Goal: Book appointment/travel/reservation

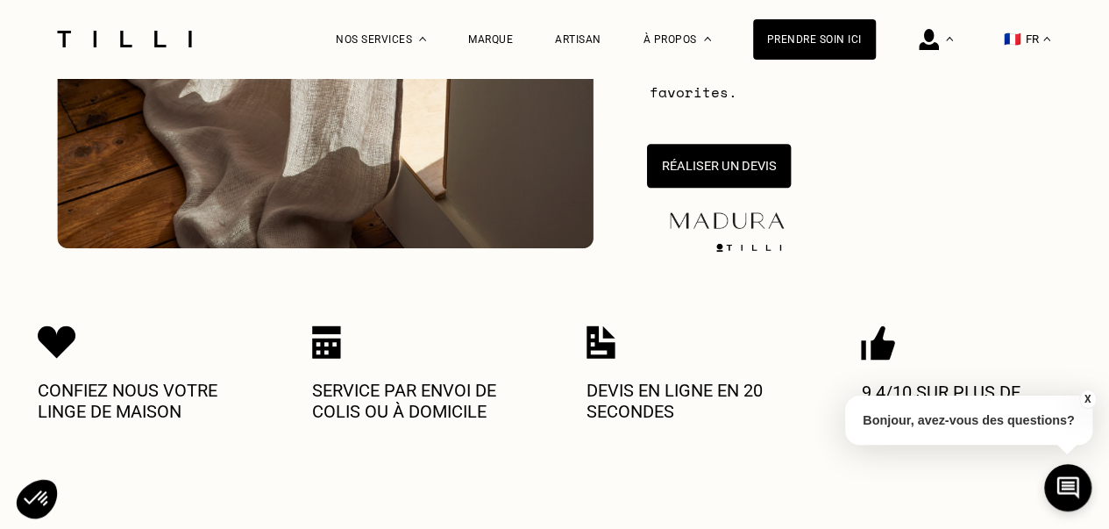
click at [745, 170] on button "Réaliser un devis" at bounding box center [718, 166] width 144 height 44
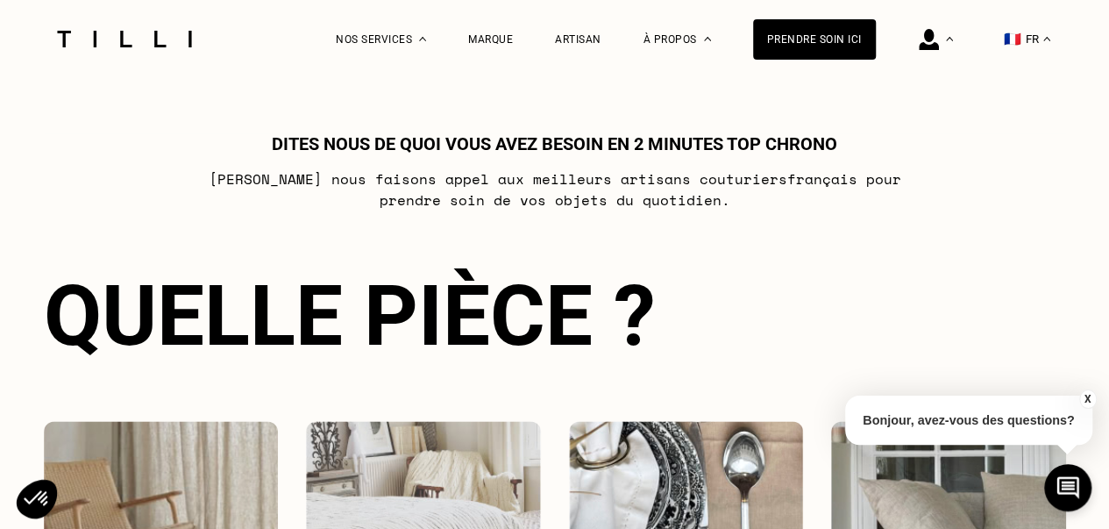
scroll to position [956, 0]
click at [1086, 398] on button "X" at bounding box center [1088, 398] width 18 height 19
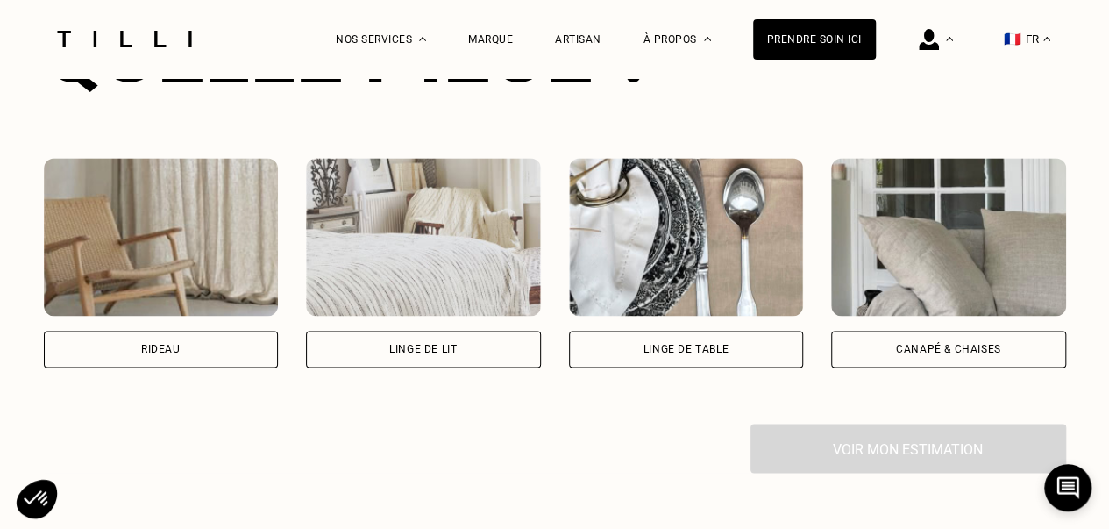
click at [191, 340] on div "Rideau" at bounding box center [161, 349] width 235 height 37
select select "FR"
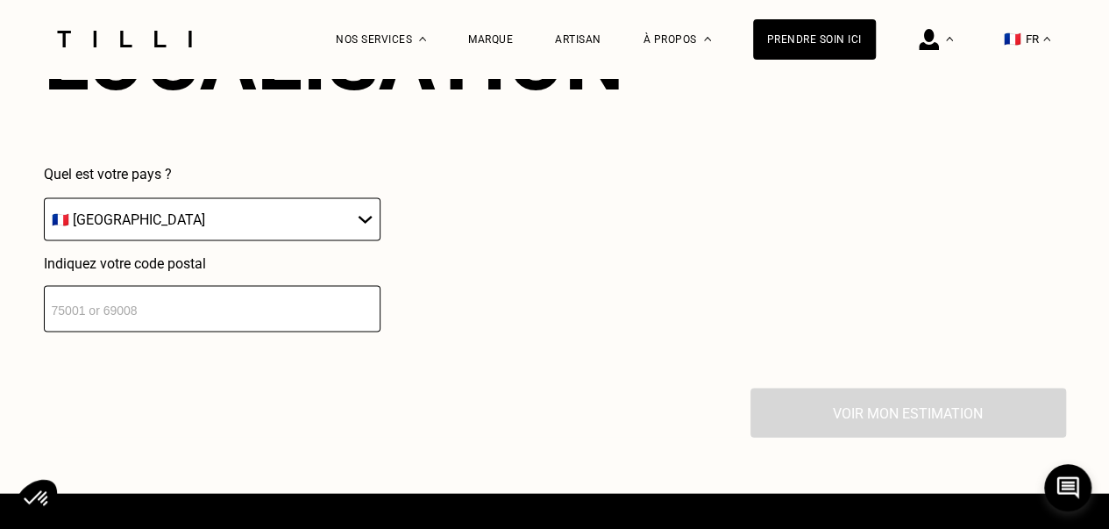
scroll to position [1715, 0]
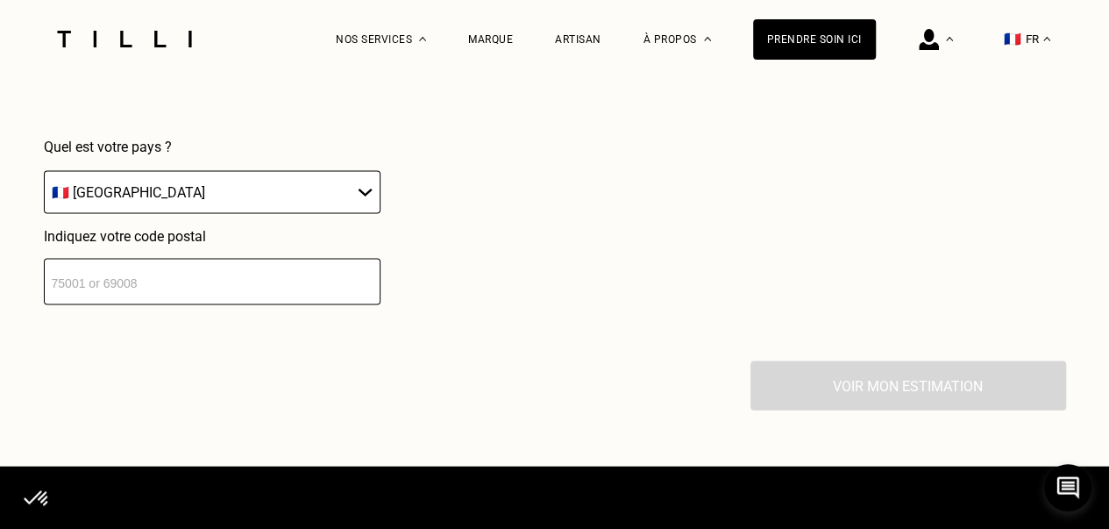
click at [81, 286] on input "number" at bounding box center [212, 282] width 337 height 46
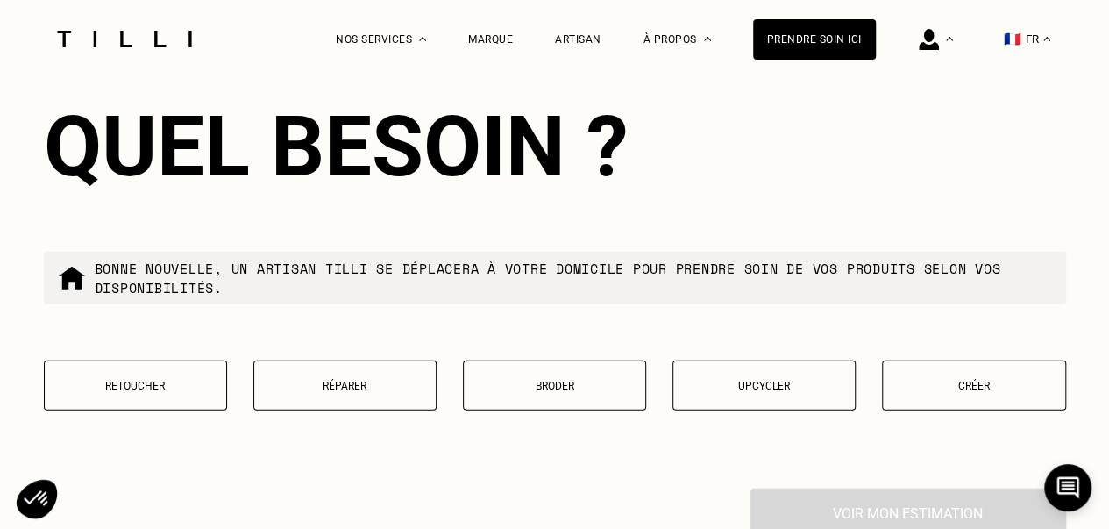
scroll to position [2063, 0]
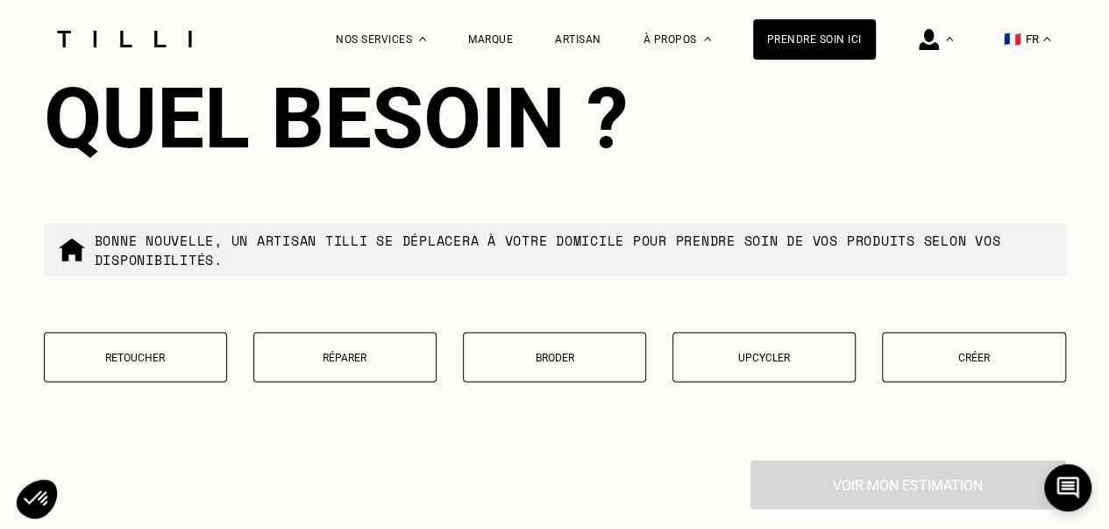
type input "92170"
click at [146, 362] on p "Retoucher" at bounding box center [135, 358] width 164 height 12
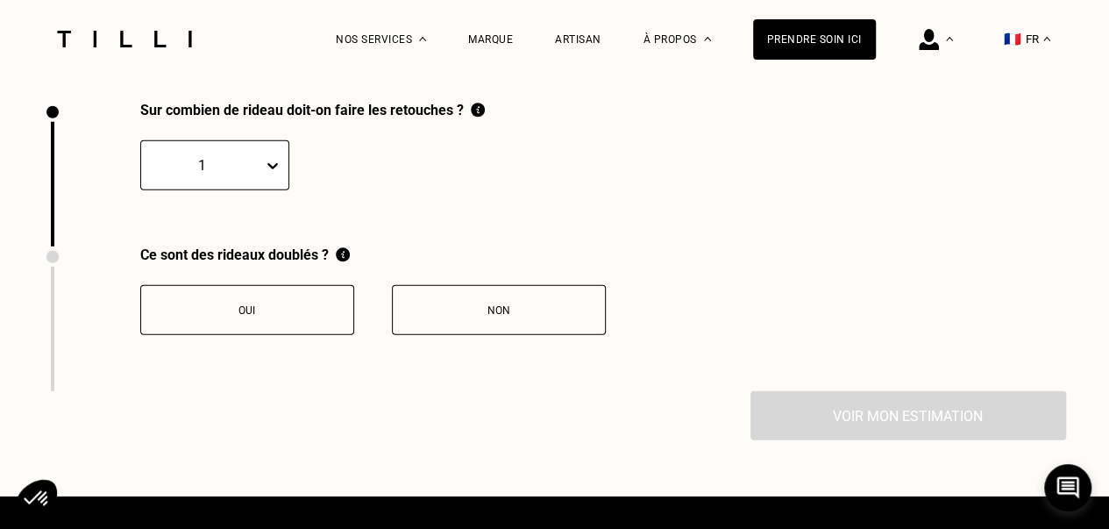
scroll to position [2425, 0]
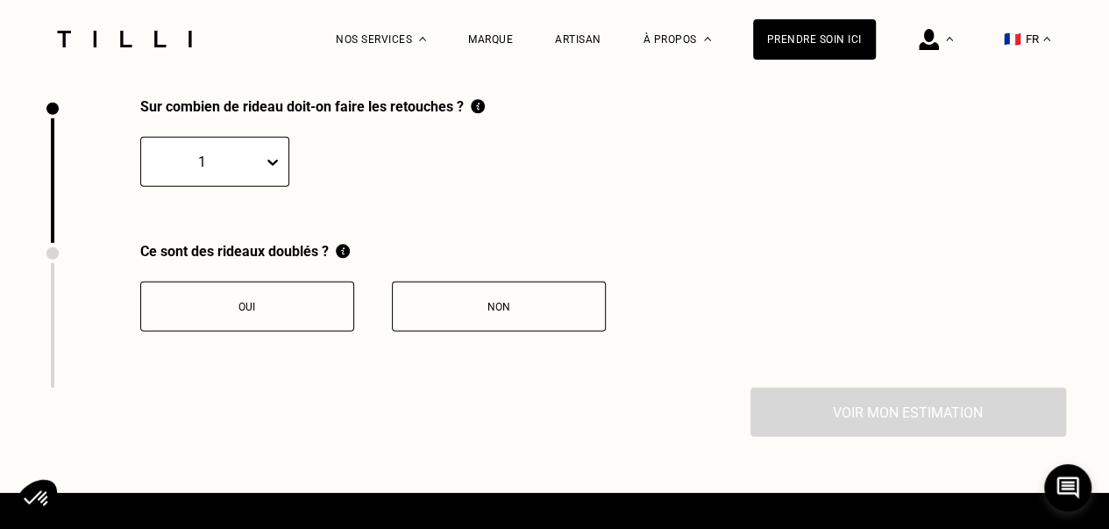
click at [189, 172] on div at bounding box center [202, 162] width 104 height 20
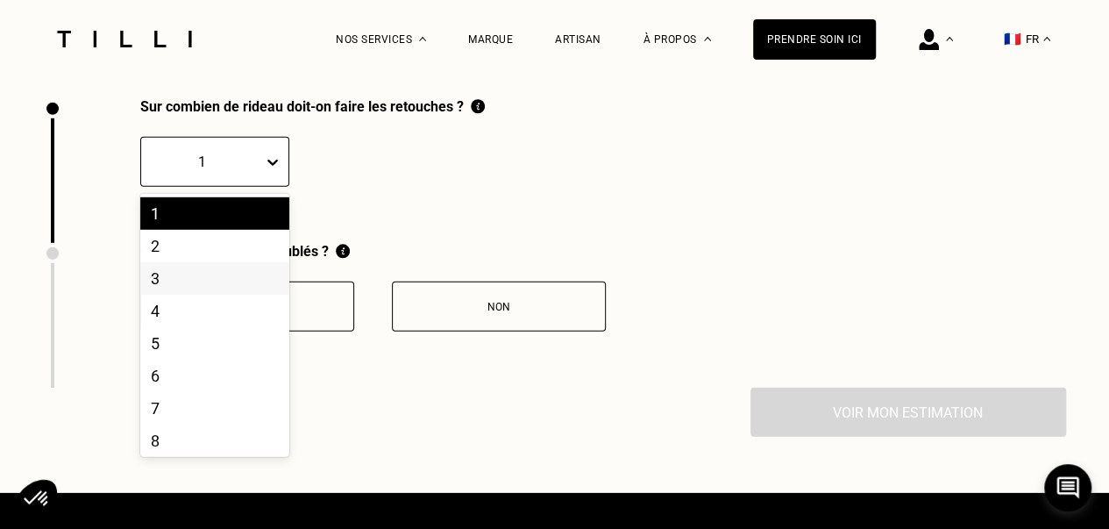
click at [140, 283] on div "3" at bounding box center [214, 278] width 149 height 32
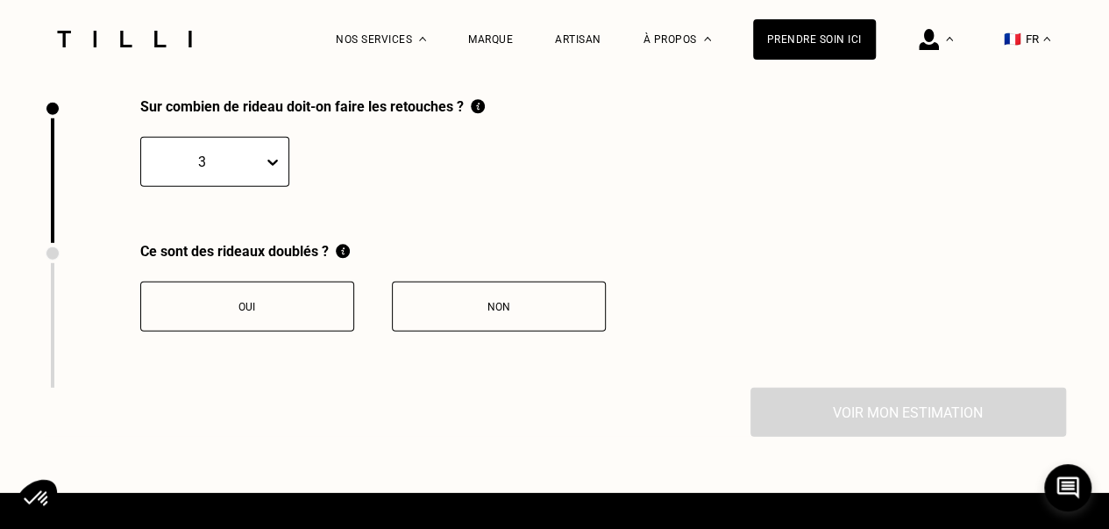
click at [434, 313] on div "Non" at bounding box center [499, 307] width 195 height 12
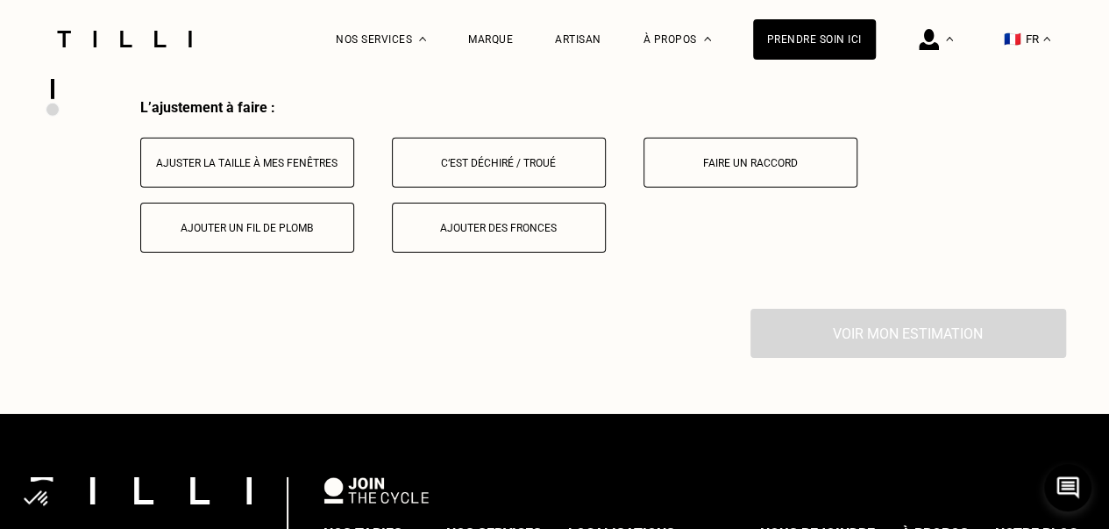
scroll to position [2715, 0]
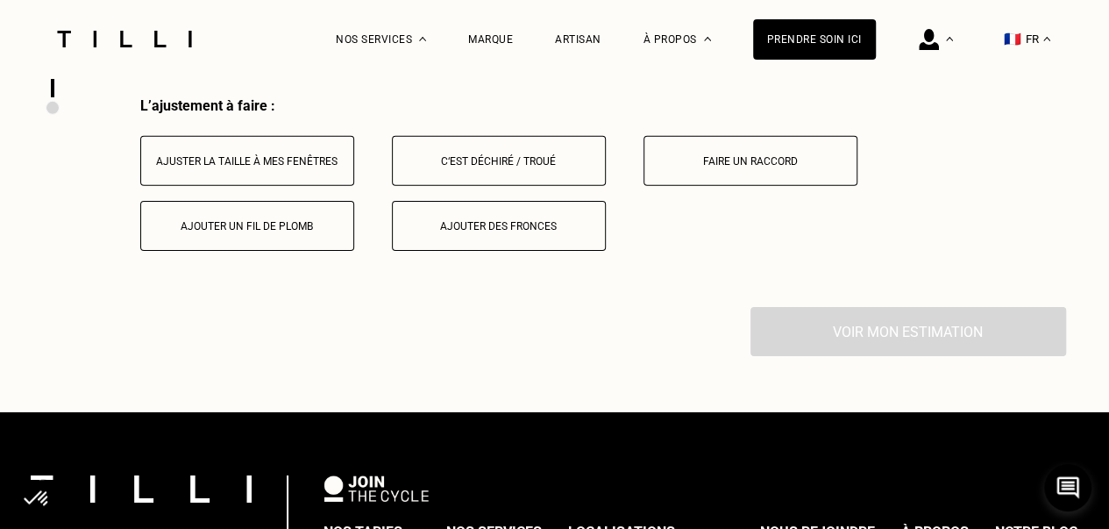
click at [199, 168] on div "Ajuster la taille à mes fenêtres" at bounding box center [247, 161] width 195 height 12
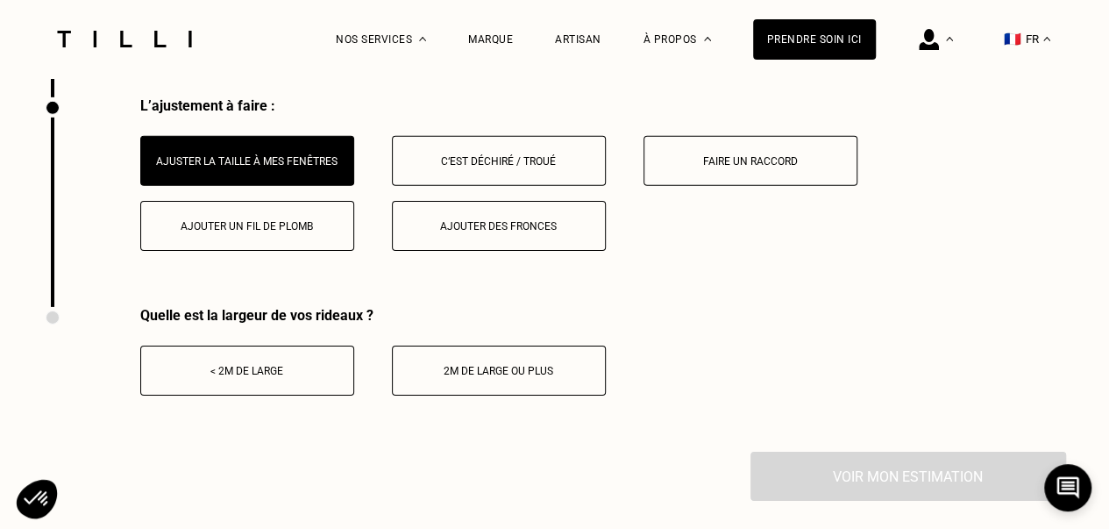
click at [248, 390] on button "< 2m de large" at bounding box center [247, 371] width 214 height 50
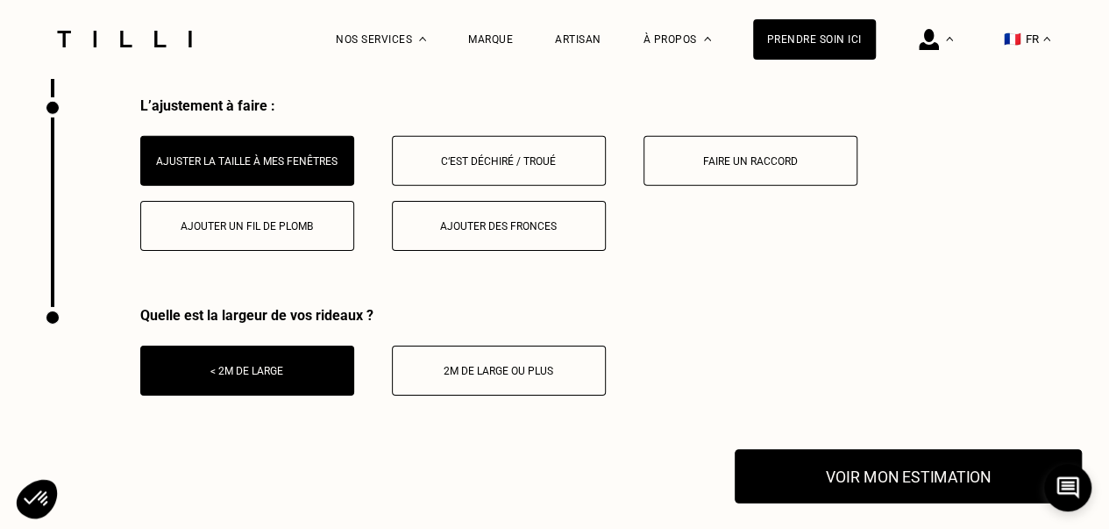
click at [851, 481] on button "Voir mon estimation" at bounding box center [908, 476] width 347 height 54
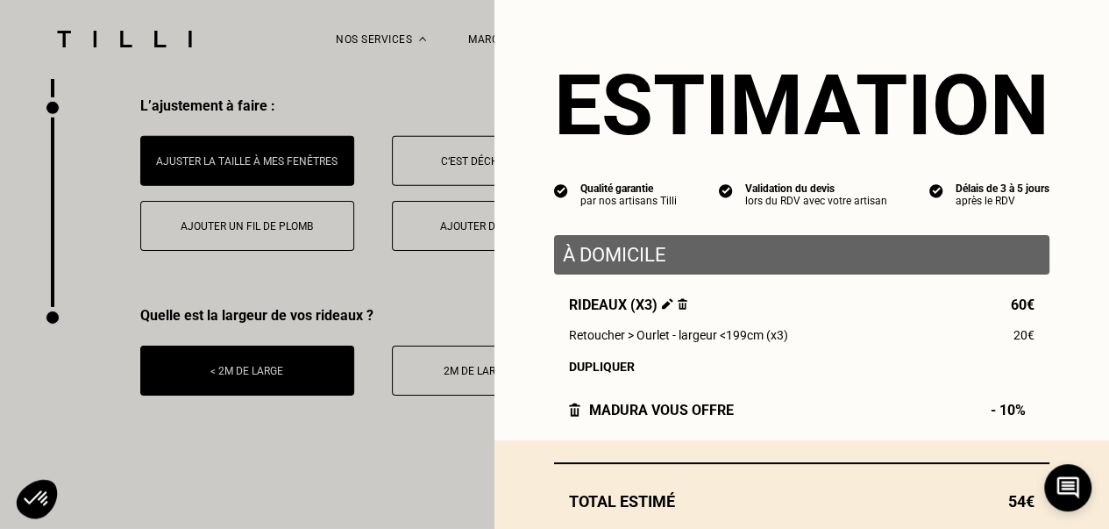
scroll to position [109, 0]
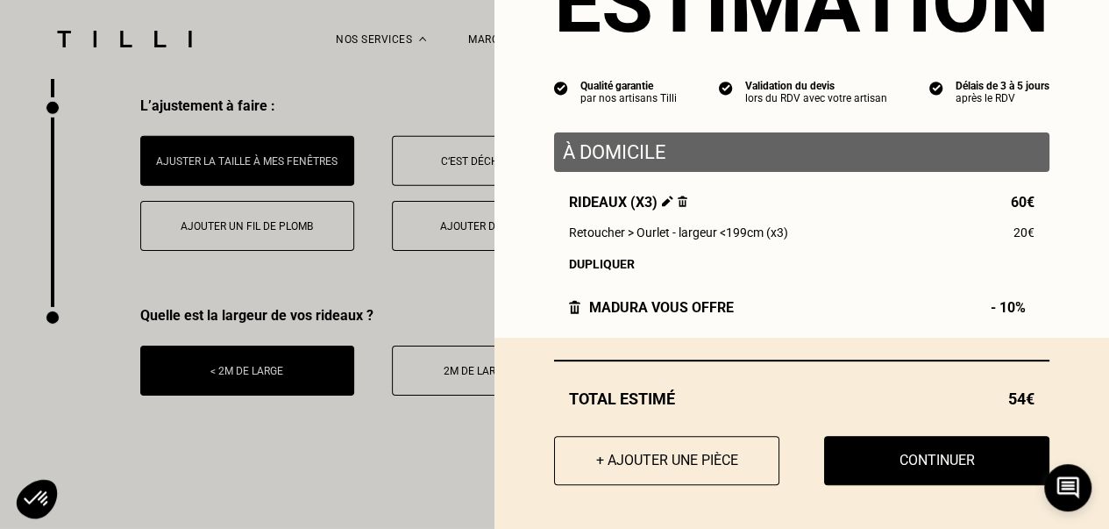
click at [908, 459] on button "Continuer" at bounding box center [936, 460] width 225 height 49
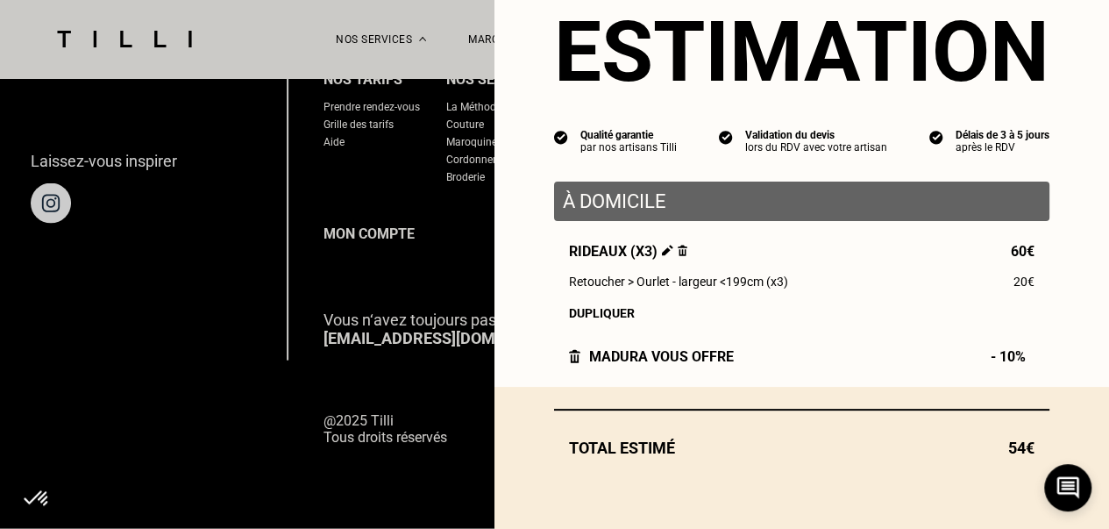
scroll to position [60, 0]
select select "FR"
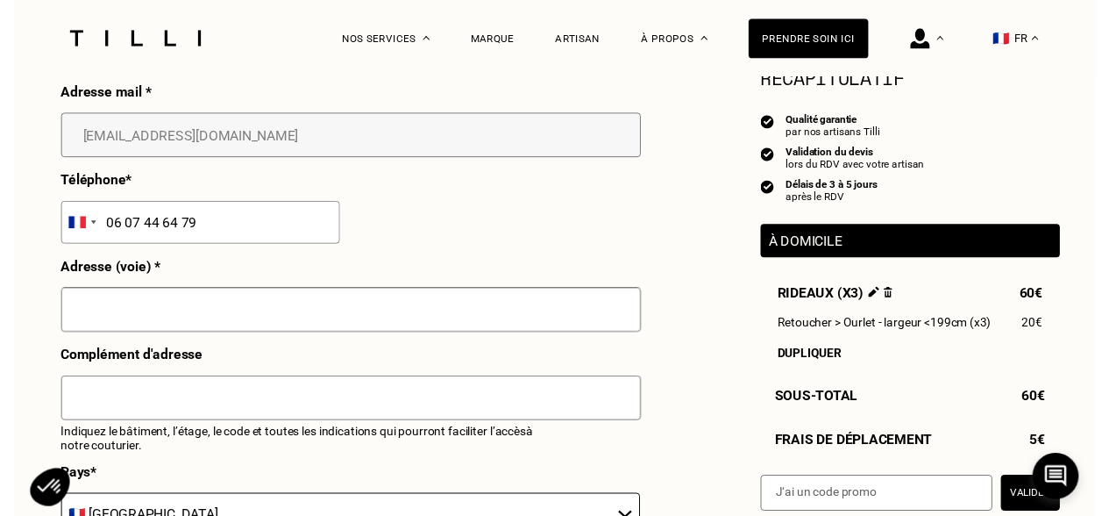
scroll to position [175, 0]
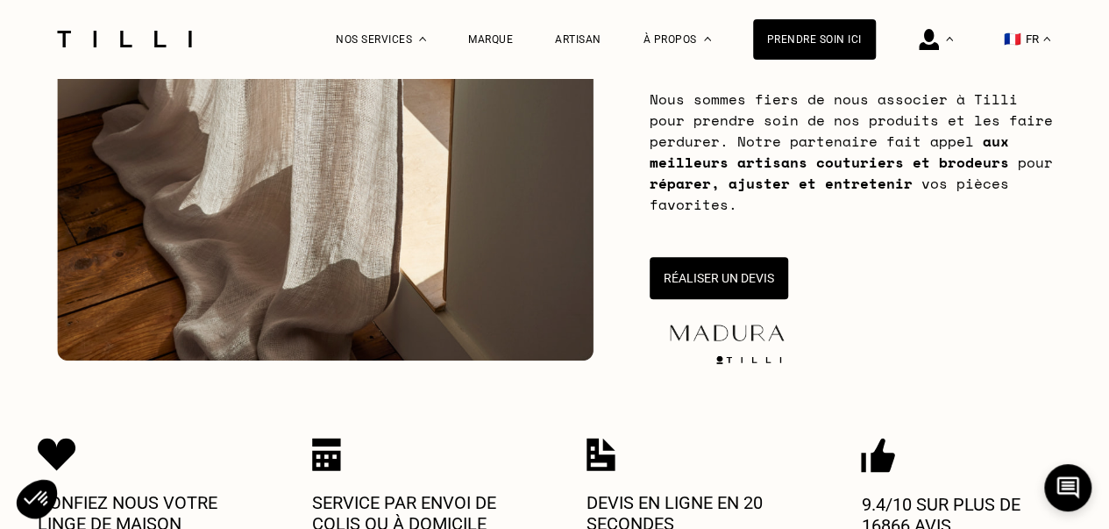
scroll to position [438, 0]
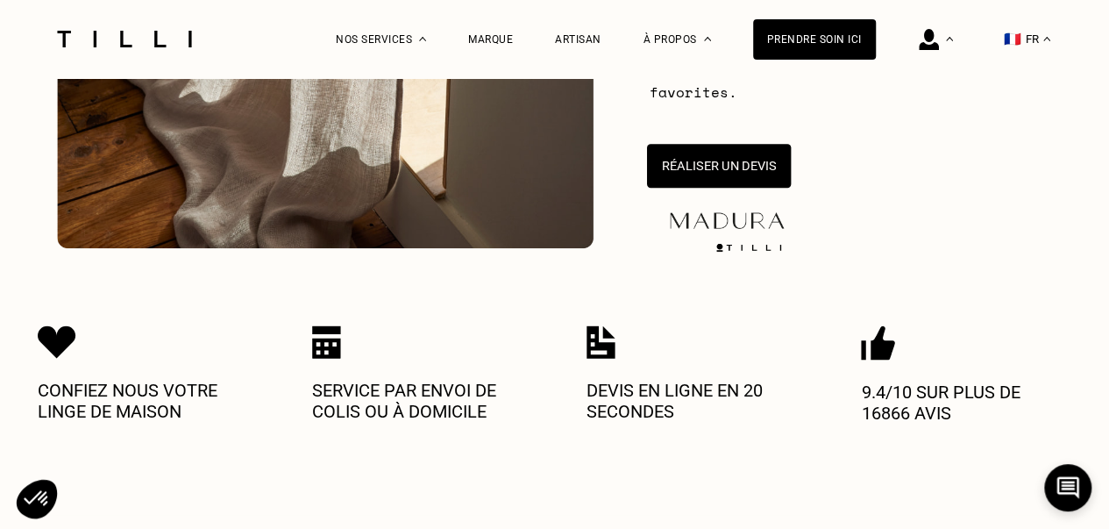
click at [709, 176] on button "Réaliser un devis" at bounding box center [718, 166] width 144 height 44
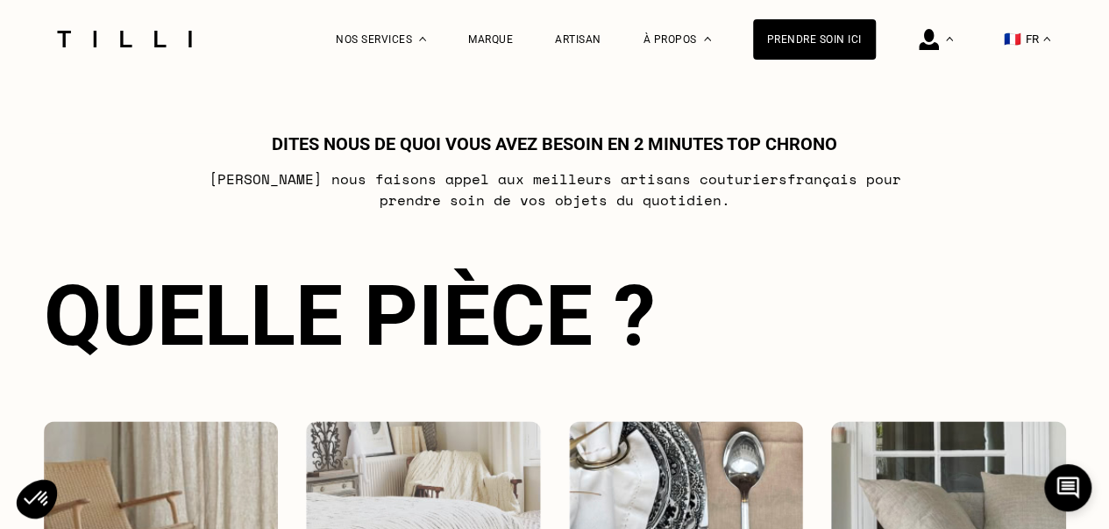
scroll to position [1219, 0]
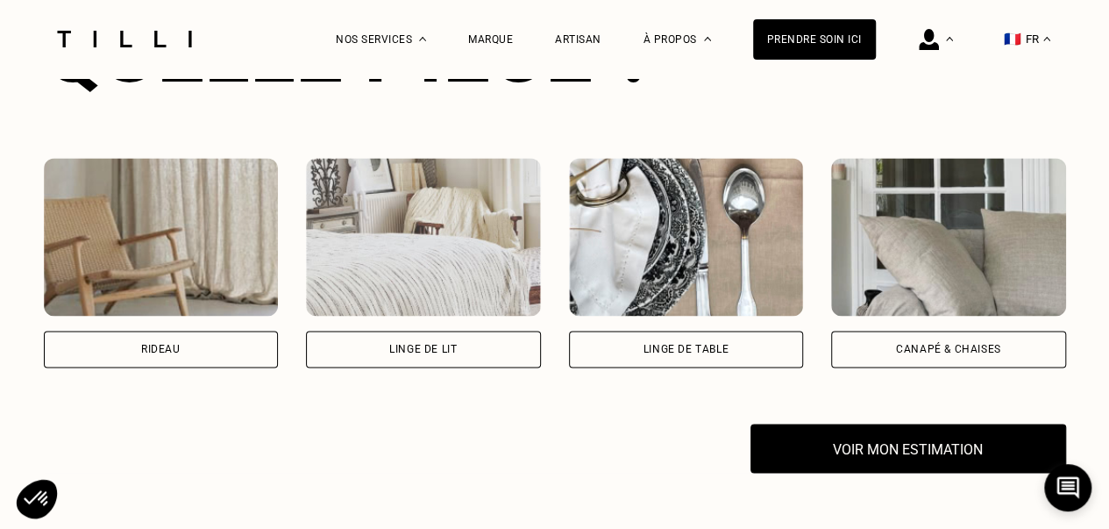
click at [175, 353] on div "Rideau" at bounding box center [160, 349] width 39 height 11
select select "FR"
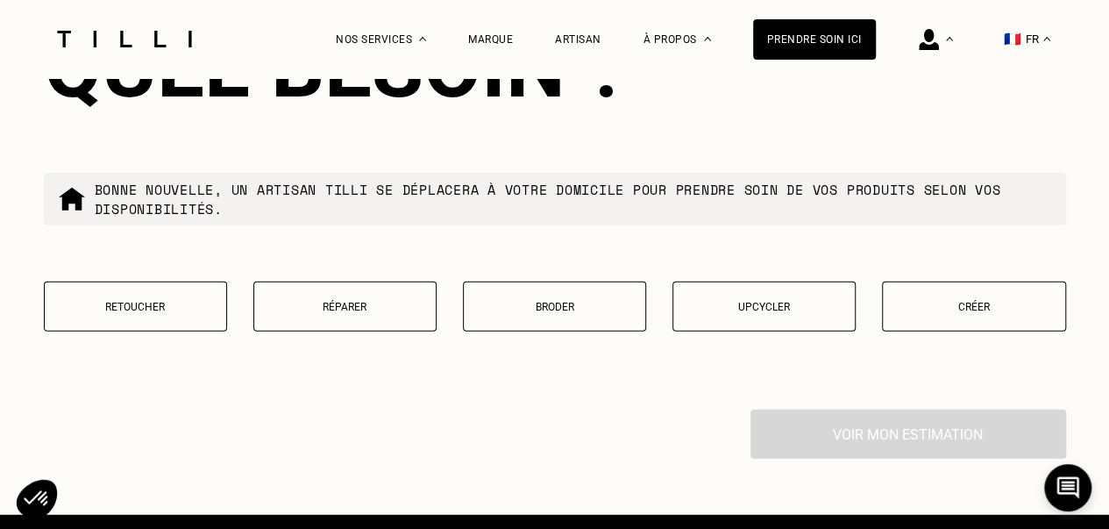
scroll to position [2241, 0]
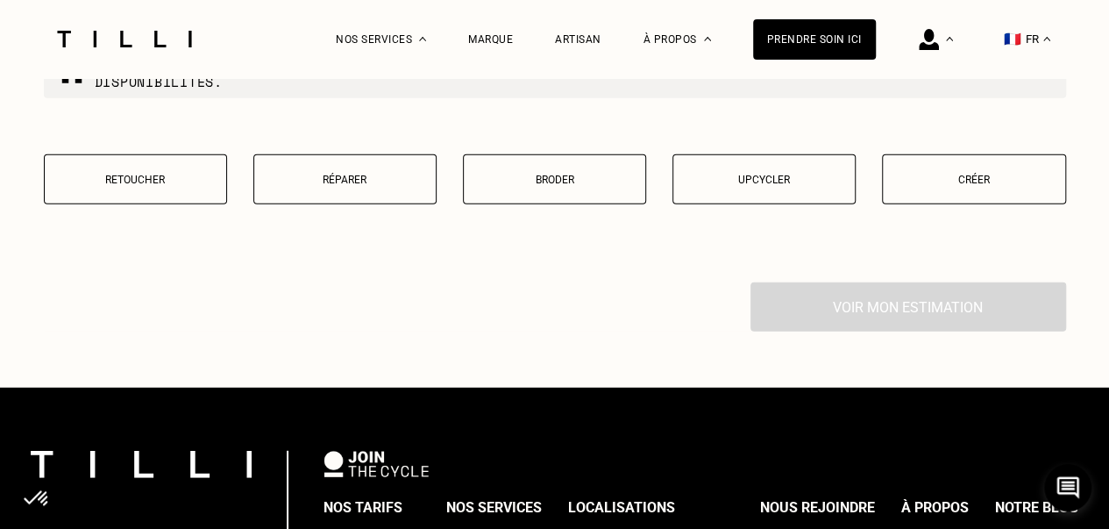
click at [174, 198] on button "Retoucher" at bounding box center [135, 179] width 183 height 50
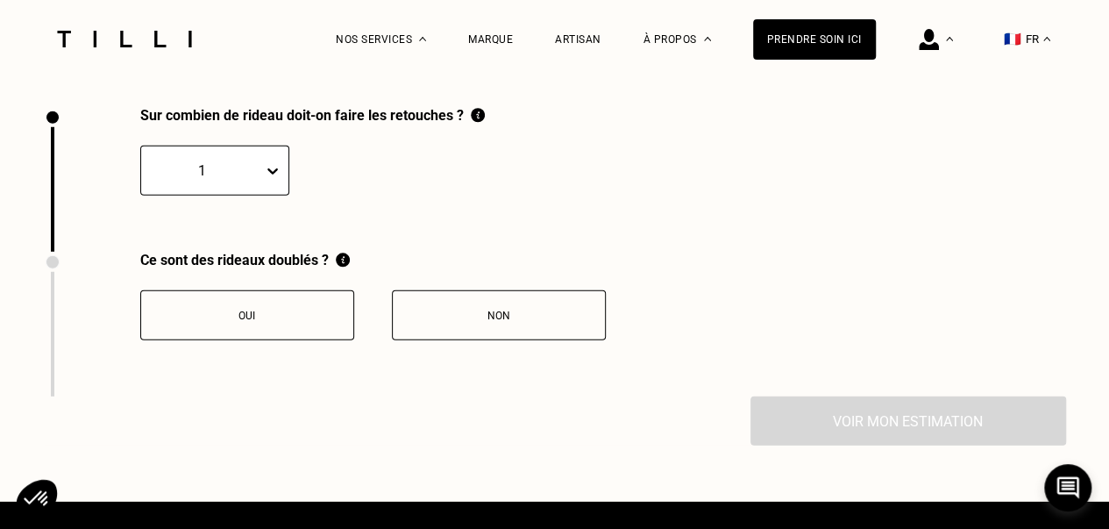
scroll to position [2425, 0]
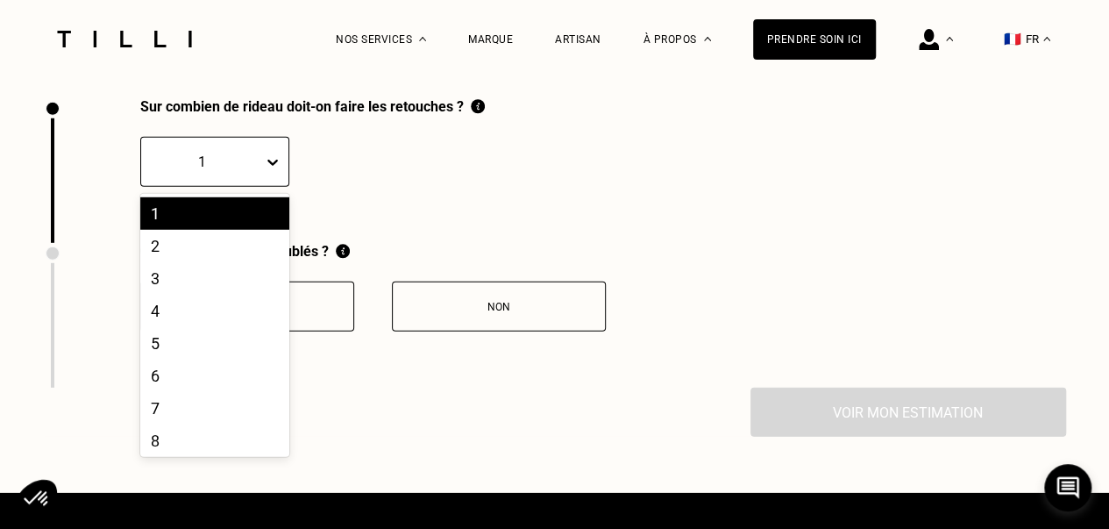
click at [264, 171] on icon at bounding box center [273, 162] width 18 height 18
click at [192, 289] on div "3" at bounding box center [214, 278] width 149 height 32
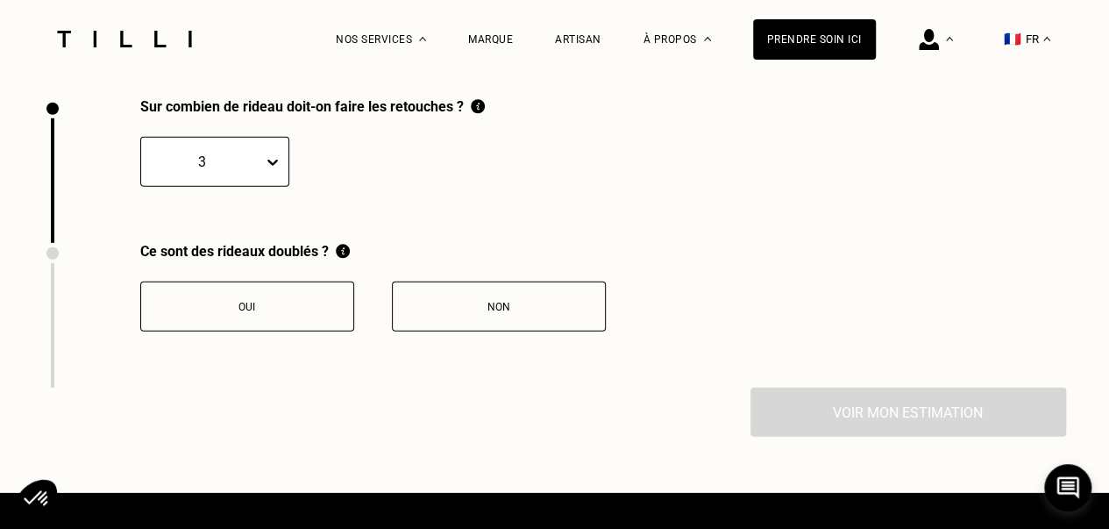
click at [470, 313] on div "Non" at bounding box center [499, 307] width 195 height 12
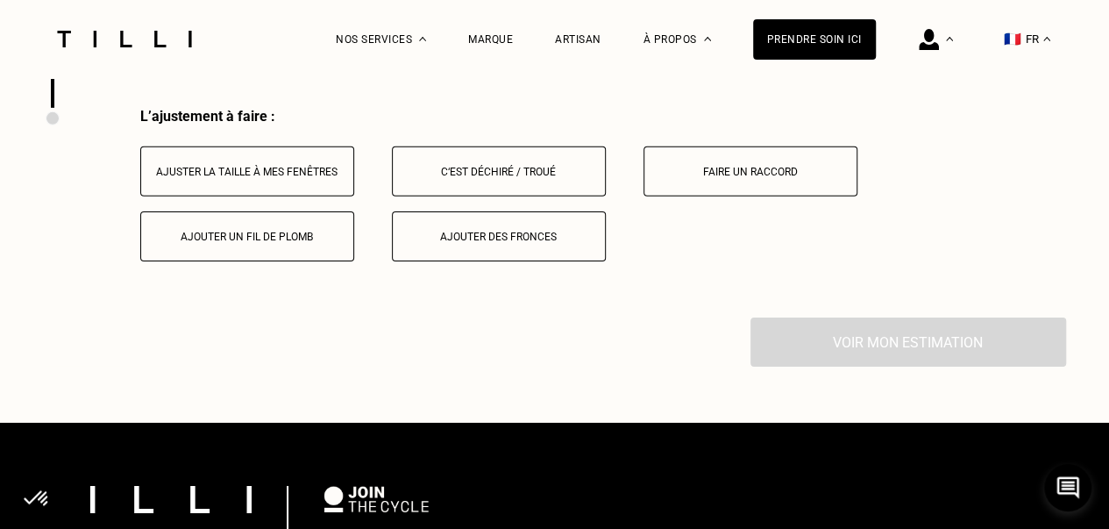
scroll to position [2715, 0]
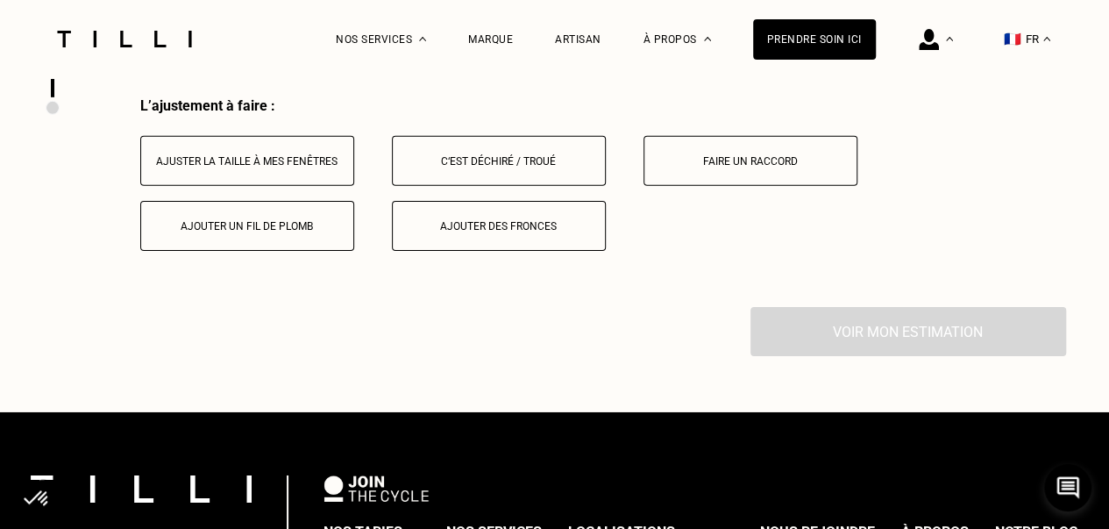
click at [239, 183] on button "Ajuster la taille à mes fenêtres" at bounding box center [247, 161] width 214 height 50
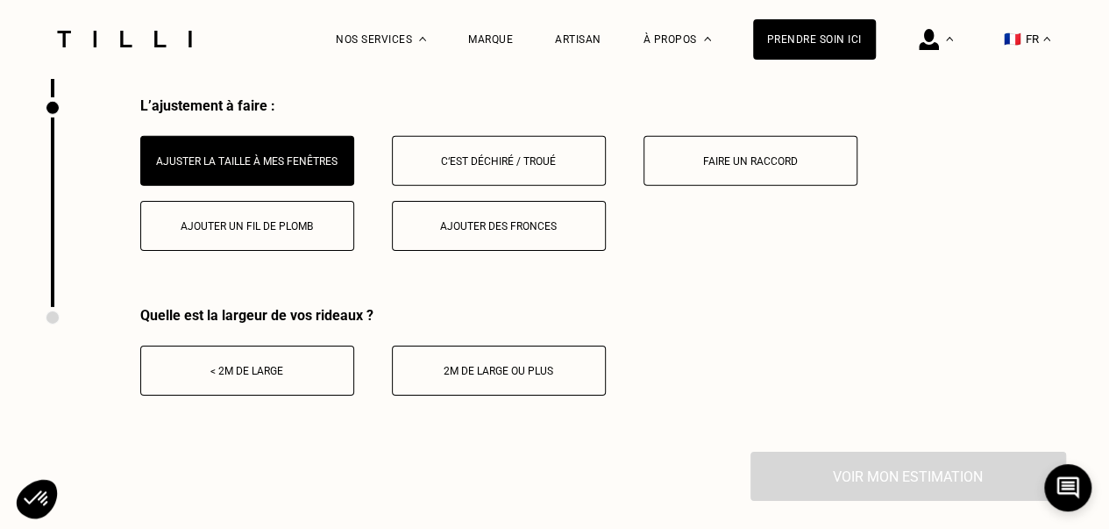
click at [261, 377] on div "< 2m de large" at bounding box center [247, 371] width 195 height 12
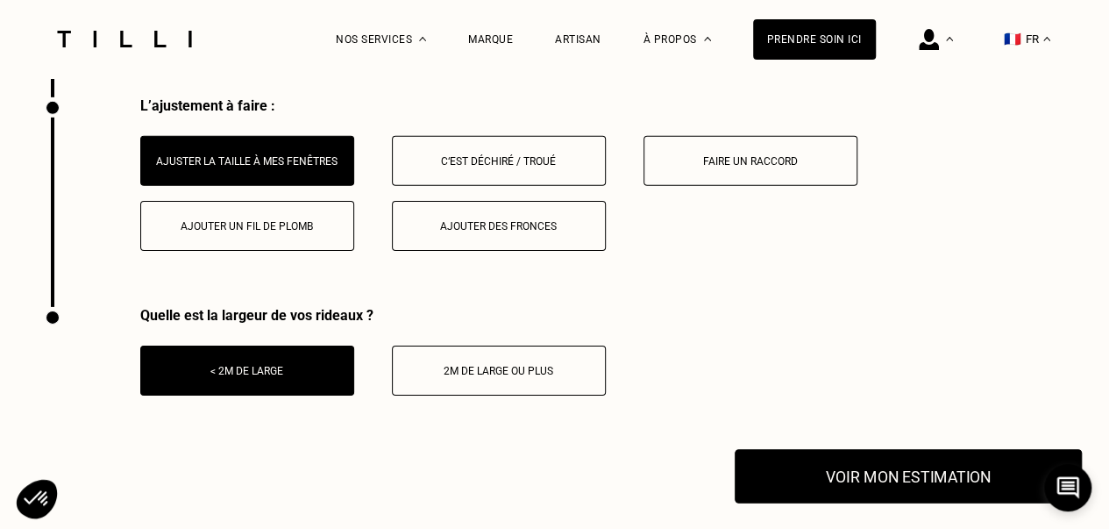
click at [891, 484] on button "Voir mon estimation" at bounding box center [908, 476] width 347 height 54
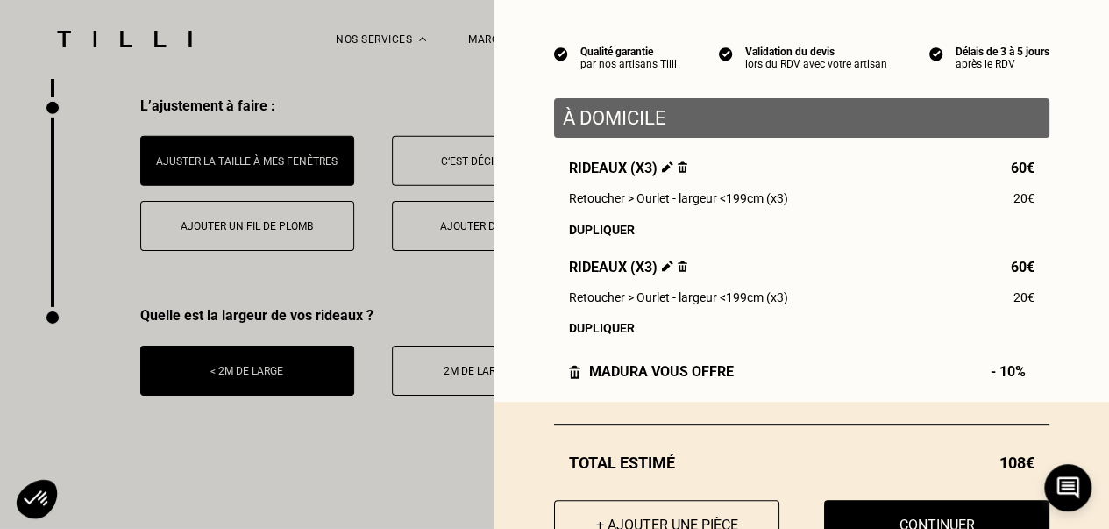
scroll to position [175, 0]
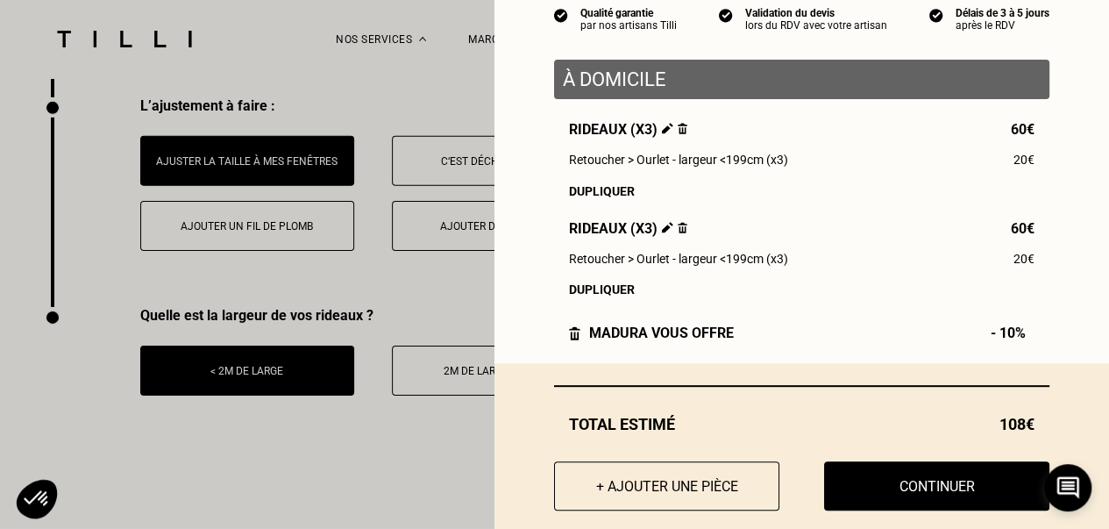
click at [678, 232] on img at bounding box center [683, 227] width 10 height 11
click at [678, 227] on img at bounding box center [683, 227] width 10 height 11
click at [662, 233] on img at bounding box center [667, 227] width 11 height 11
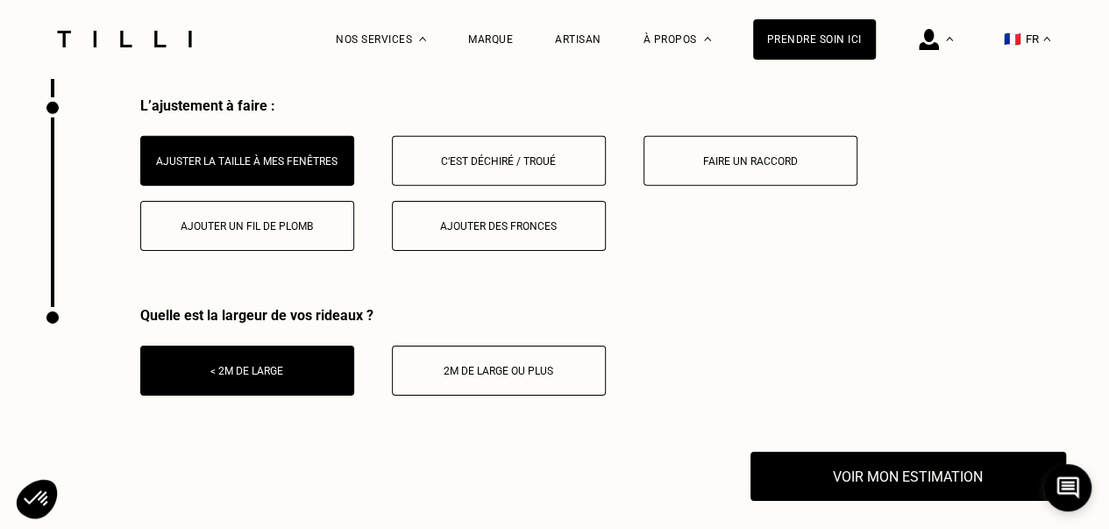
select select "FR"
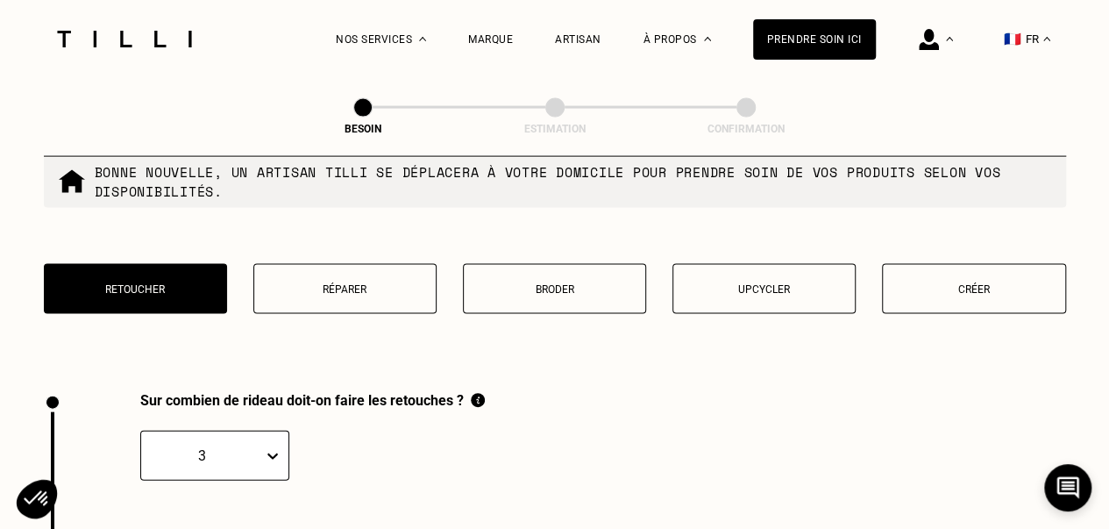
click at [237, 431] on div "3" at bounding box center [214, 456] width 149 height 50
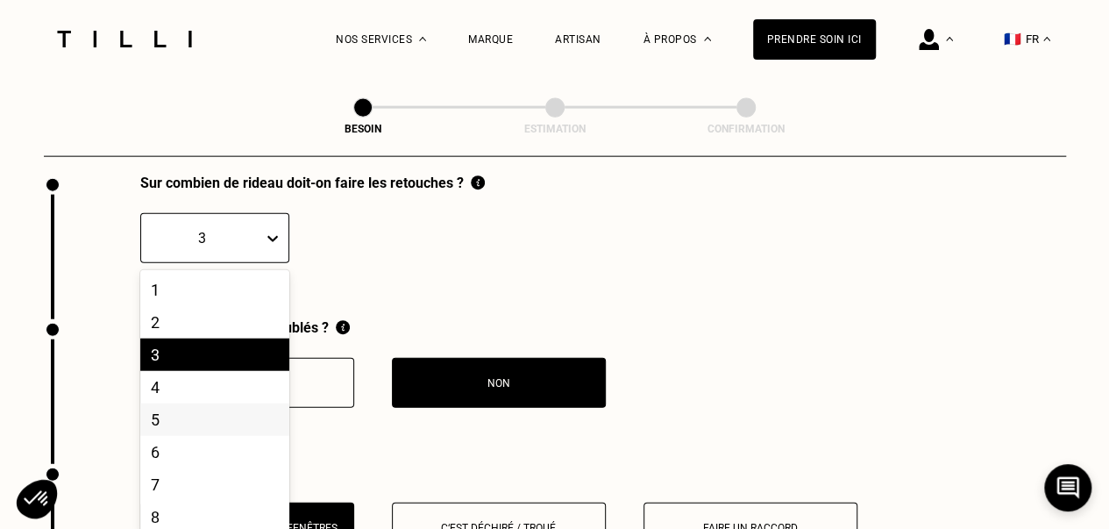
scroll to position [1971, 0]
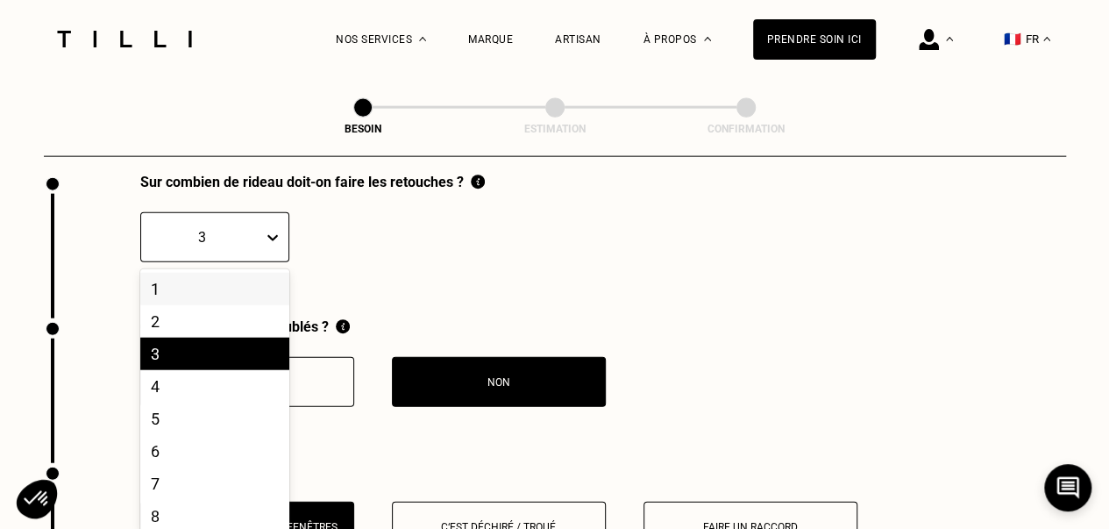
click at [169, 279] on div "1" at bounding box center [214, 289] width 149 height 32
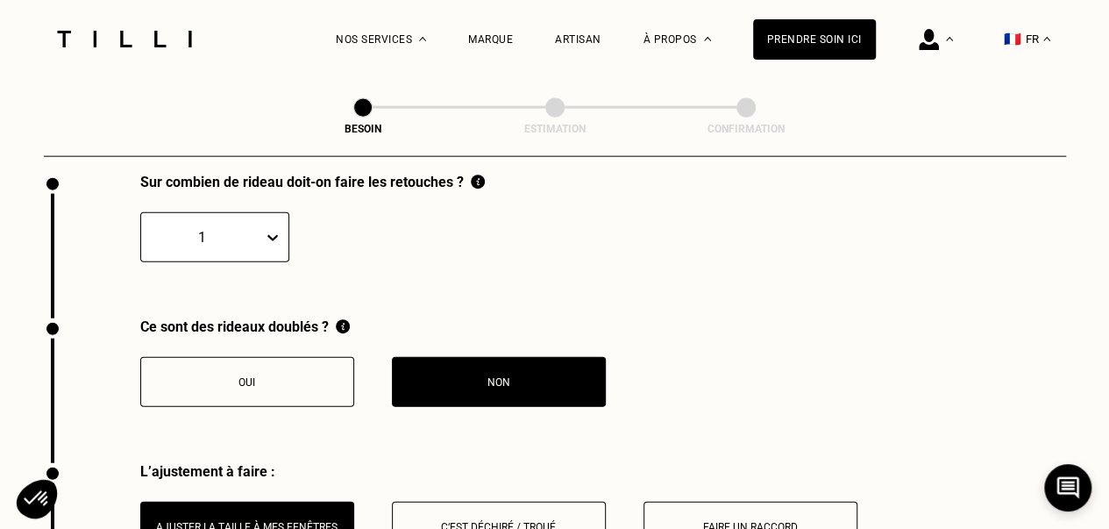
click at [242, 376] on div "Oui" at bounding box center [247, 382] width 195 height 12
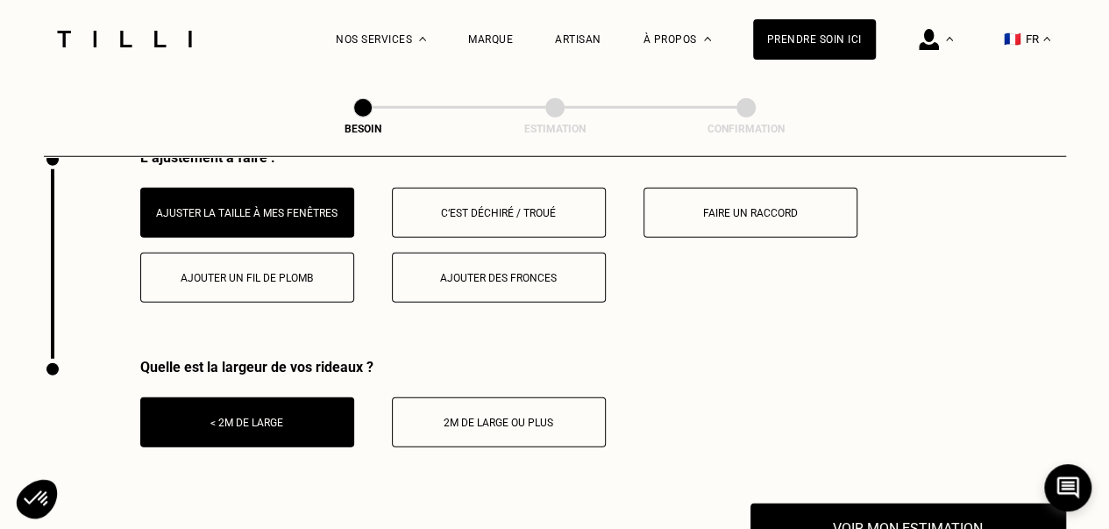
scroll to position [2303, 0]
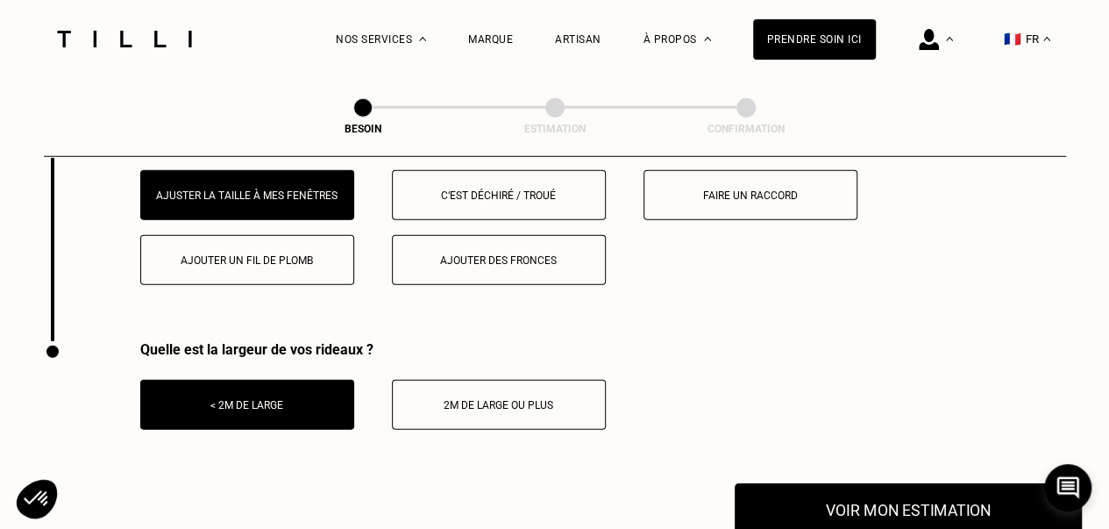
click at [847, 499] on button "Voir mon estimation" at bounding box center [908, 510] width 347 height 54
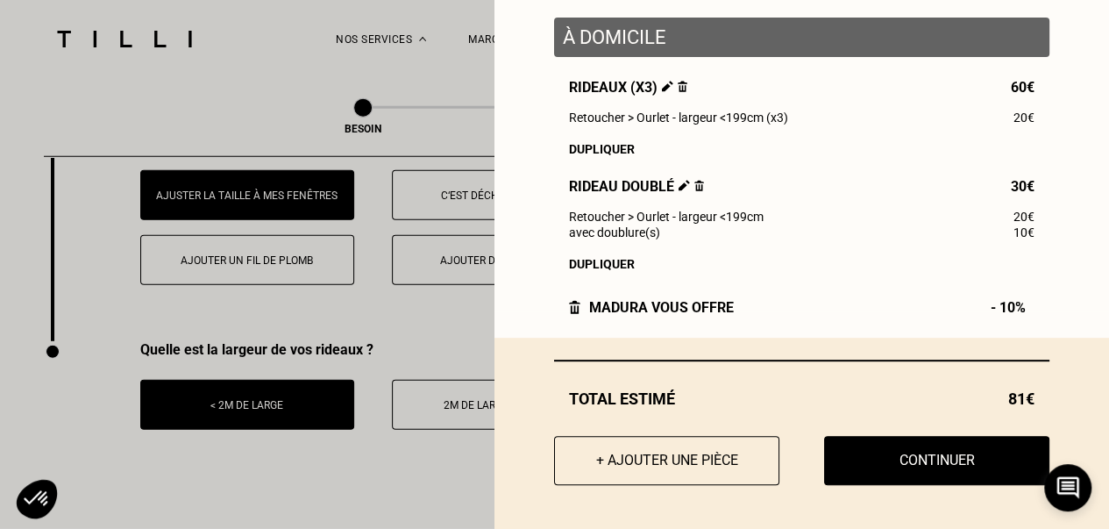
scroll to position [225, 0]
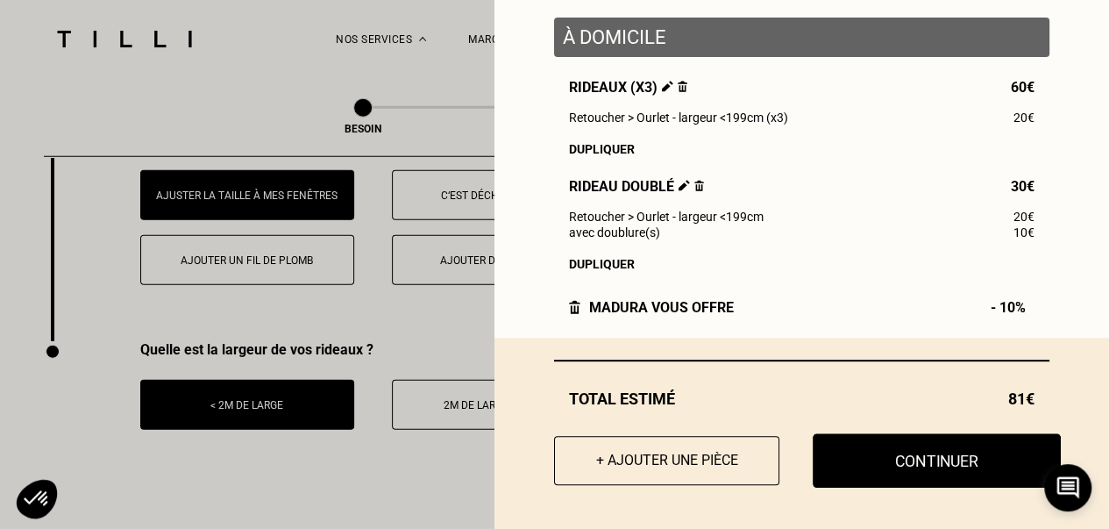
click at [913, 457] on button "Continuer" at bounding box center [937, 460] width 248 height 54
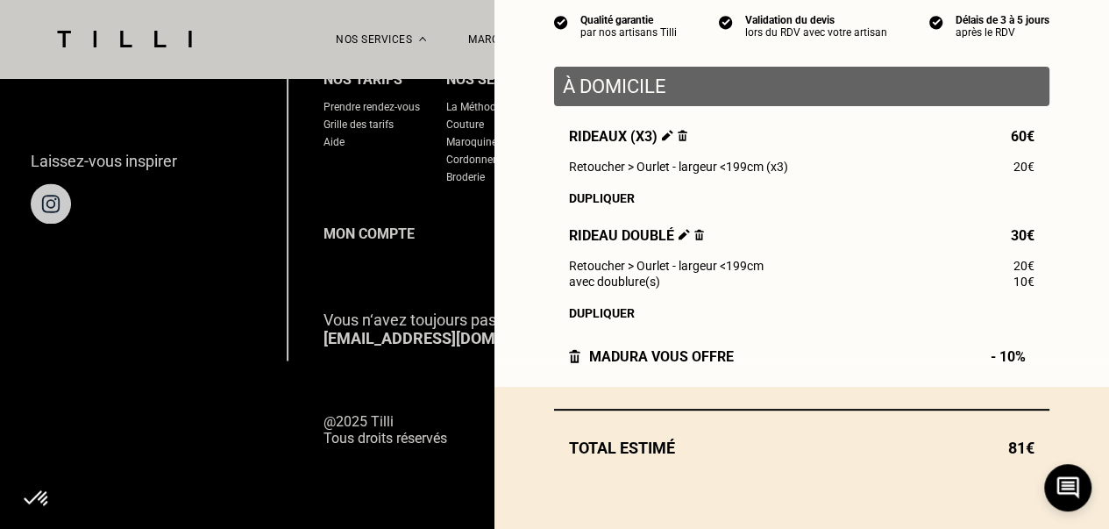
select select "FR"
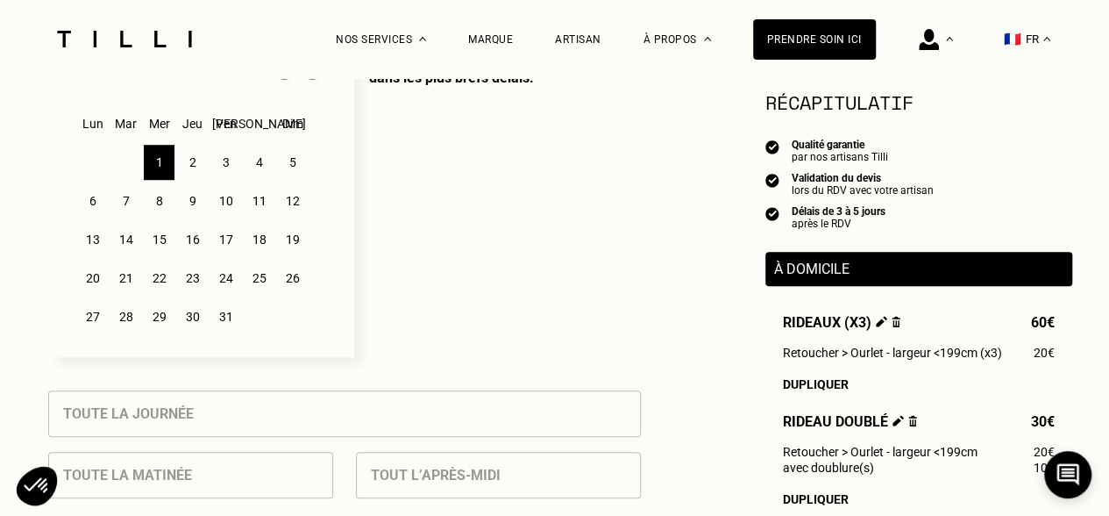
scroll to position [438, 0]
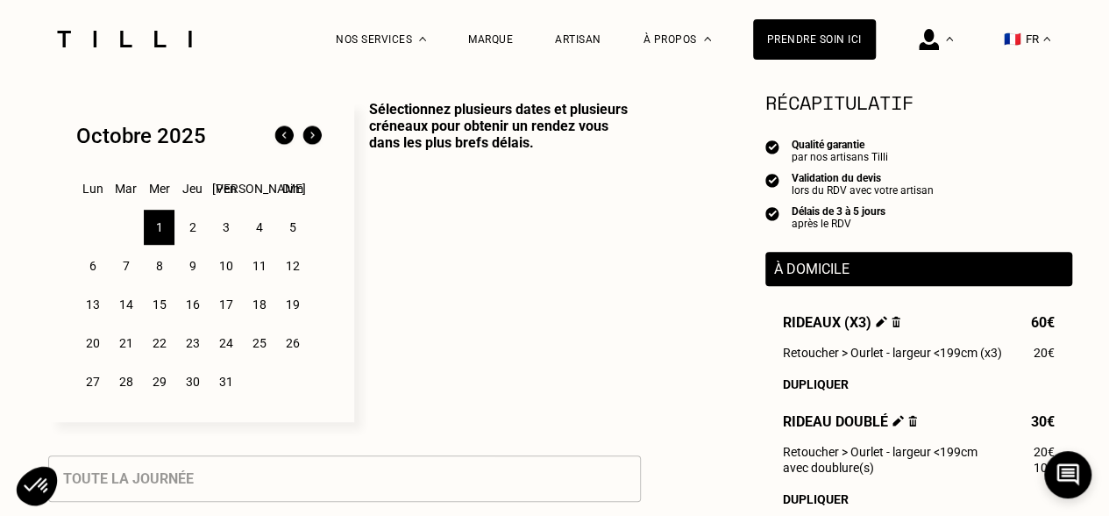
click at [259, 232] on div "4" at bounding box center [259, 227] width 31 height 35
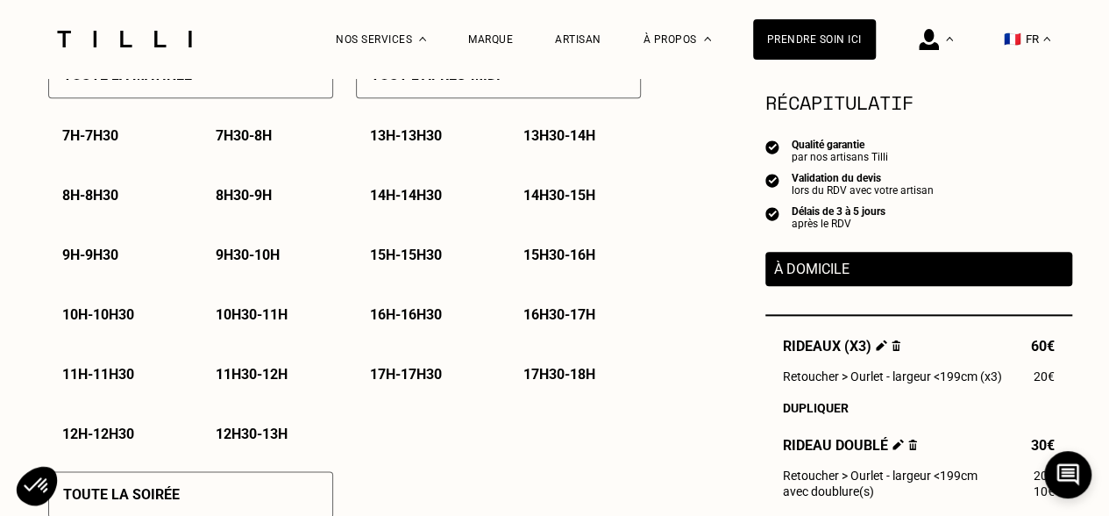
scroll to position [877, 0]
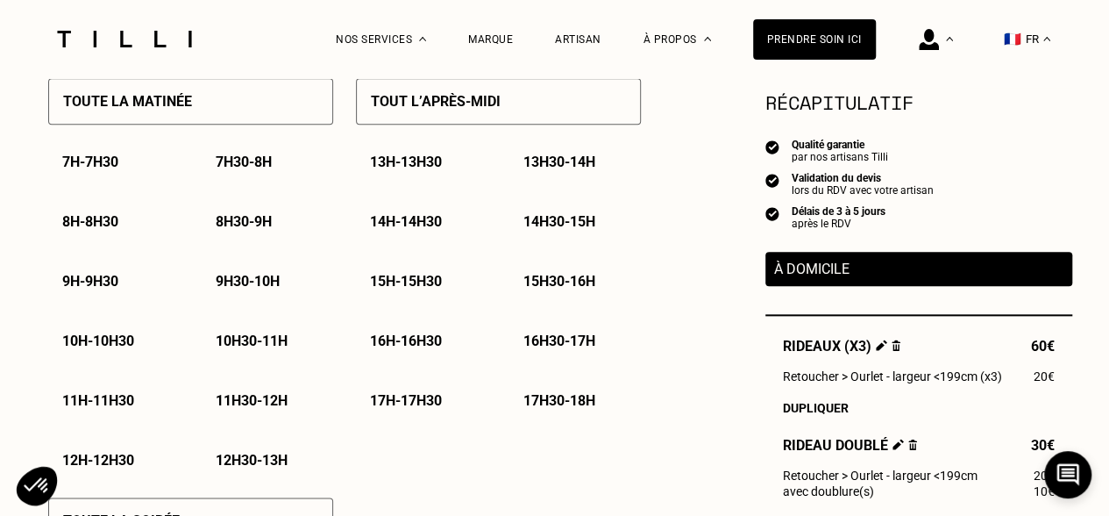
click at [96, 345] on p "10h - 10h30" at bounding box center [98, 340] width 72 height 17
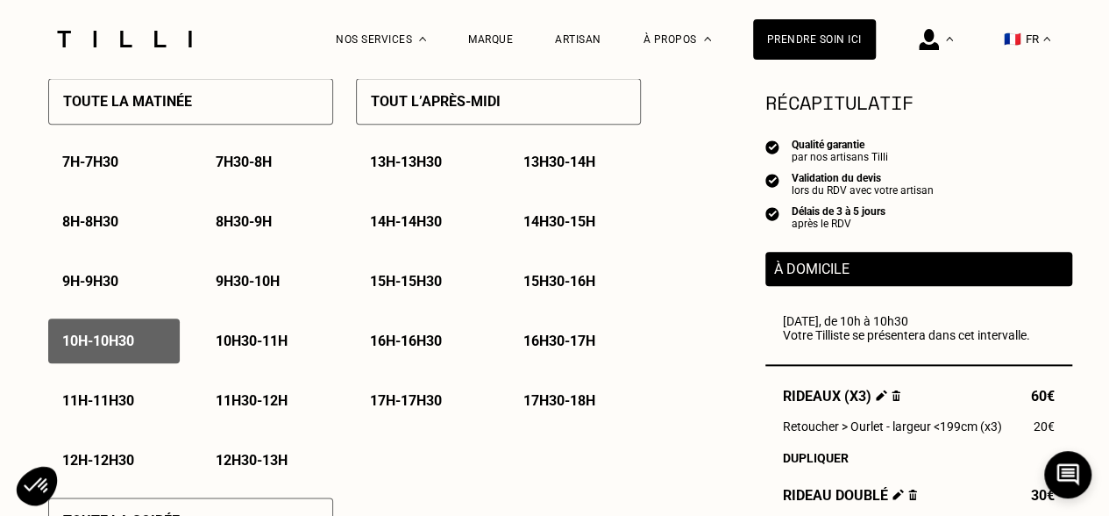
click at [116, 404] on p "11h - 11h30" at bounding box center [98, 400] width 72 height 17
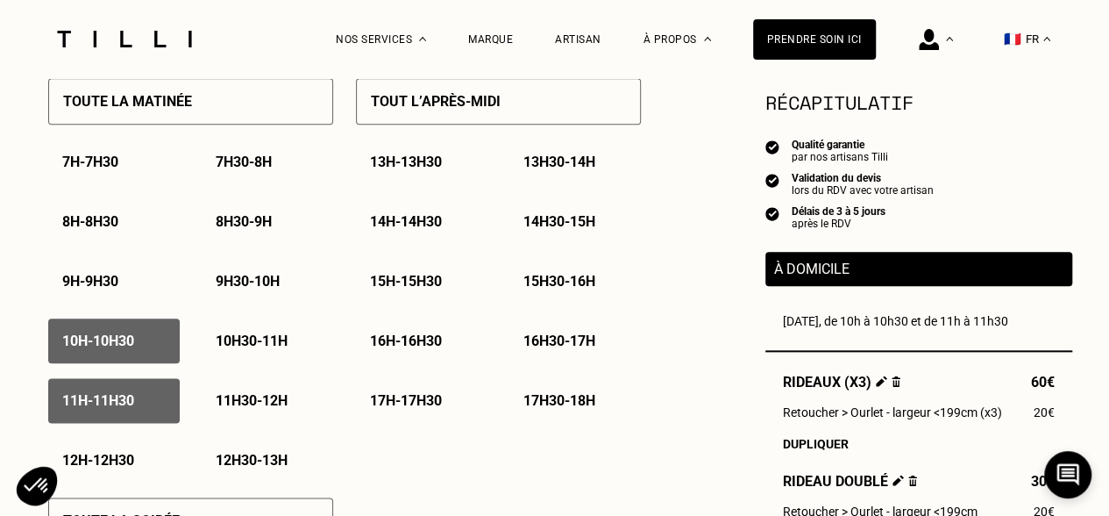
click at [223, 348] on p "10h30 - 11h" at bounding box center [252, 340] width 72 height 17
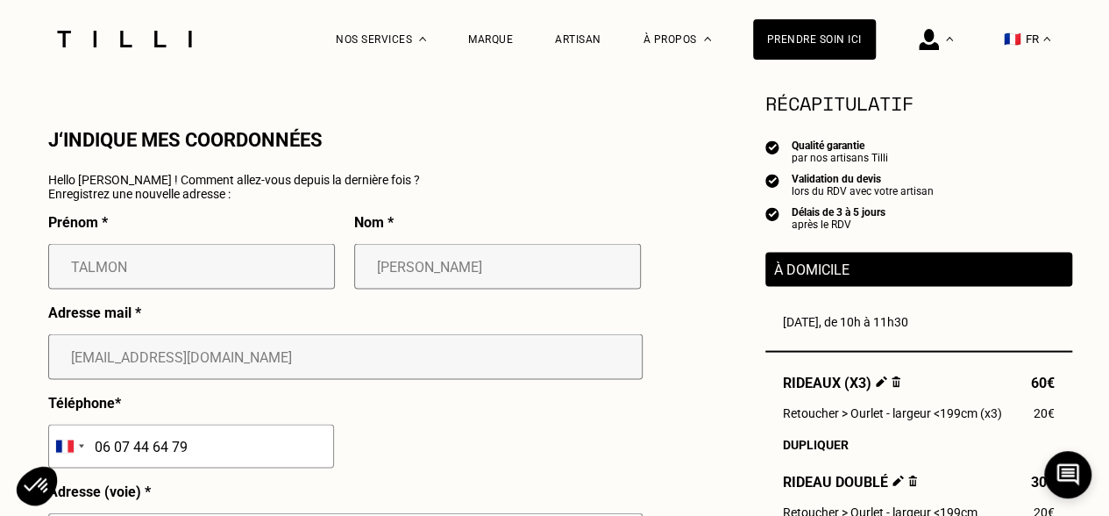
scroll to position [1666, 0]
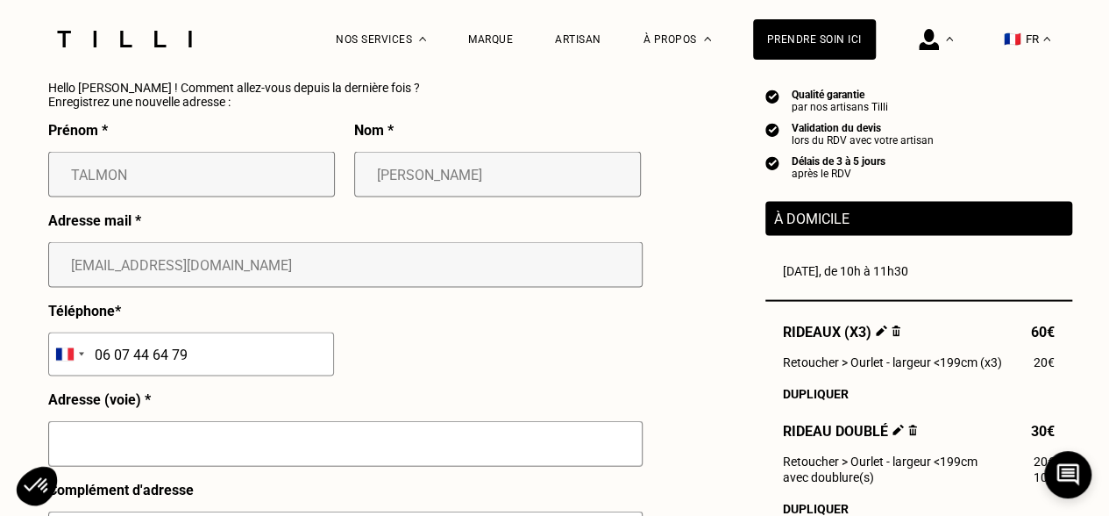
click at [135, 155] on div "Prénom * TALMON" at bounding box center [191, 167] width 287 height 90
click at [300, 109] on p "Enregistrez une nouvelle adresse :" at bounding box center [234, 102] width 372 height 14
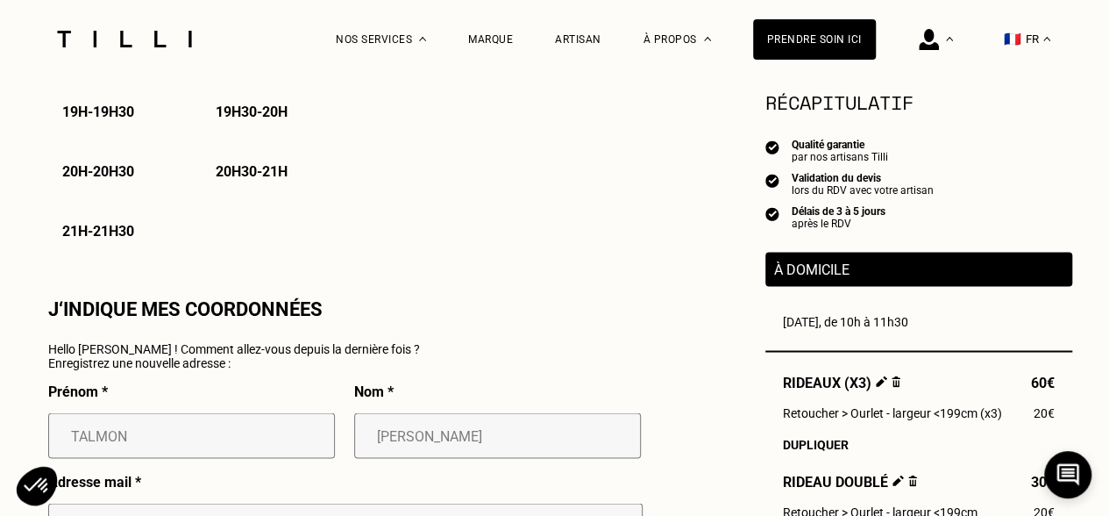
scroll to position [1228, 0]
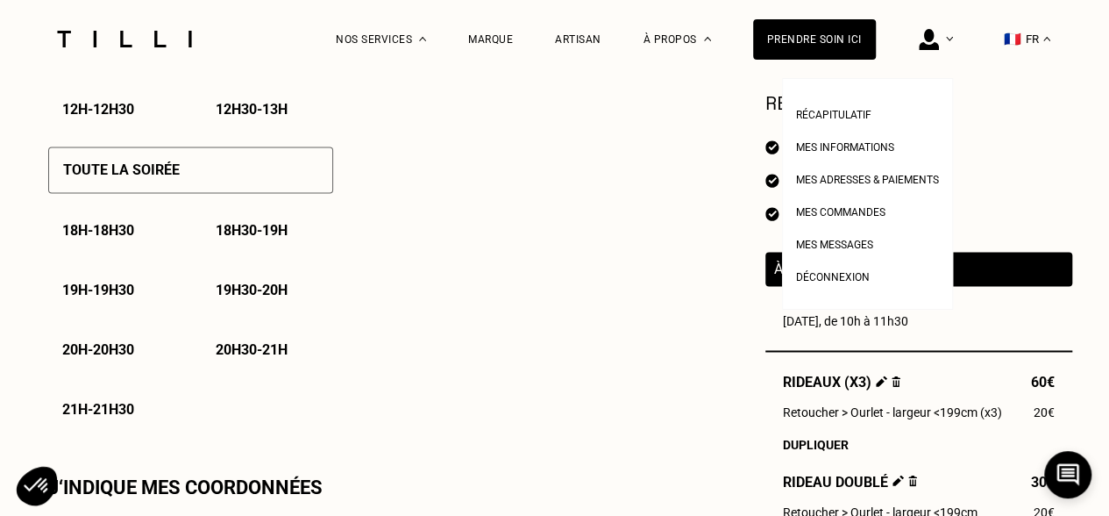
click at [939, 39] on img at bounding box center [929, 39] width 20 height 21
click at [851, 280] on span "Déconnexion" at bounding box center [833, 277] width 74 height 12
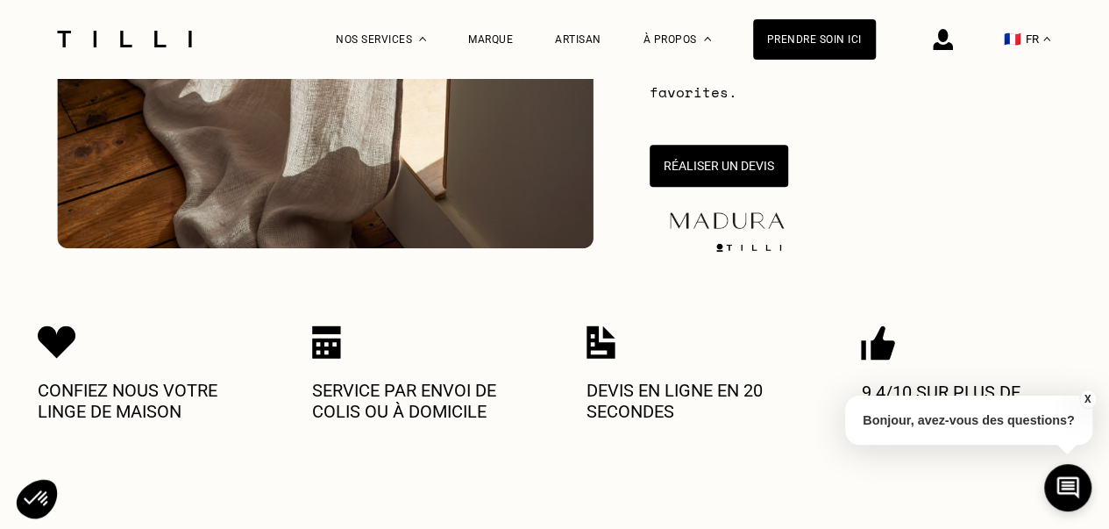
click at [1087, 396] on button "X" at bounding box center [1088, 398] width 18 height 19
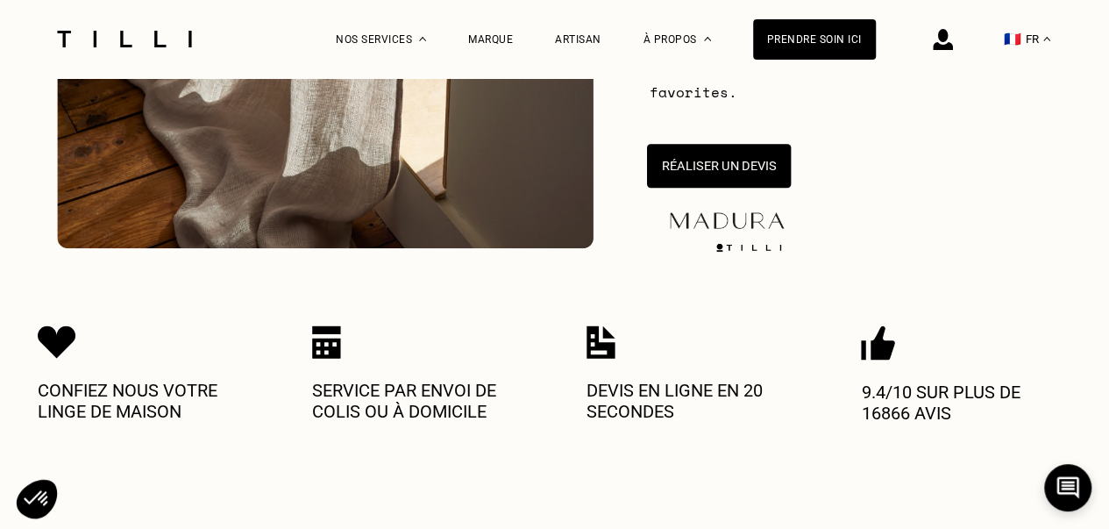
click at [710, 173] on button "Réaliser un devis" at bounding box center [718, 166] width 144 height 44
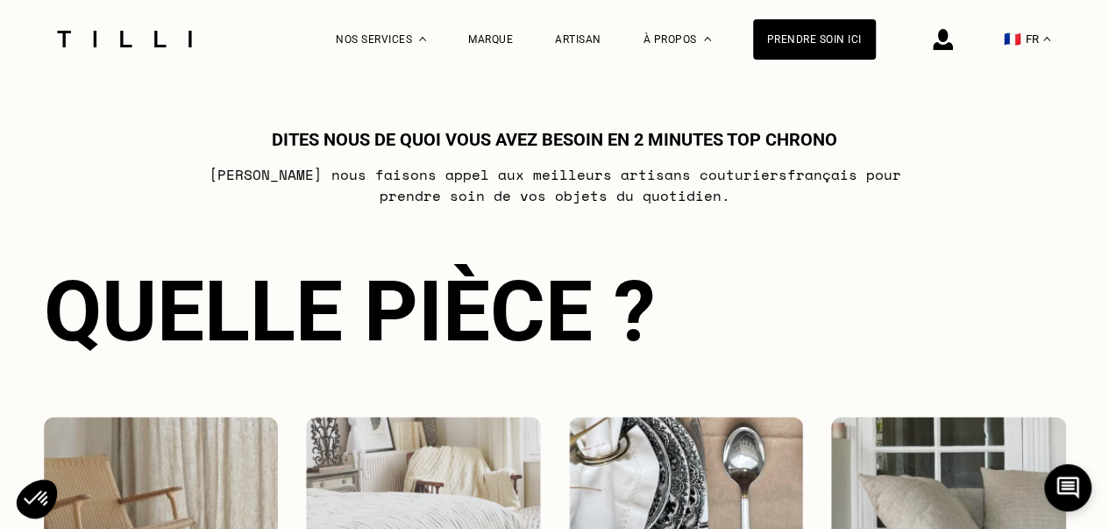
scroll to position [1307, 0]
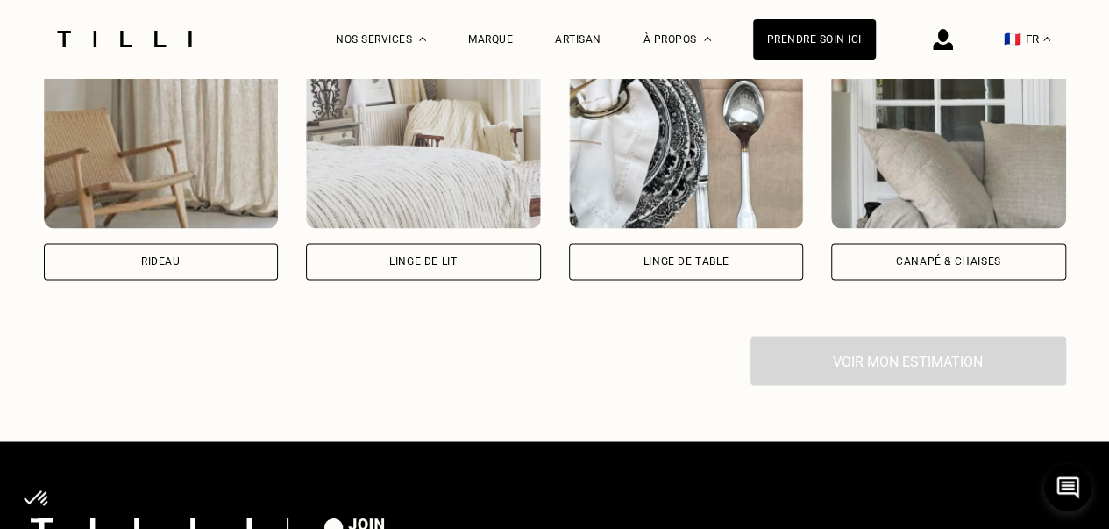
click at [214, 280] on div "Rideau" at bounding box center [161, 261] width 235 height 37
select select "FR"
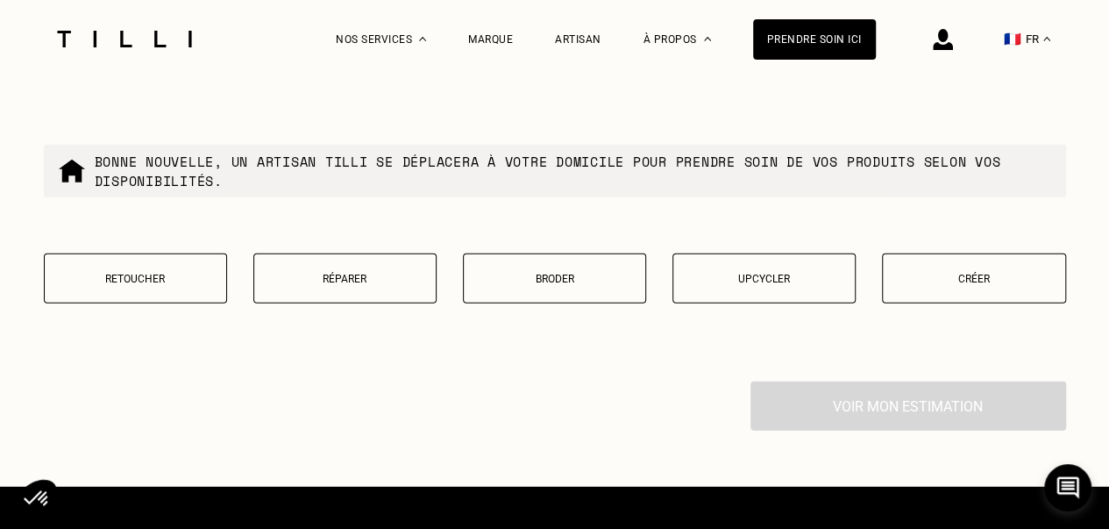
scroll to position [2241, 0]
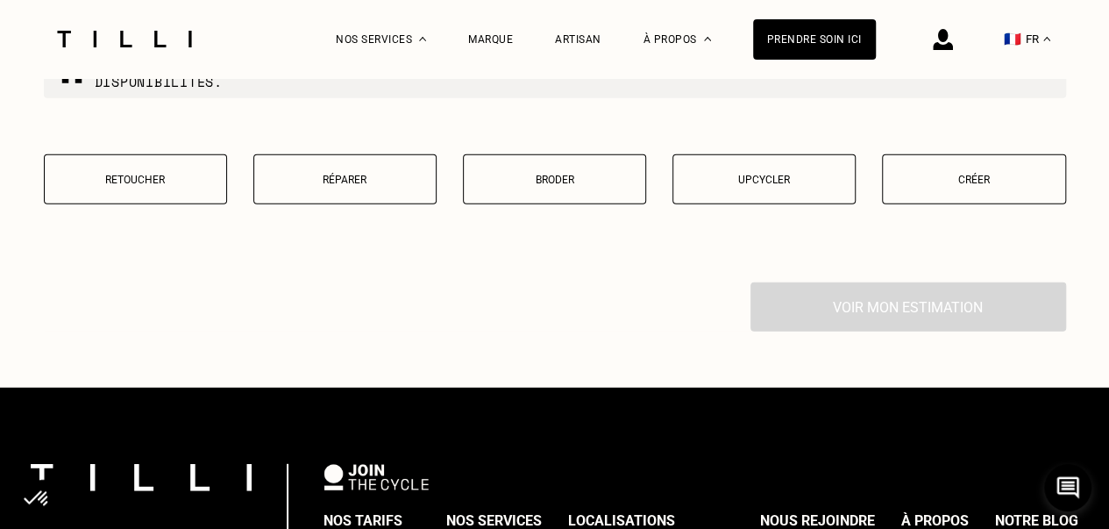
click at [158, 183] on p "Retoucher" at bounding box center [135, 180] width 164 height 12
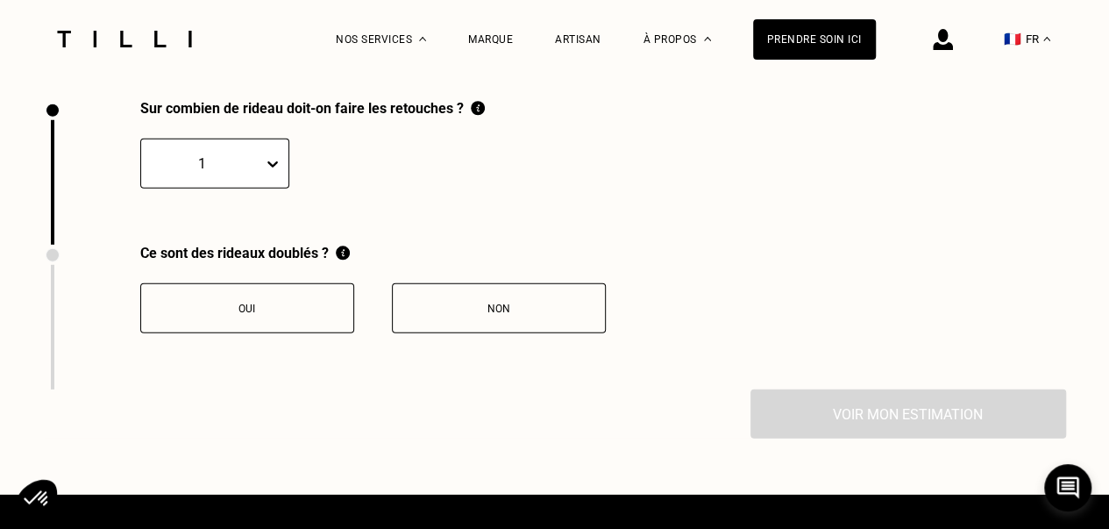
scroll to position [2425, 0]
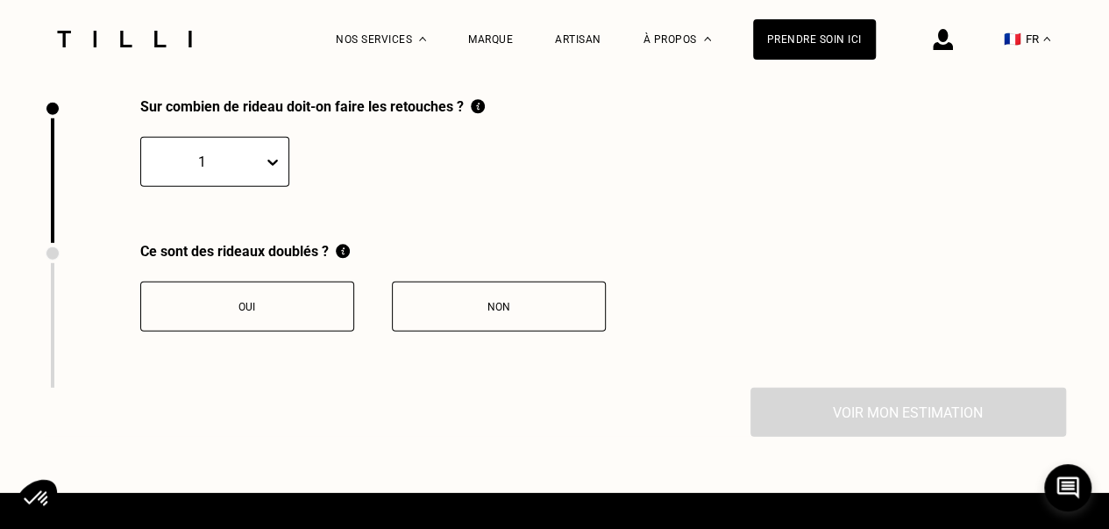
click at [213, 152] on div "1" at bounding box center [214, 162] width 149 height 50
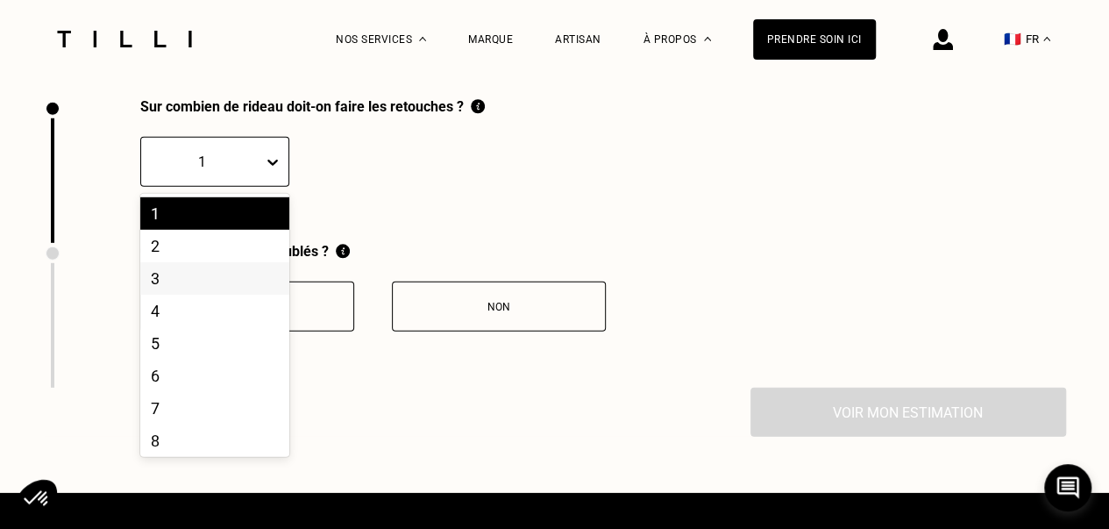
click at [189, 293] on div "3" at bounding box center [214, 278] width 149 height 32
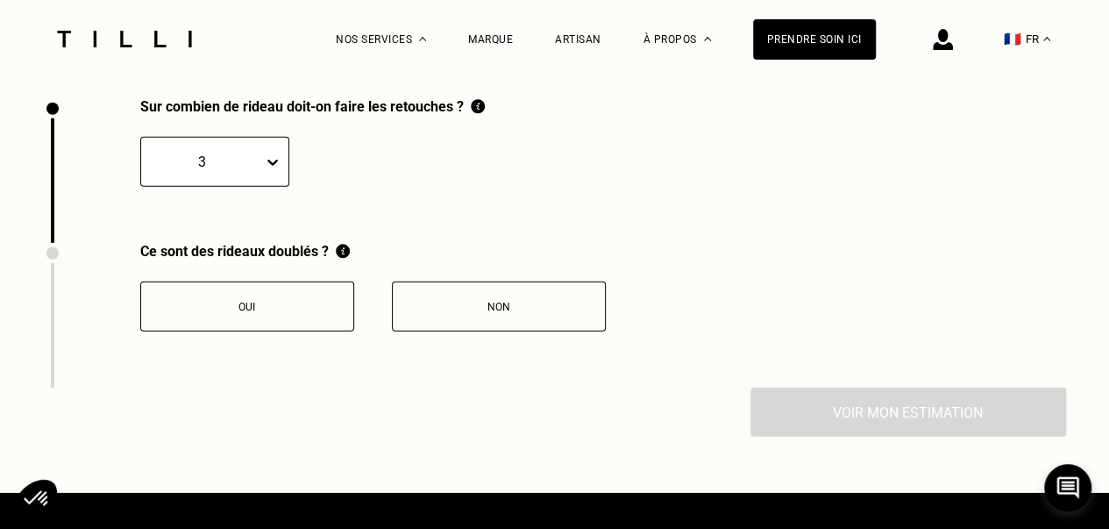
click at [492, 331] on button "Non" at bounding box center [499, 307] width 214 height 50
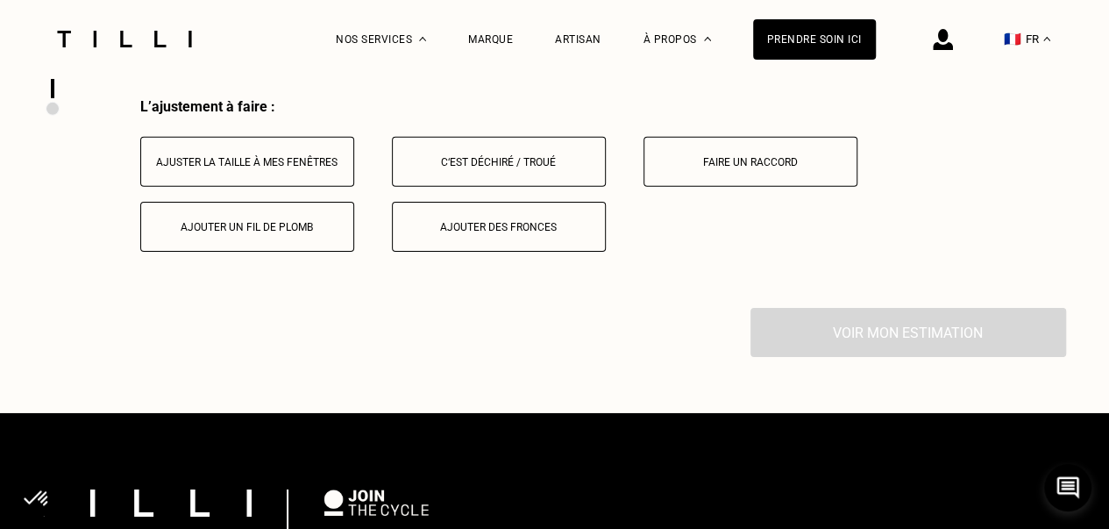
scroll to position [2715, 0]
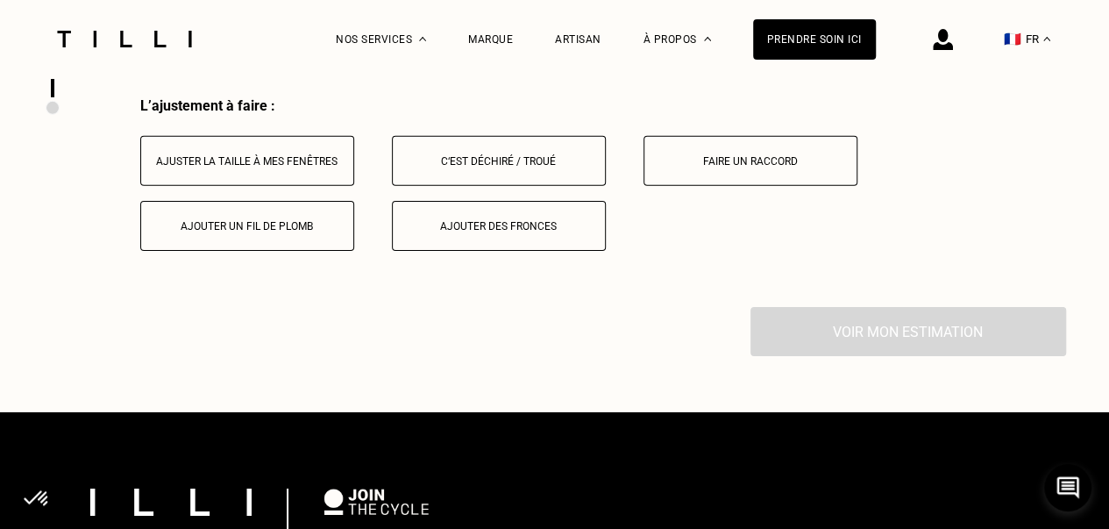
click at [237, 168] on div "Ajuster la taille à mes fenêtres" at bounding box center [247, 161] width 195 height 12
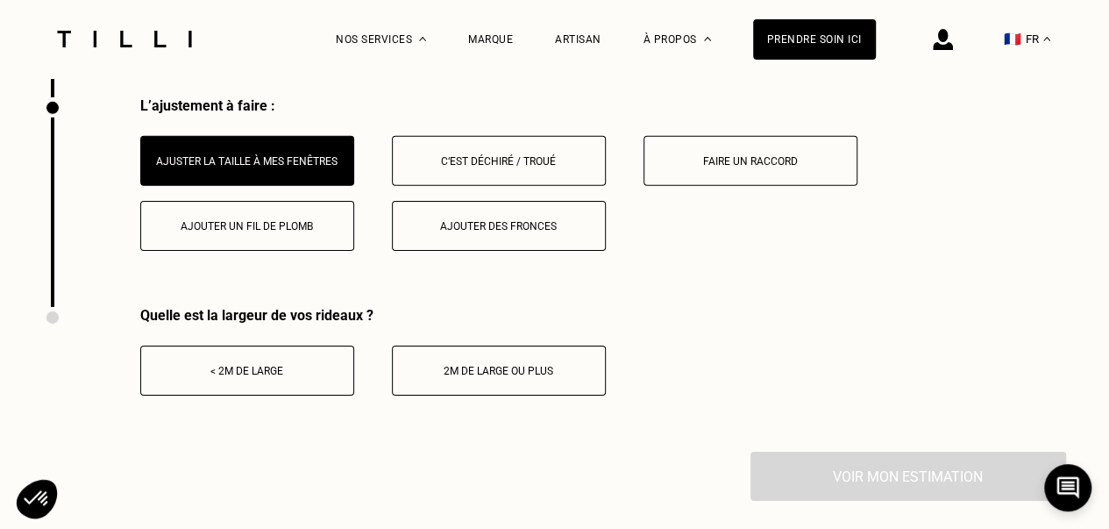
click at [246, 377] on div "< 2m de large" at bounding box center [247, 371] width 195 height 12
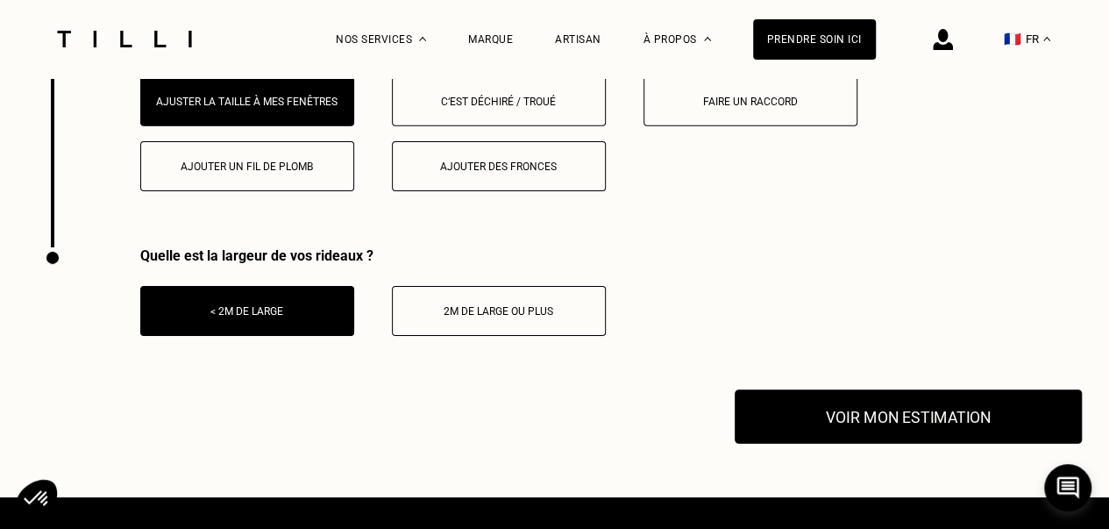
scroll to position [2803, 0]
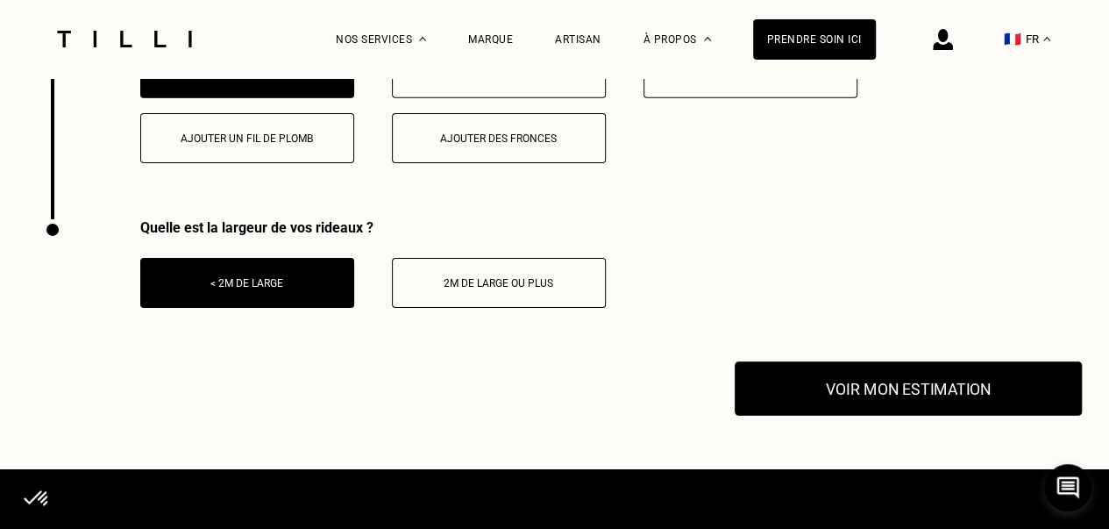
click at [898, 392] on button "Voir mon estimation" at bounding box center [908, 388] width 347 height 54
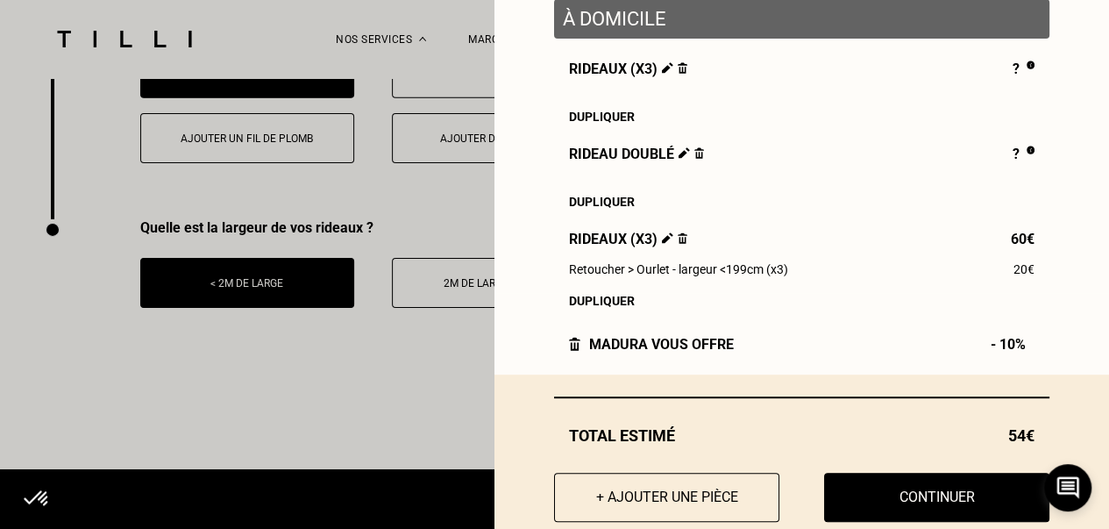
scroll to position [263, 0]
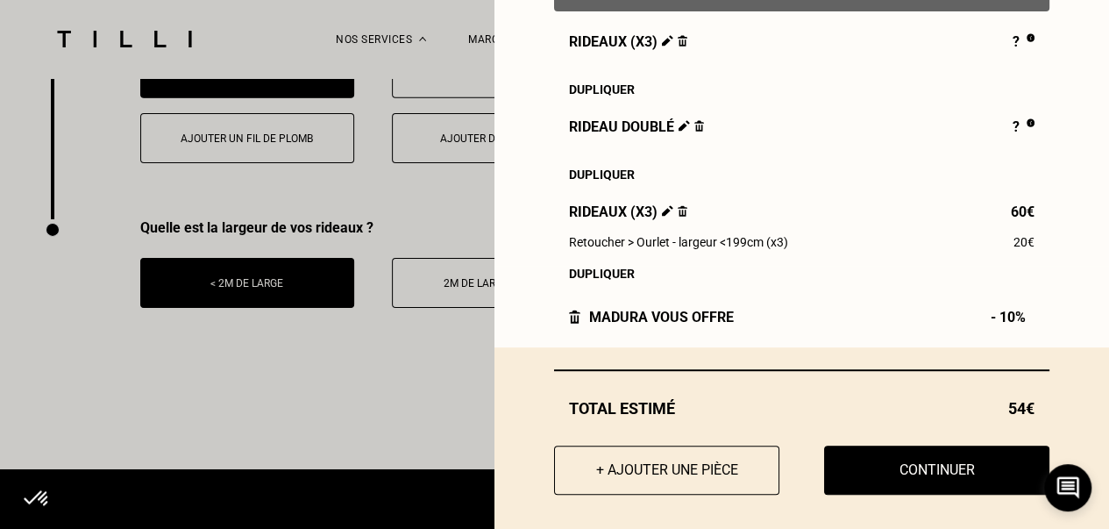
click at [678, 217] on img at bounding box center [683, 210] width 10 height 11
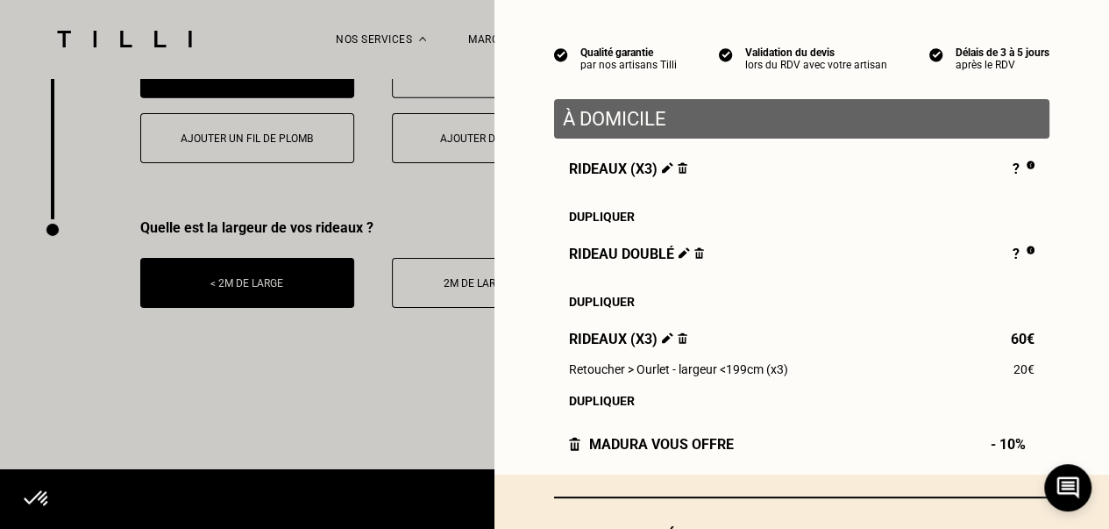
scroll to position [175, 0]
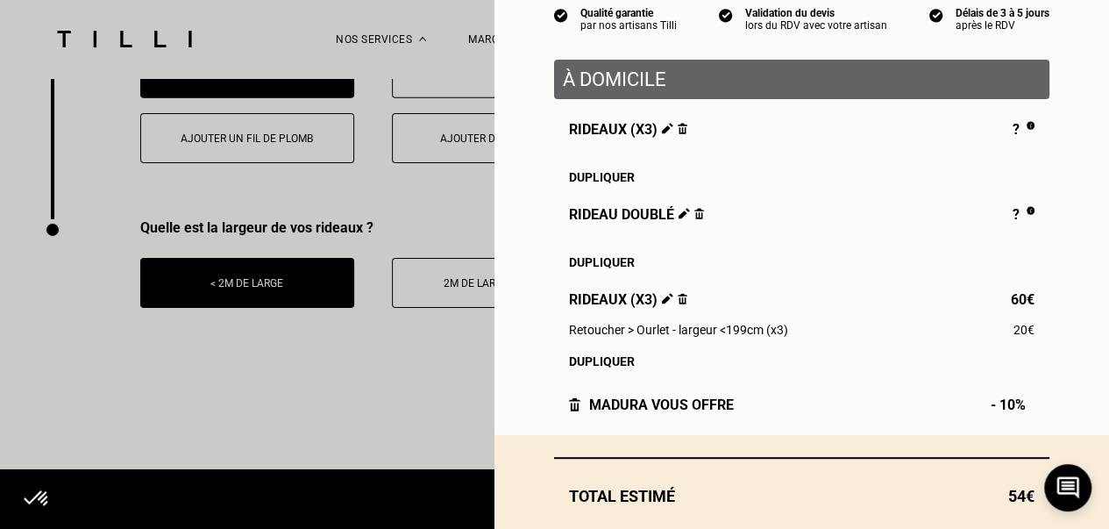
click at [678, 304] on img at bounding box center [683, 298] width 10 height 11
drag, startPoint x: 664, startPoint y: 305, endPoint x: 218, endPoint y: 226, distance: 452.4
click at [678, 304] on img at bounding box center [683, 298] width 10 height 11
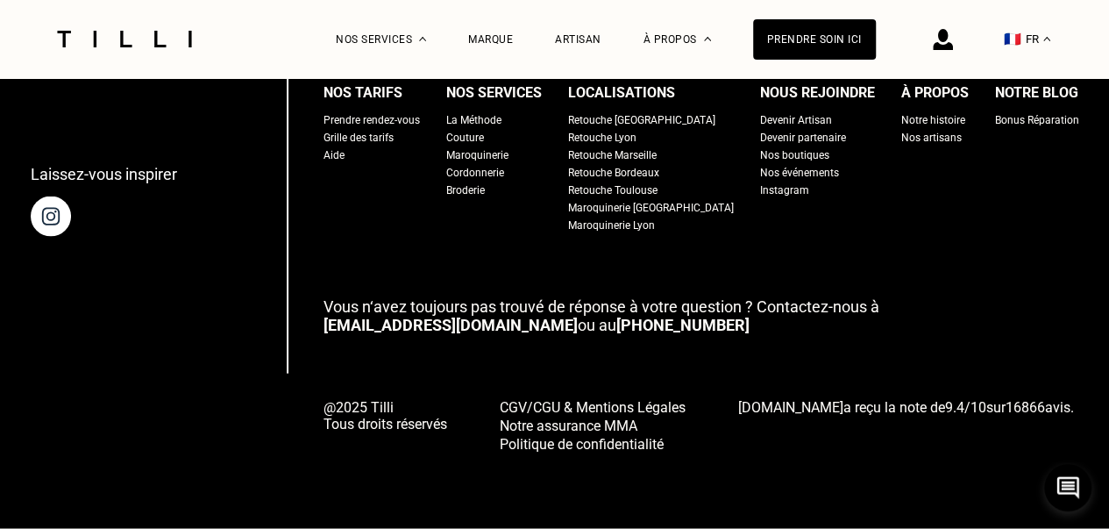
scroll to position [1793, 0]
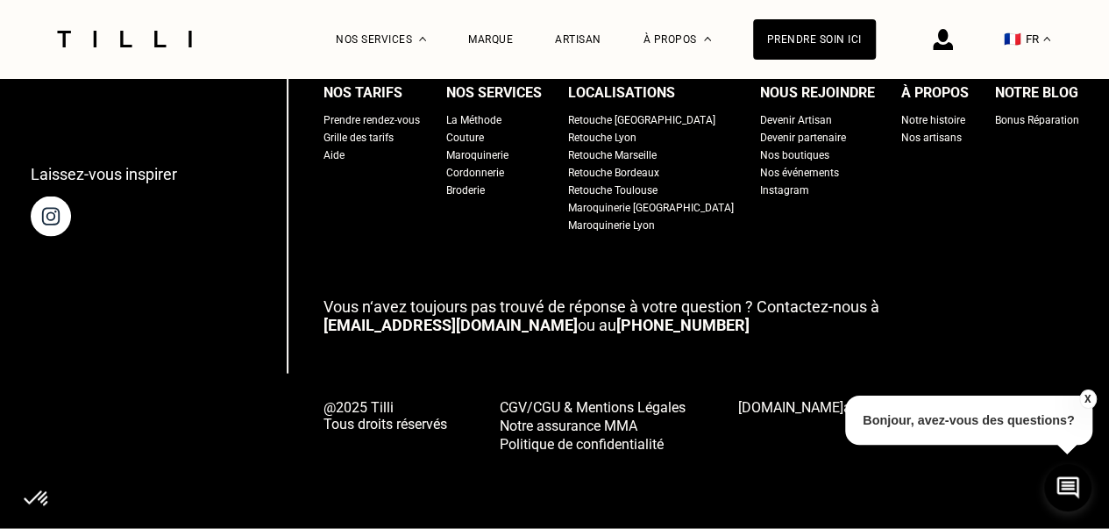
click at [1086, 394] on button "X" at bounding box center [1088, 398] width 18 height 19
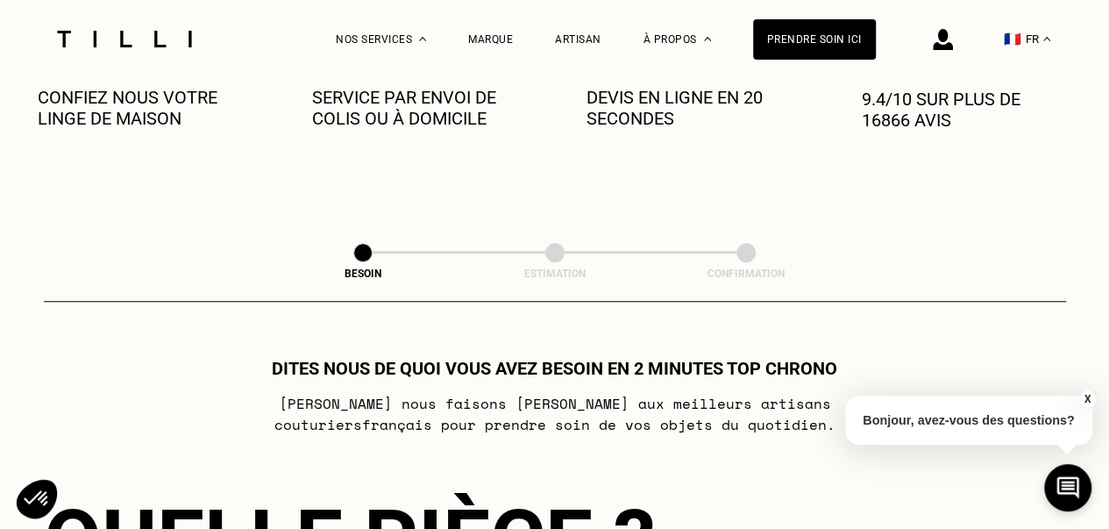
scroll to position [652, 0]
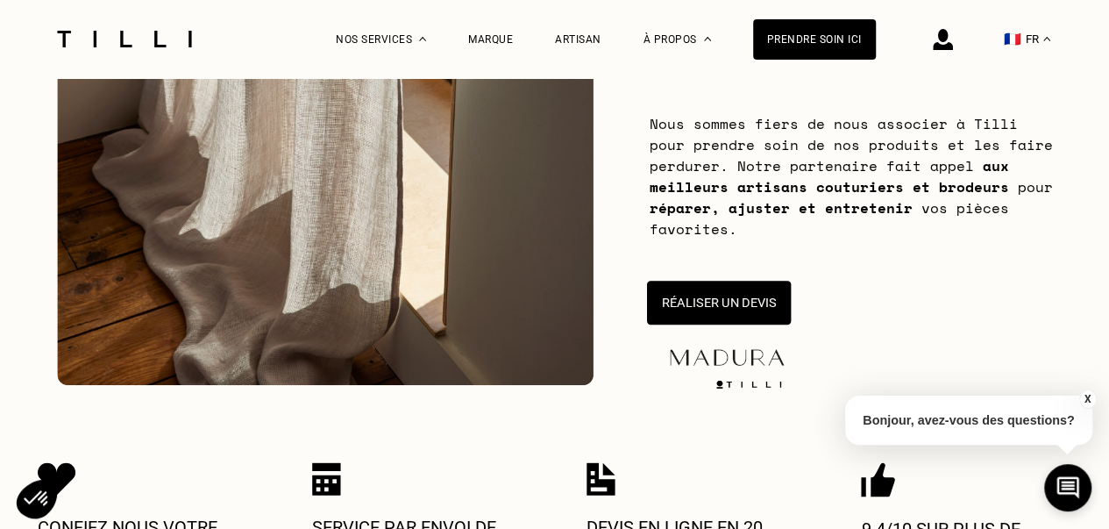
click at [703, 303] on button "Réaliser un devis" at bounding box center [718, 303] width 144 height 44
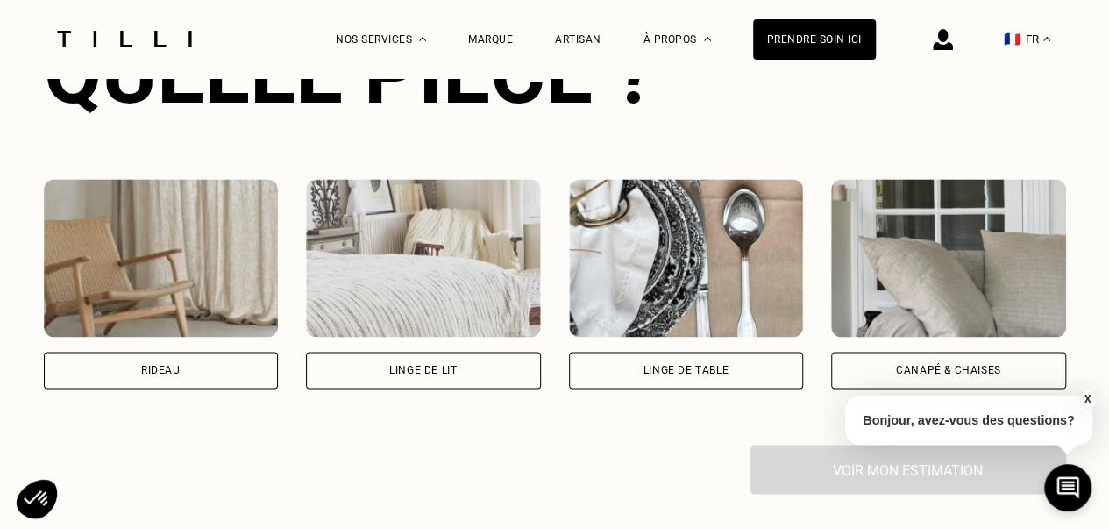
scroll to position [1219, 0]
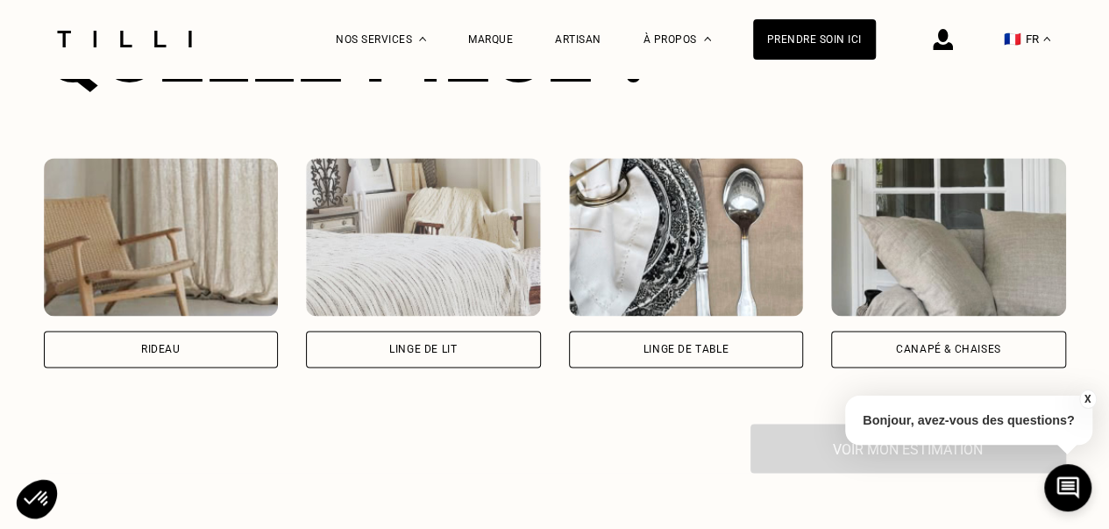
click at [165, 310] on img at bounding box center [161, 237] width 235 height 158
select select "FR"
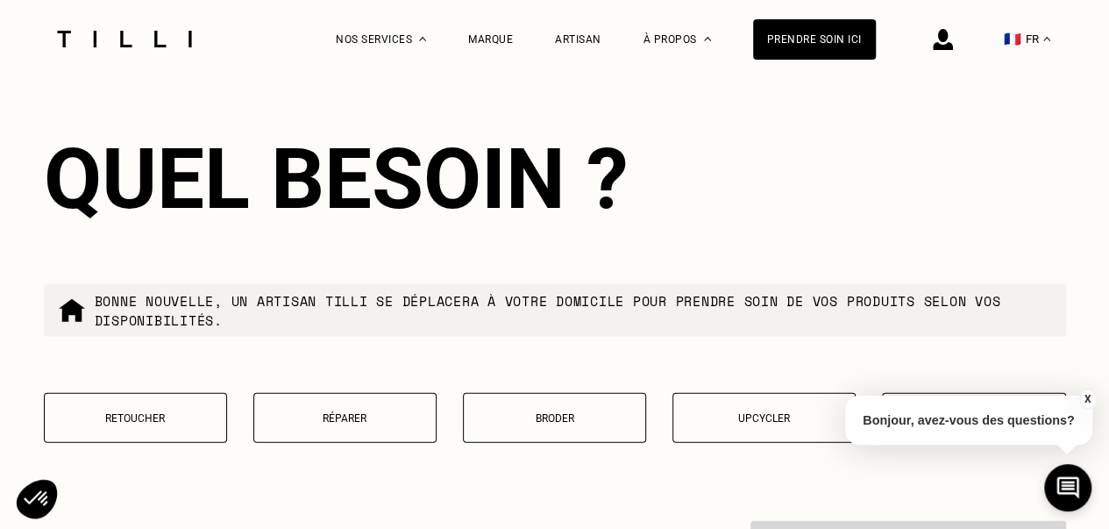
scroll to position [2065, 0]
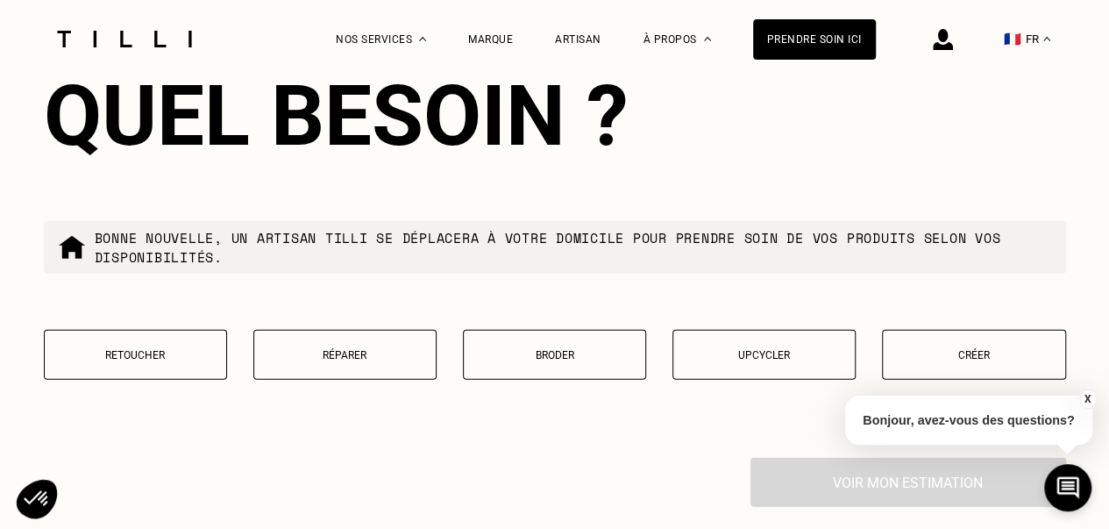
click at [146, 361] on p "Retoucher" at bounding box center [135, 355] width 164 height 12
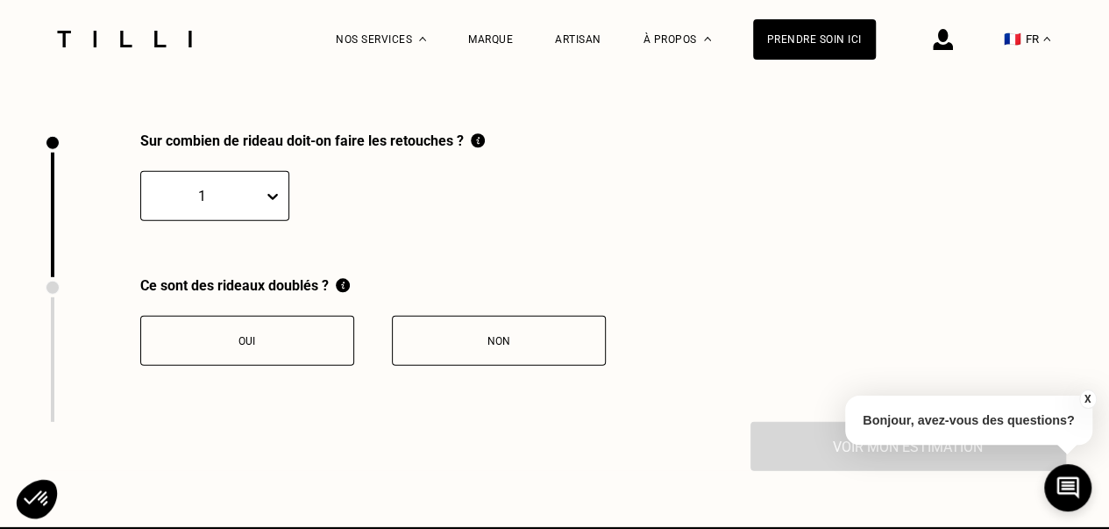
scroll to position [2425, 0]
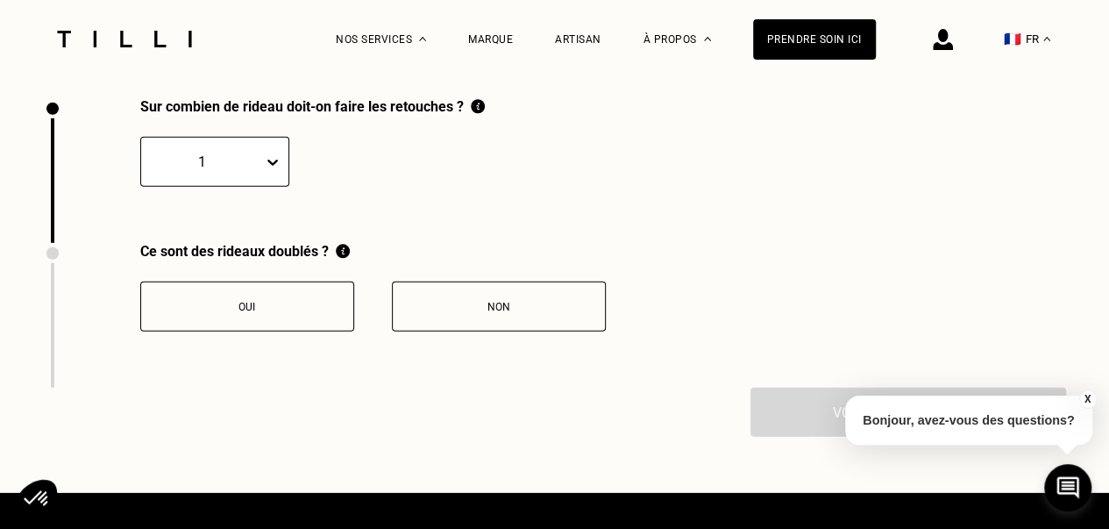
click at [220, 183] on div "1" at bounding box center [214, 162] width 149 height 50
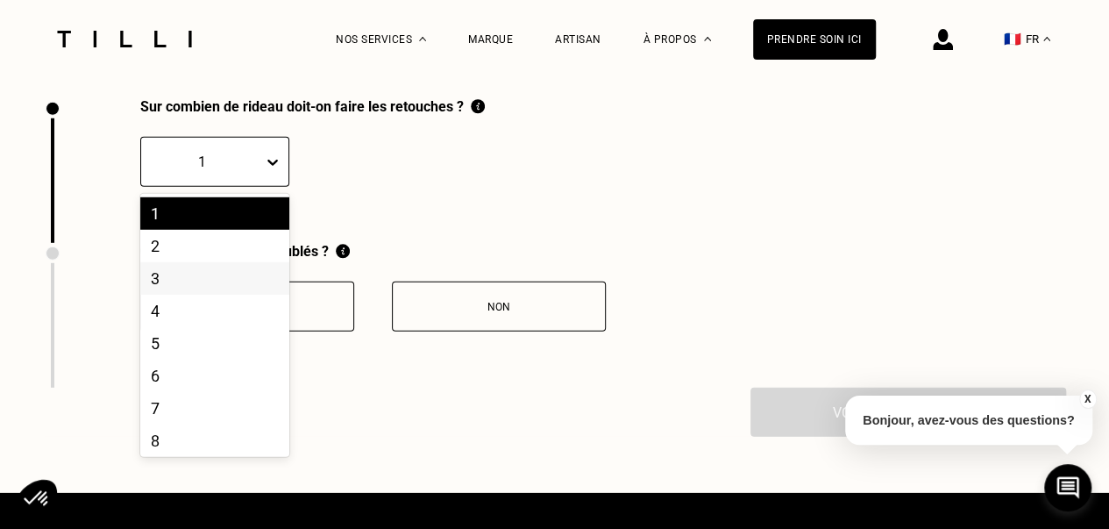
click at [148, 294] on div "3" at bounding box center [214, 278] width 149 height 32
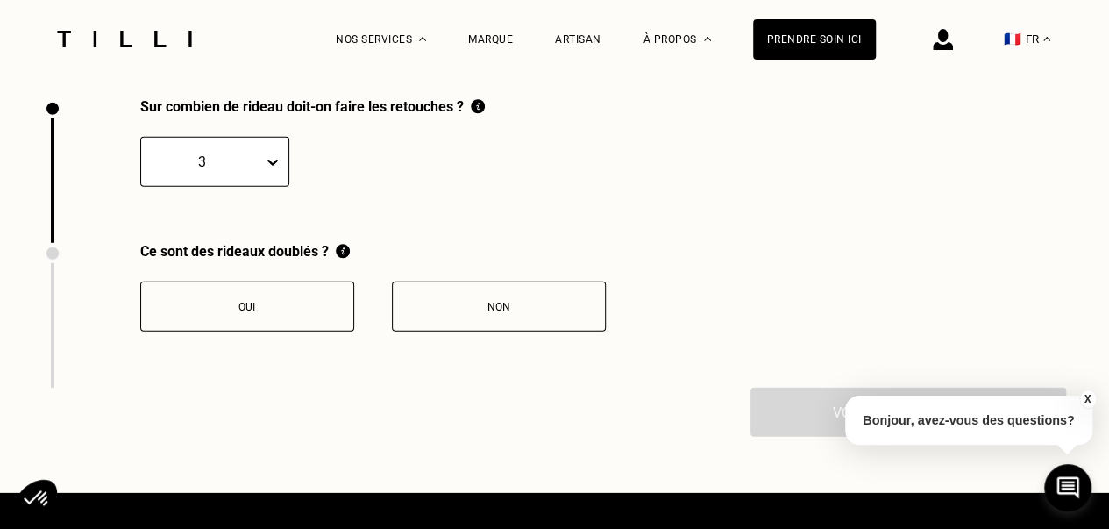
click at [458, 313] on div "Non" at bounding box center [499, 307] width 195 height 12
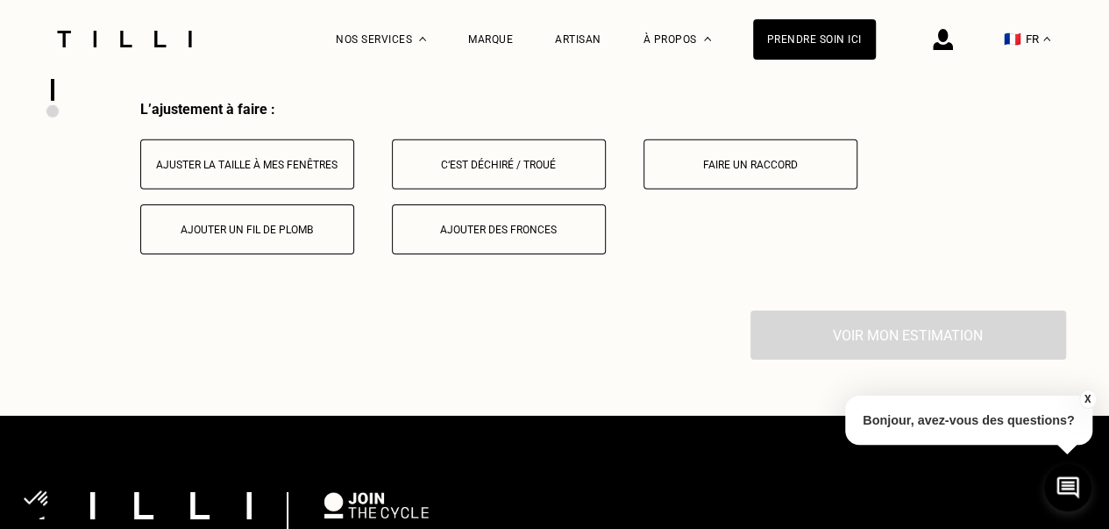
scroll to position [2715, 0]
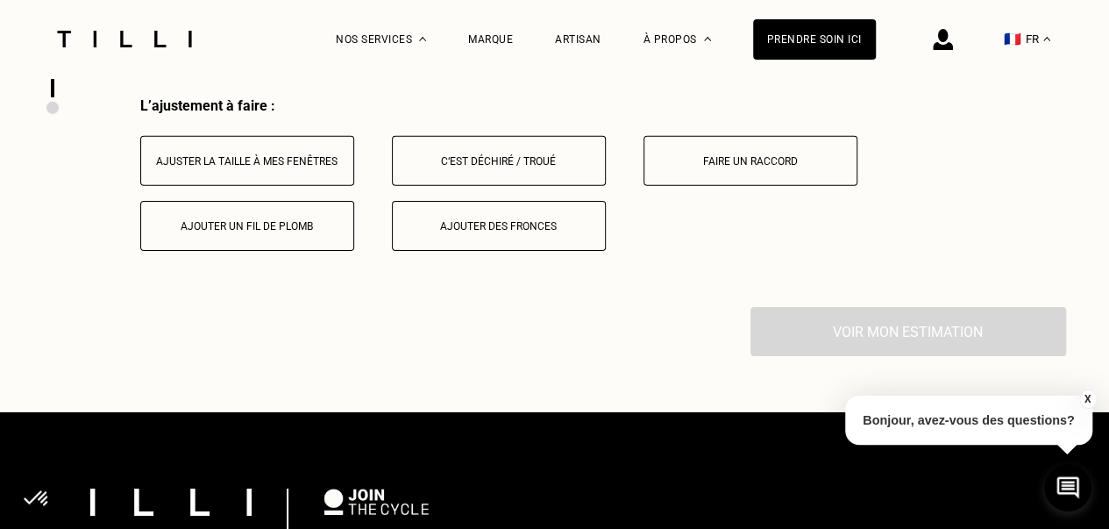
click at [228, 182] on button "Ajuster la taille à mes fenêtres" at bounding box center [247, 161] width 214 height 50
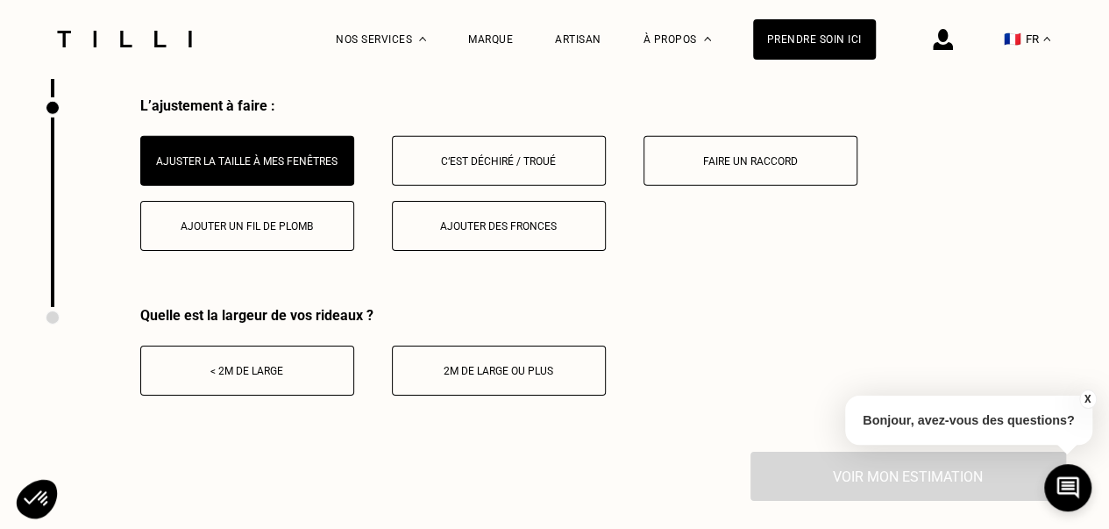
click at [217, 377] on div "< 2m de large" at bounding box center [247, 371] width 195 height 12
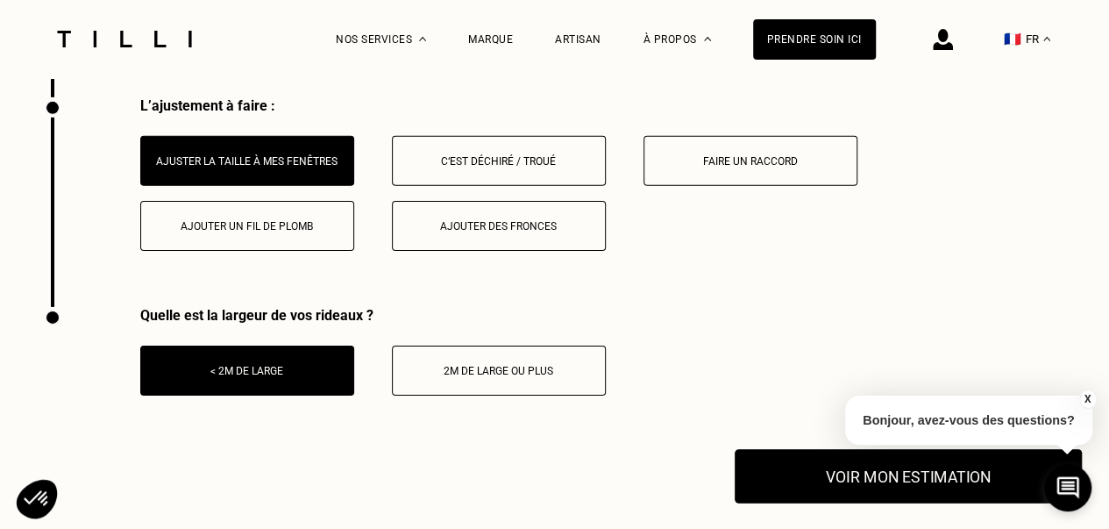
click at [792, 481] on button "Voir mon estimation" at bounding box center [908, 476] width 347 height 54
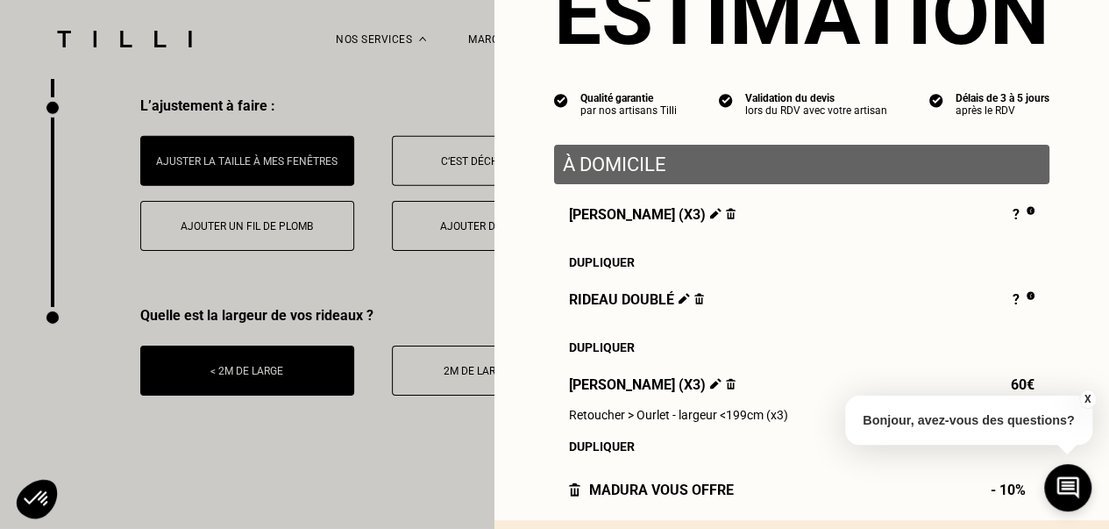
scroll to position [175, 0]
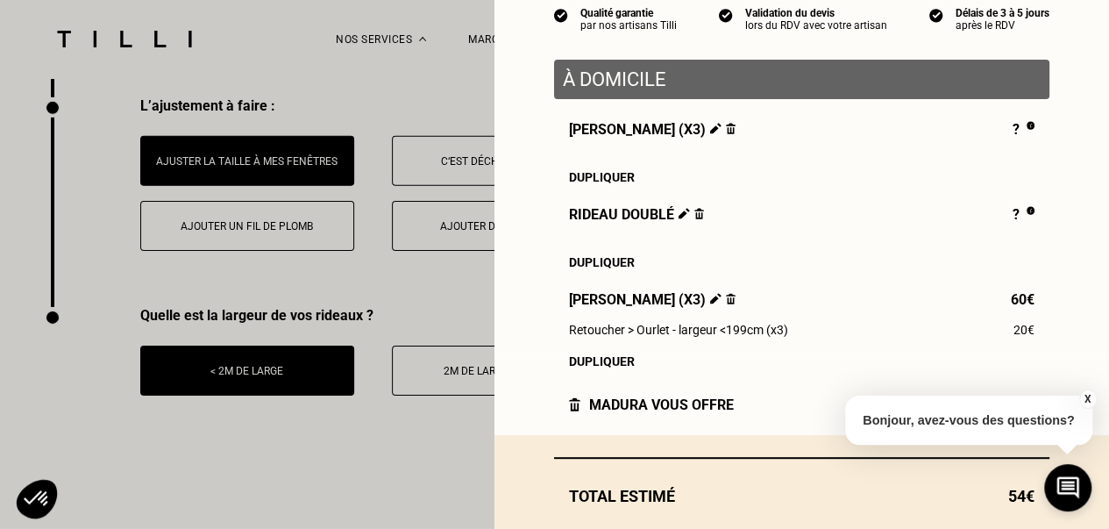
click at [726, 304] on img at bounding box center [731, 298] width 10 height 11
drag, startPoint x: 1087, startPoint y: 396, endPoint x: 967, endPoint y: 394, distance: 120.2
click at [1088, 396] on button "X" at bounding box center [1088, 398] width 18 height 19
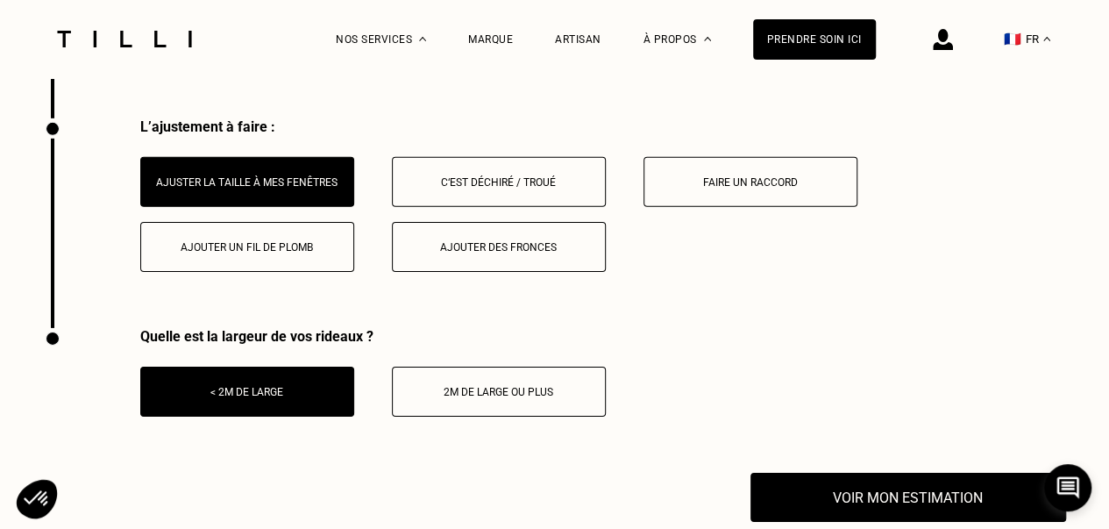
scroll to position [2803, 0]
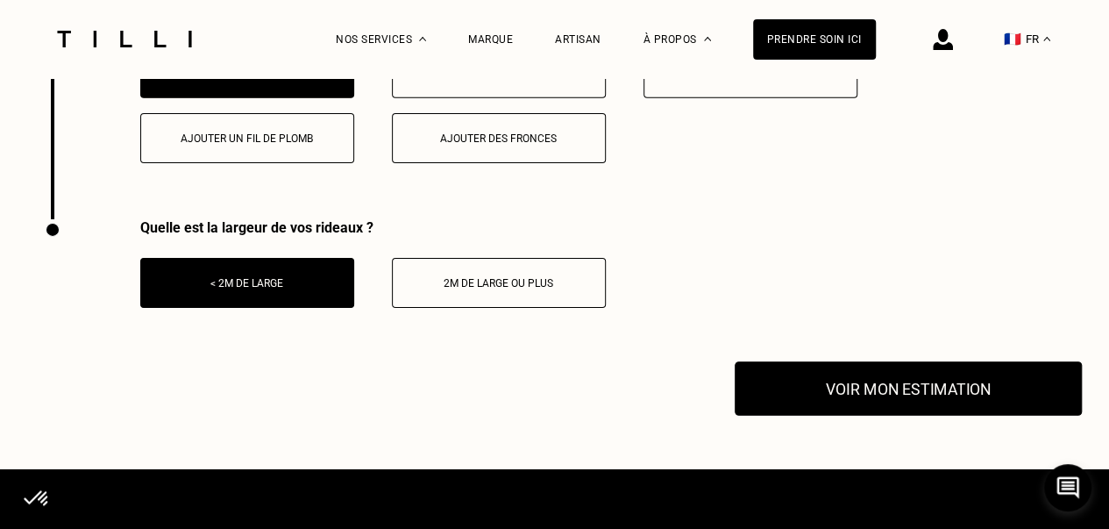
click at [923, 409] on button "Voir mon estimation" at bounding box center [908, 388] width 347 height 54
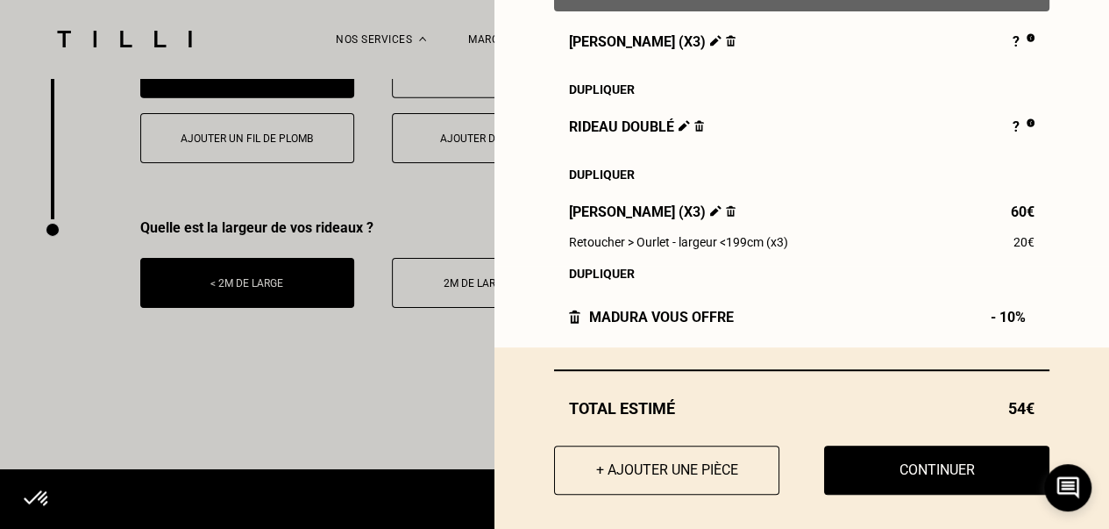
scroll to position [175, 0]
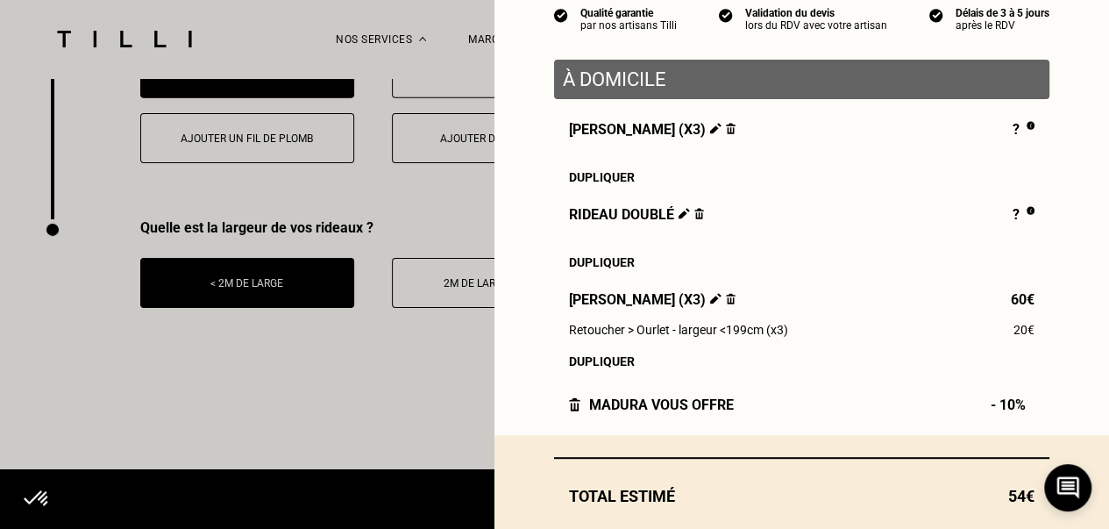
click at [726, 304] on img at bounding box center [731, 298] width 10 height 11
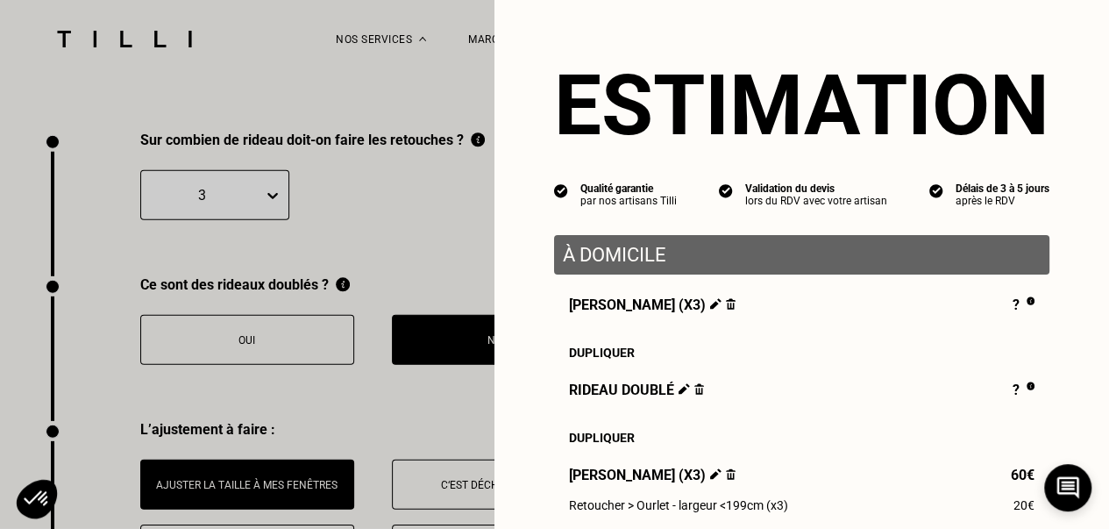
scroll to position [2277, 0]
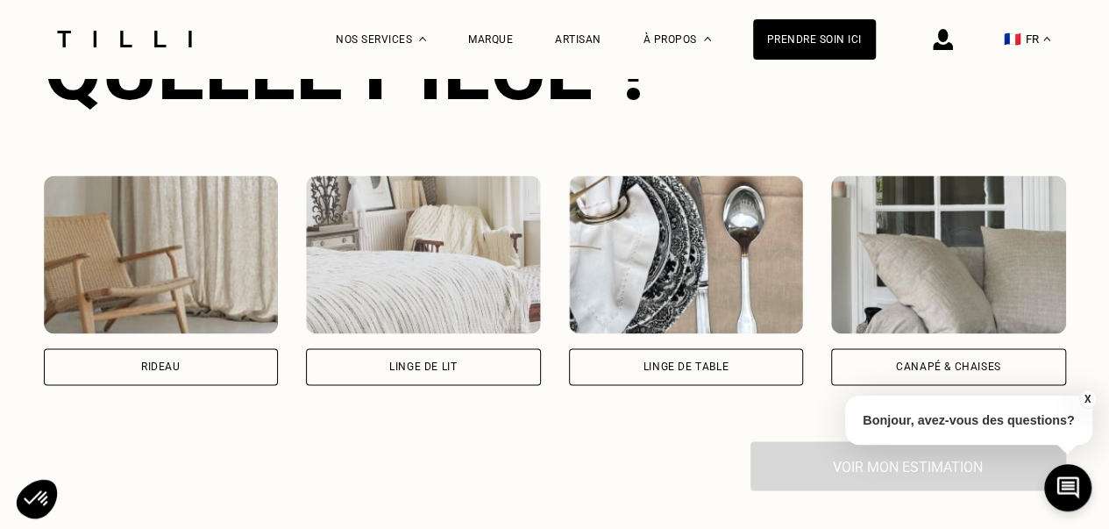
scroll to position [1228, 0]
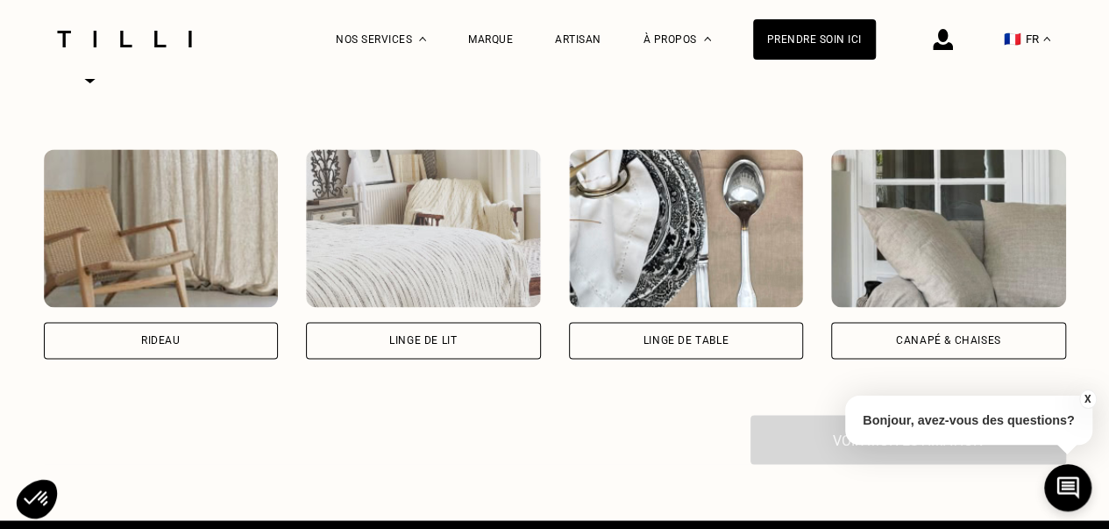
click at [175, 346] on div "Rideau" at bounding box center [160, 340] width 39 height 11
select select "FR"
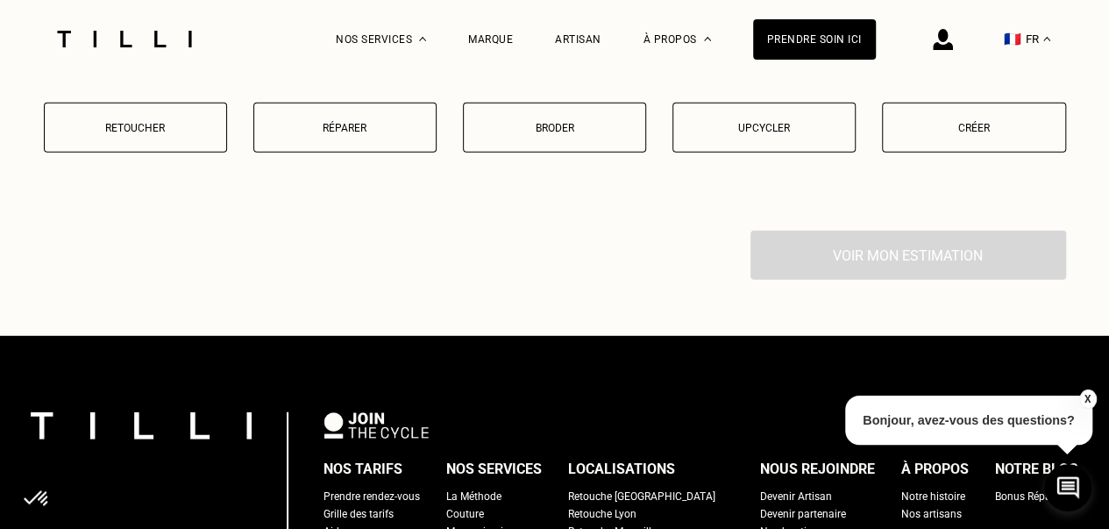
scroll to position [2241, 0]
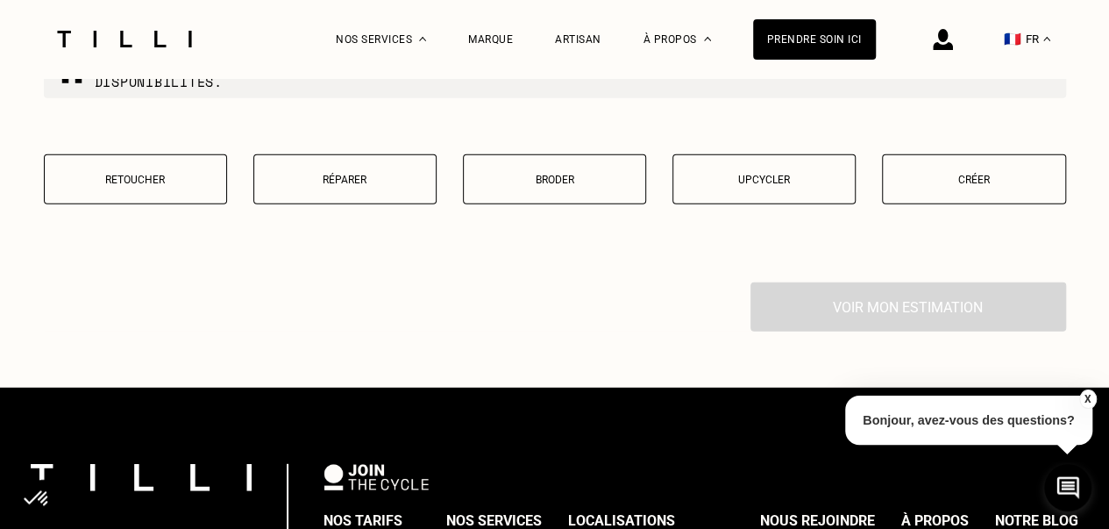
click at [160, 198] on button "Retoucher" at bounding box center [135, 179] width 183 height 50
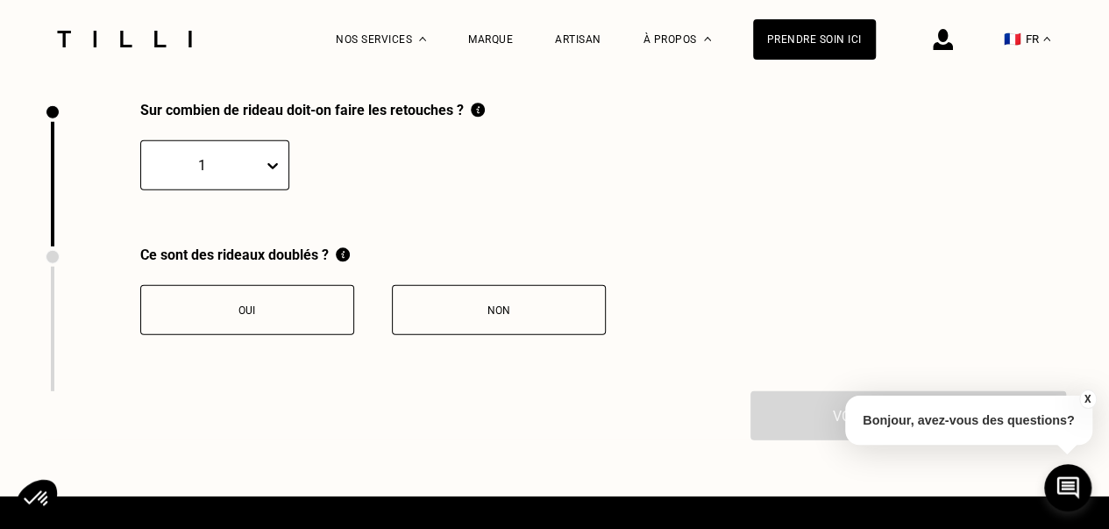
scroll to position [2425, 0]
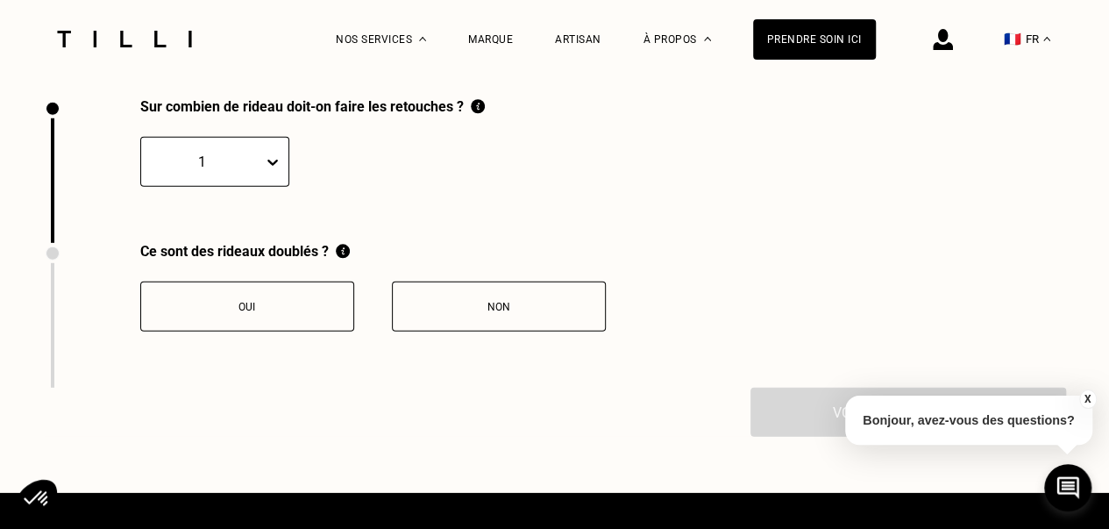
click at [231, 167] on div at bounding box center [202, 162] width 104 height 20
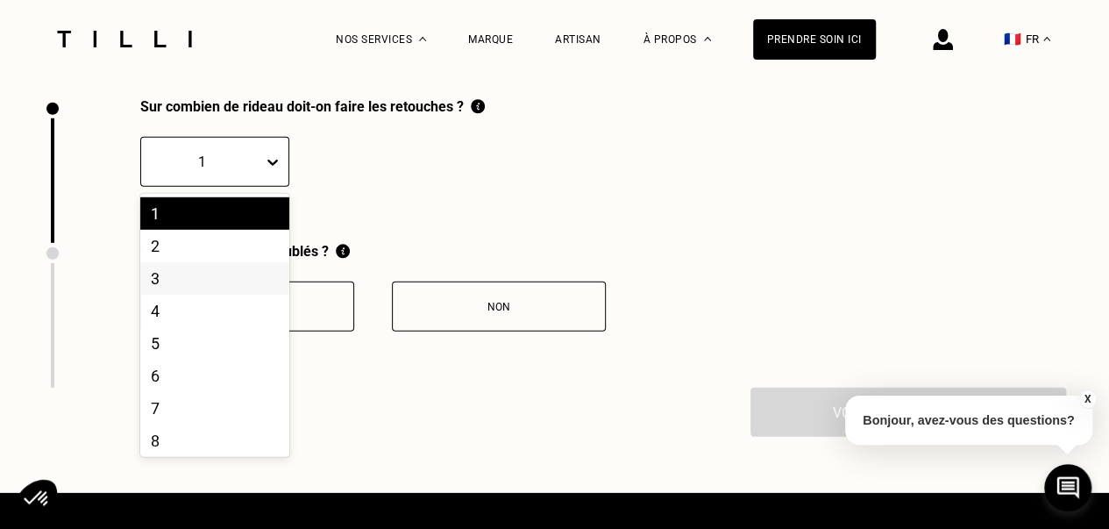
click at [163, 295] on div "3" at bounding box center [214, 278] width 149 height 32
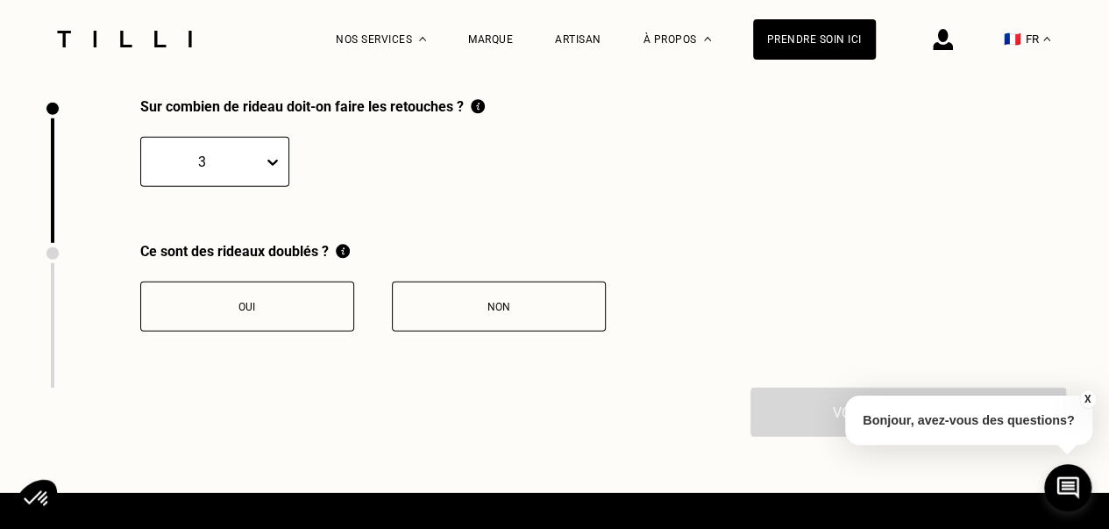
click at [503, 332] on button "Non" at bounding box center [499, 307] width 214 height 50
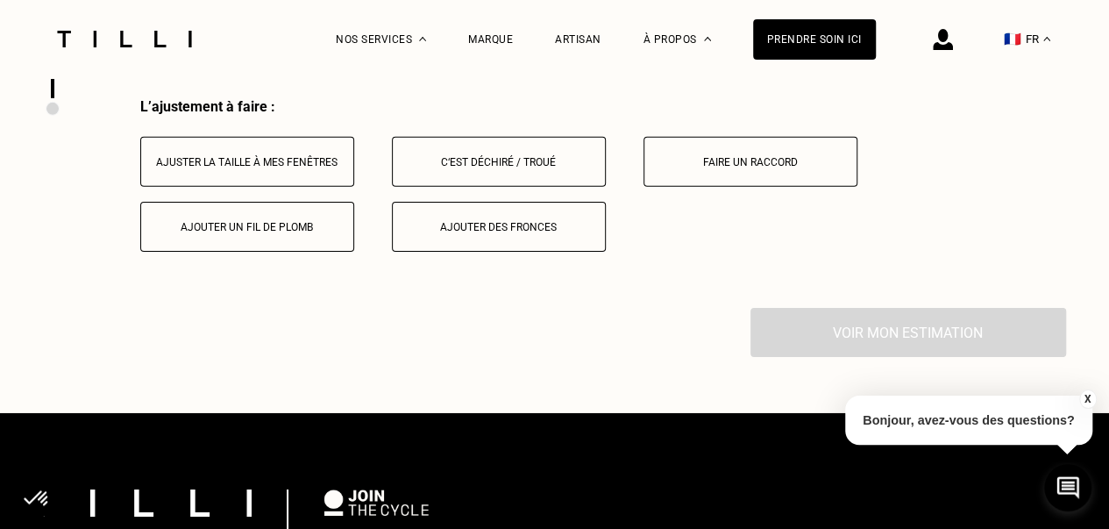
scroll to position [2715, 0]
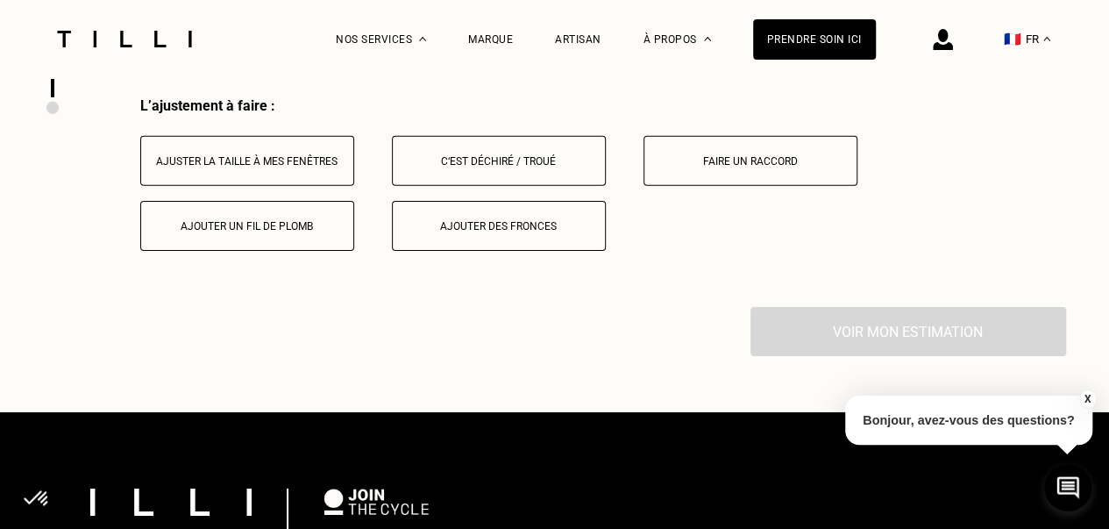
click at [181, 158] on button "Ajuster la taille à mes fenêtres" at bounding box center [247, 161] width 214 height 50
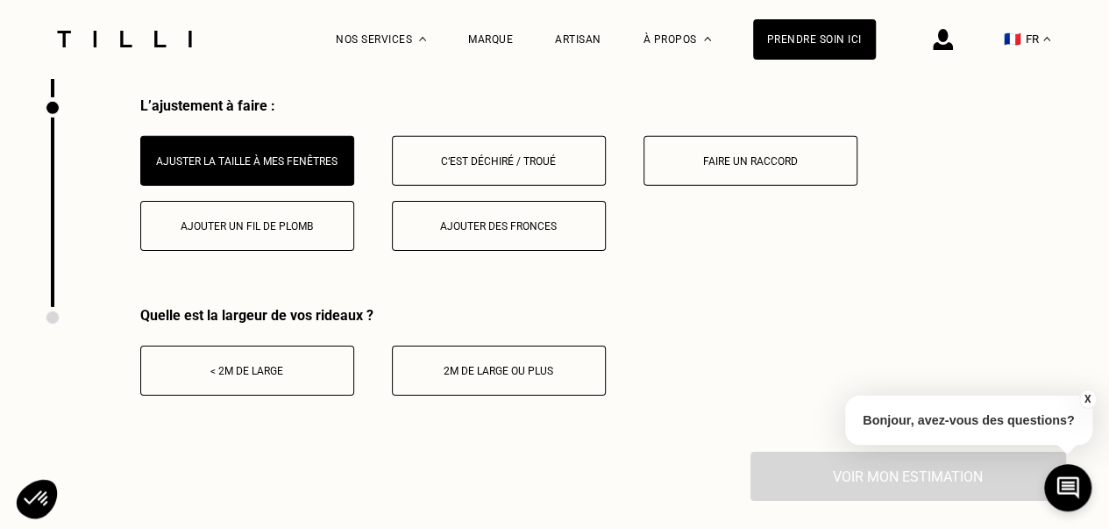
click at [347, 391] on div "< 2m de large 2m de large ou plus" at bounding box center [373, 371] width 466 height 50
click at [337, 390] on button "< 2m de large" at bounding box center [247, 371] width 214 height 50
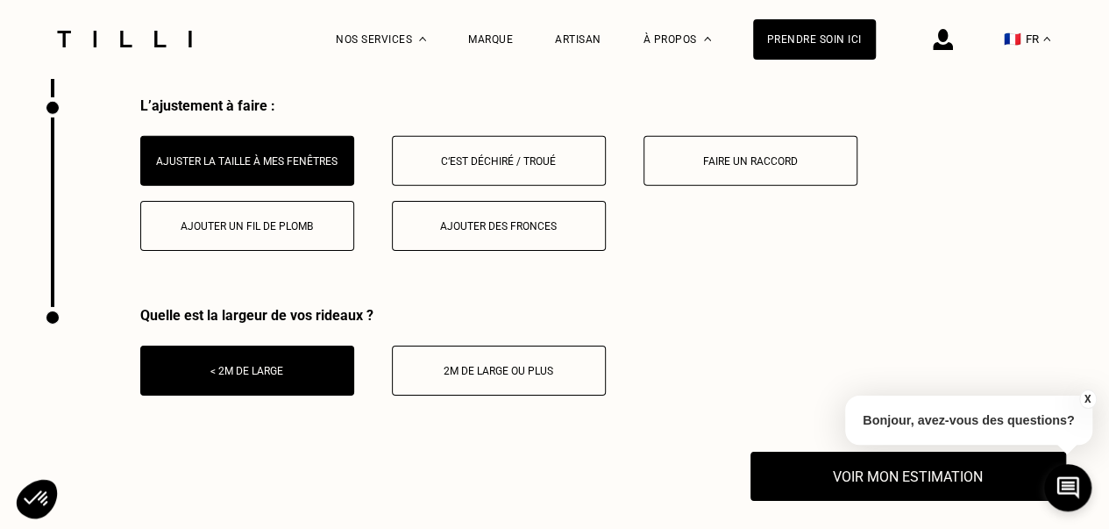
click at [1085, 402] on button "X" at bounding box center [1088, 398] width 18 height 19
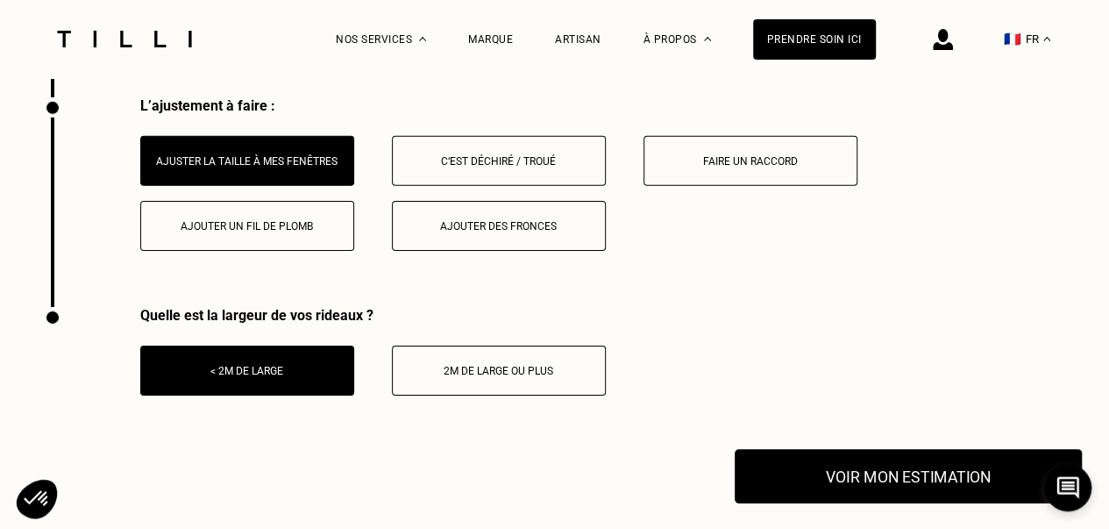
click at [916, 490] on button "Voir mon estimation" at bounding box center [908, 476] width 347 height 54
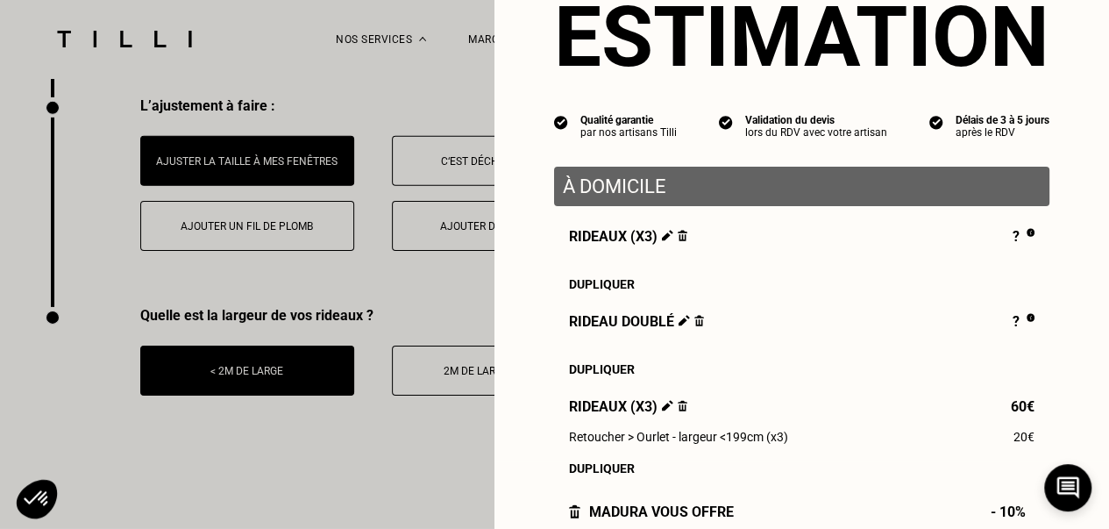
scroll to position [175, 0]
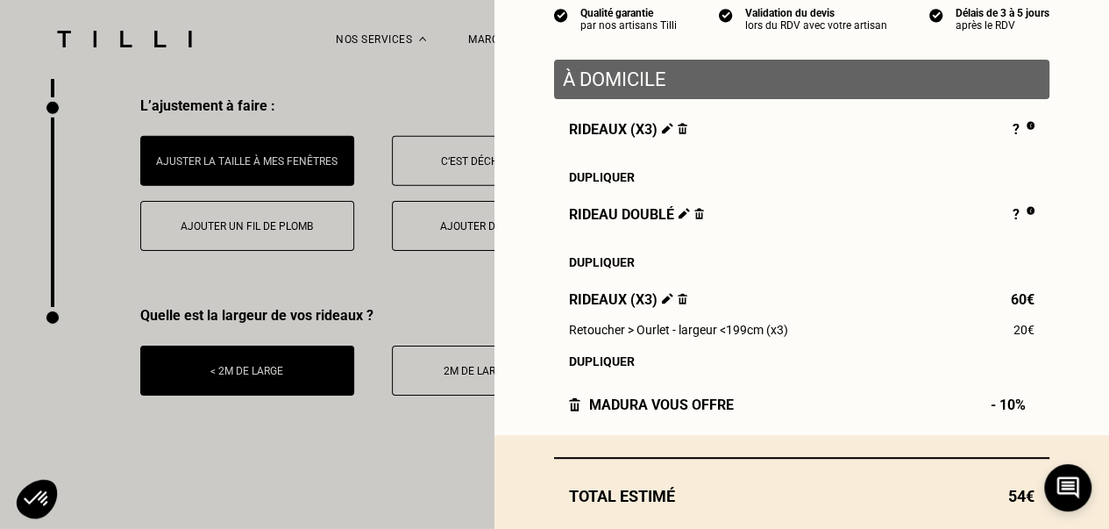
click at [678, 134] on img at bounding box center [683, 128] width 10 height 11
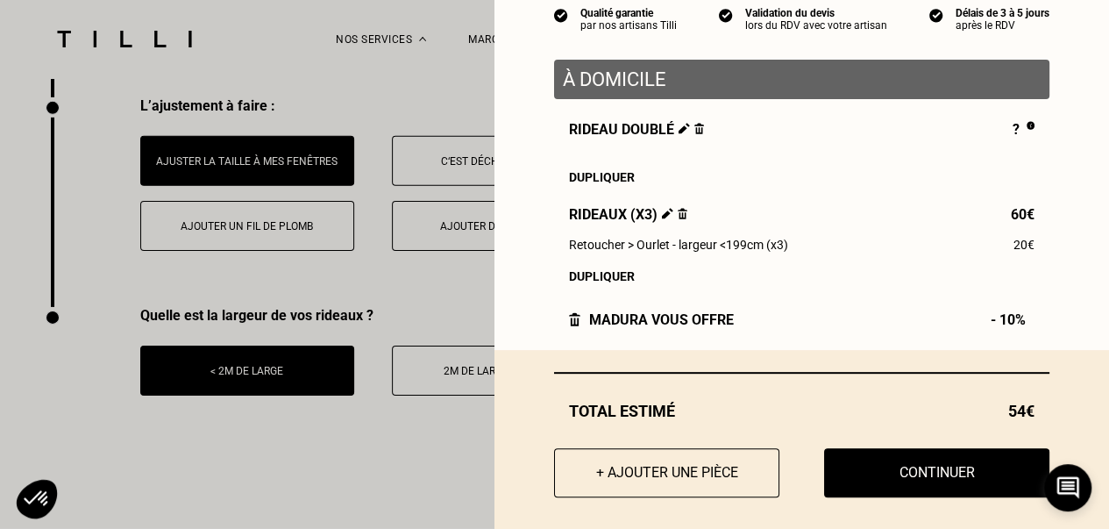
scroll to position [195, 0]
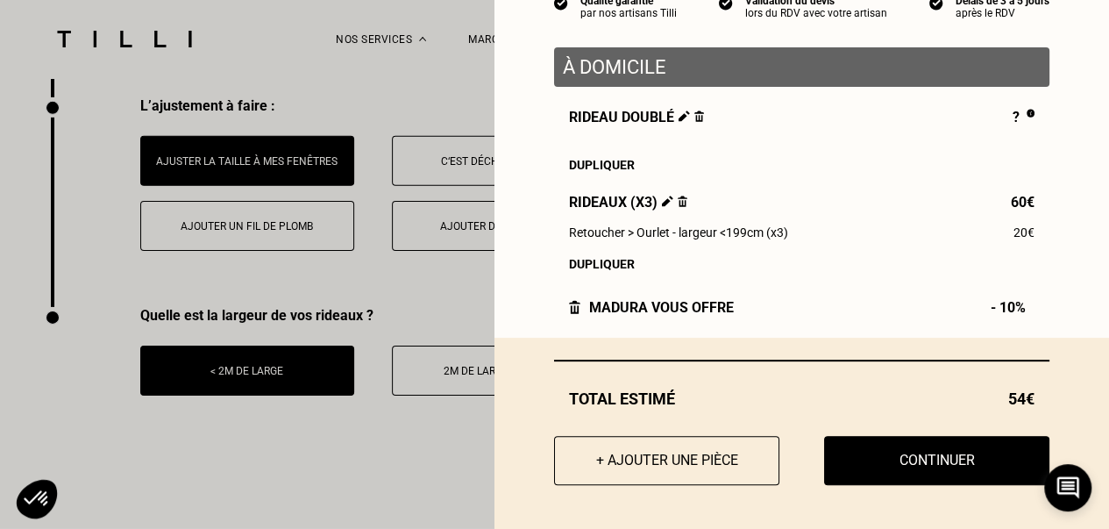
click at [695, 115] on img at bounding box center [700, 116] width 10 height 11
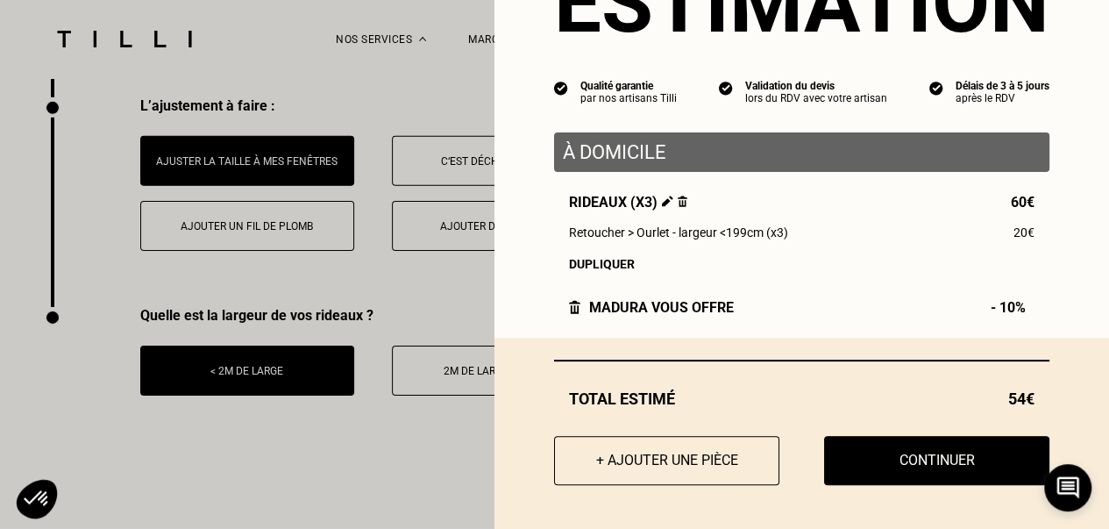
scroll to position [109, 0]
click at [626, 467] on button "+ Ajouter une pièce" at bounding box center [667, 460] width 248 height 54
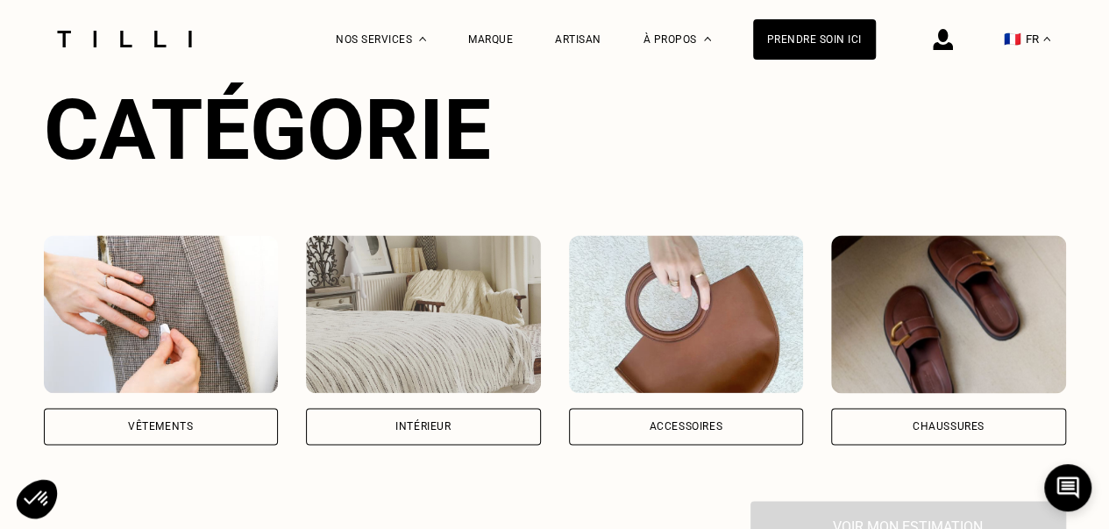
scroll to position [1140, 0]
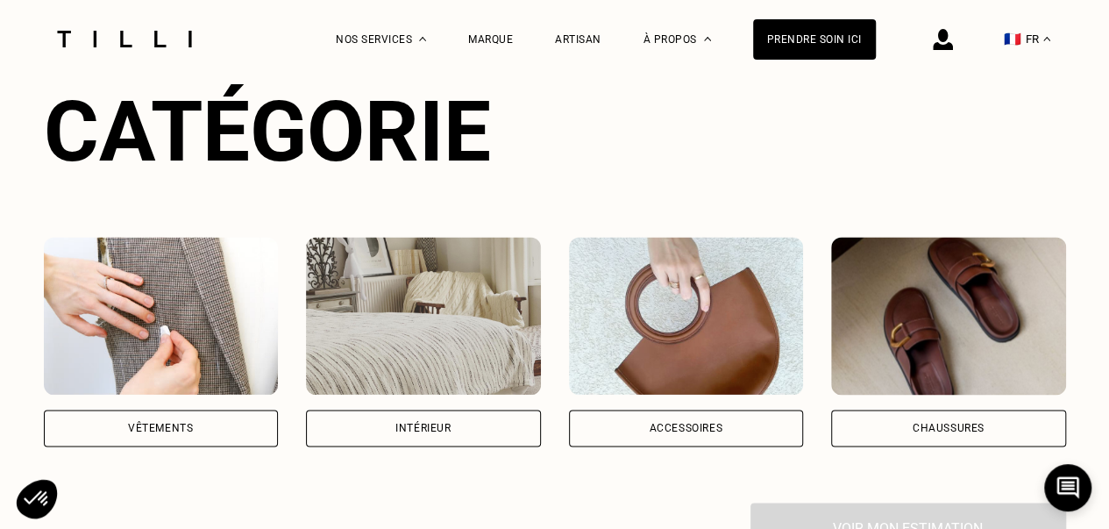
click at [410, 441] on div "Intérieur" at bounding box center [423, 428] width 235 height 37
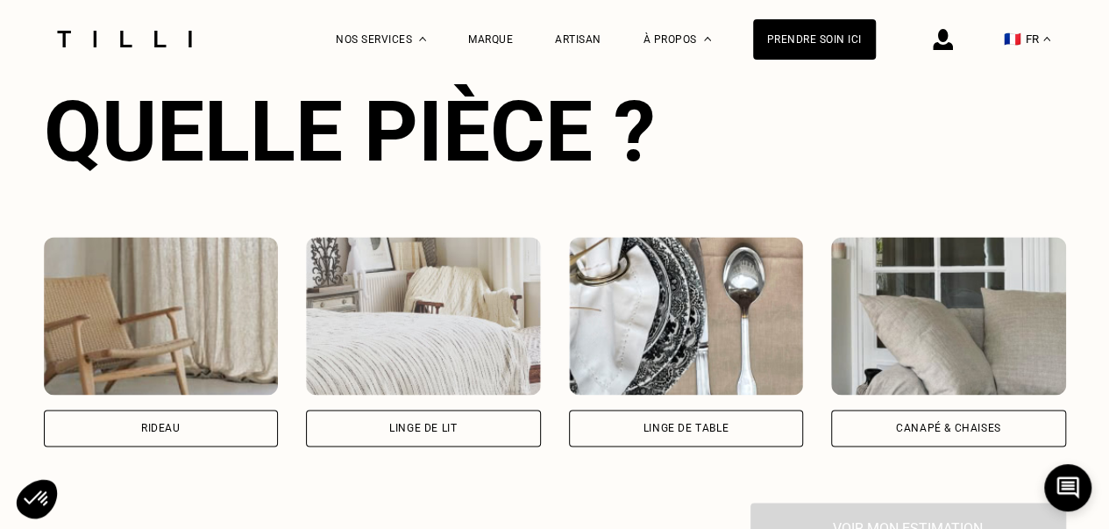
scroll to position [1060, 0]
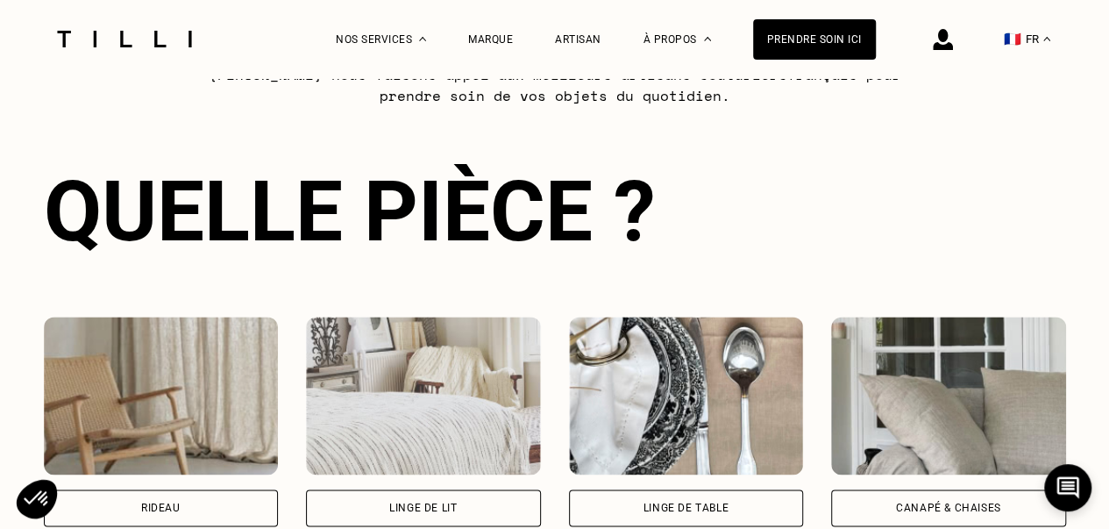
click at [203, 439] on img at bounding box center [161, 396] width 235 height 158
select select "FR"
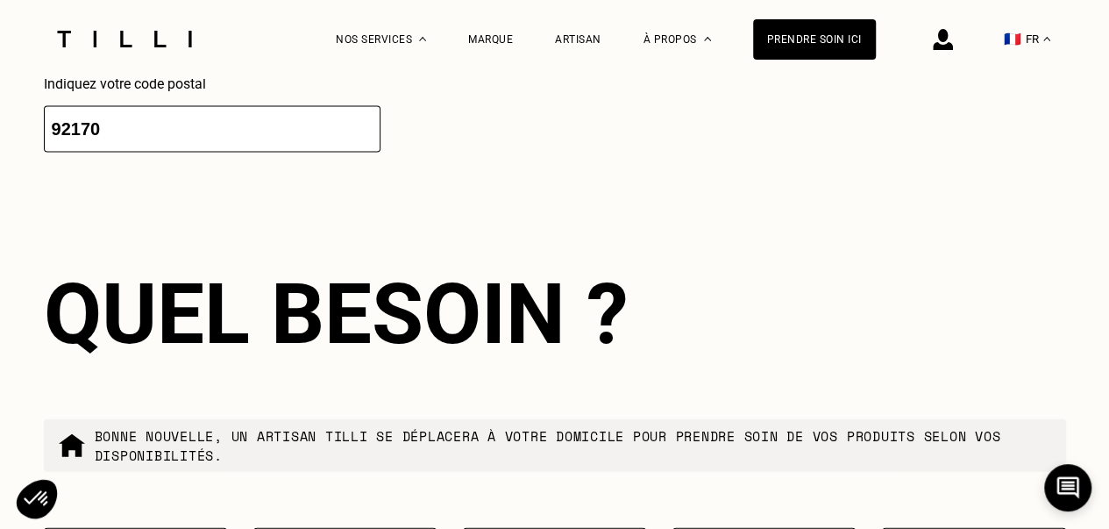
scroll to position [2065, 0]
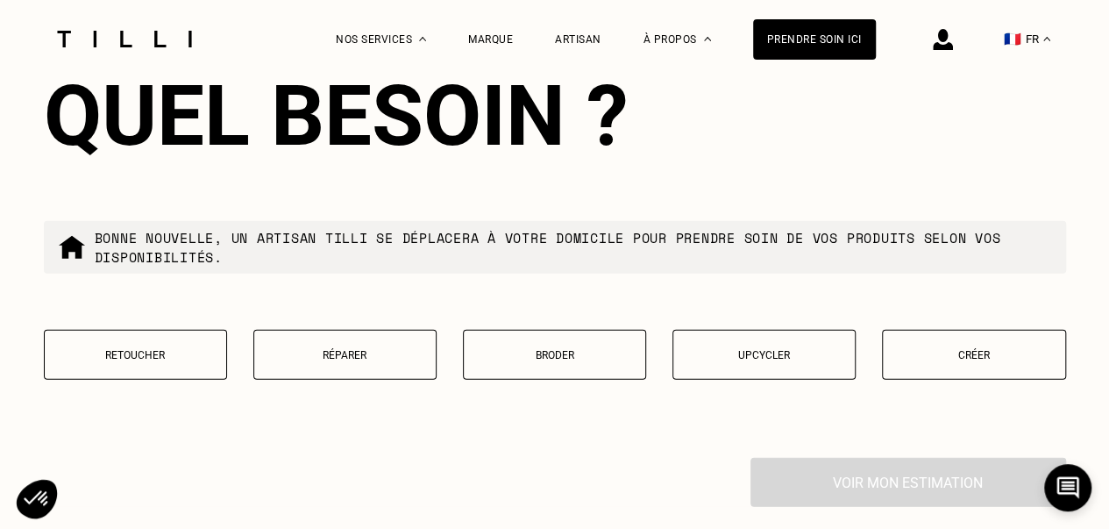
click at [180, 361] on p "Retoucher" at bounding box center [135, 355] width 164 height 12
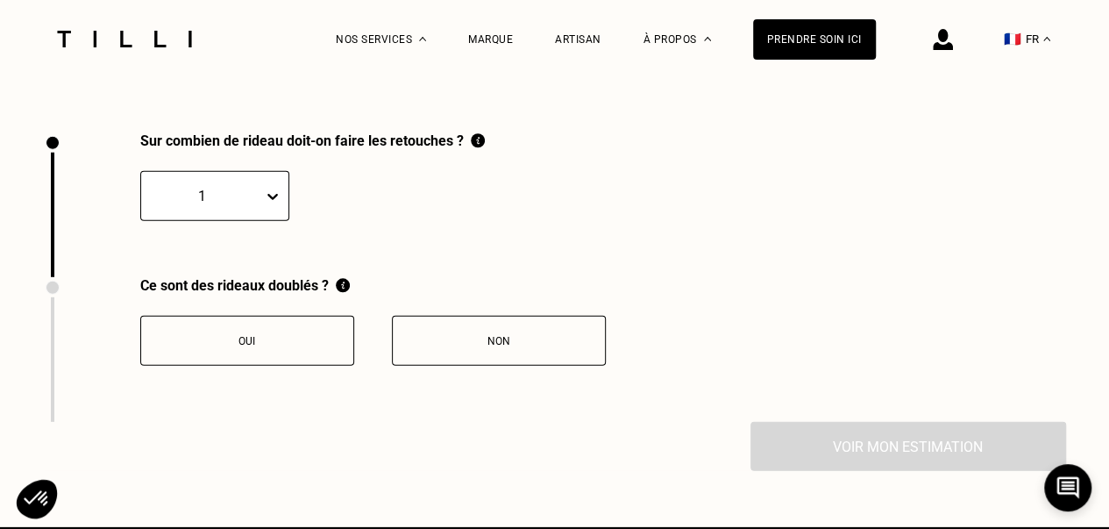
scroll to position [2425, 0]
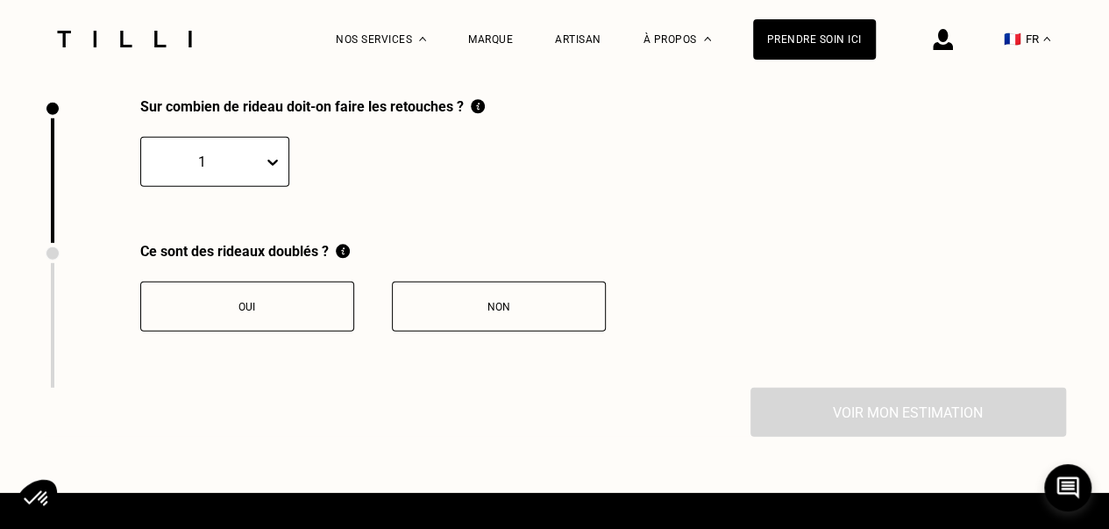
click at [217, 329] on button "Oui" at bounding box center [247, 307] width 214 height 50
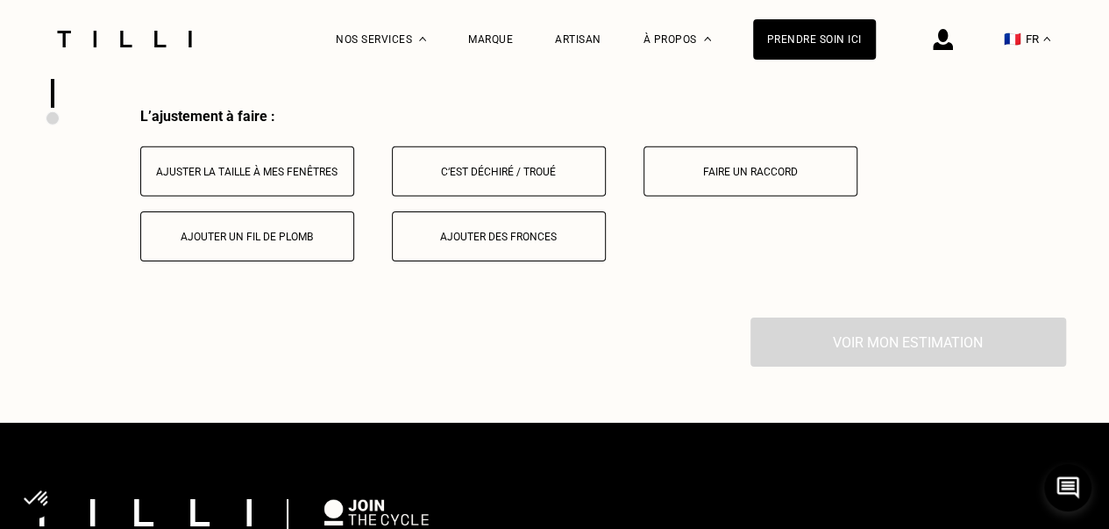
scroll to position [2715, 0]
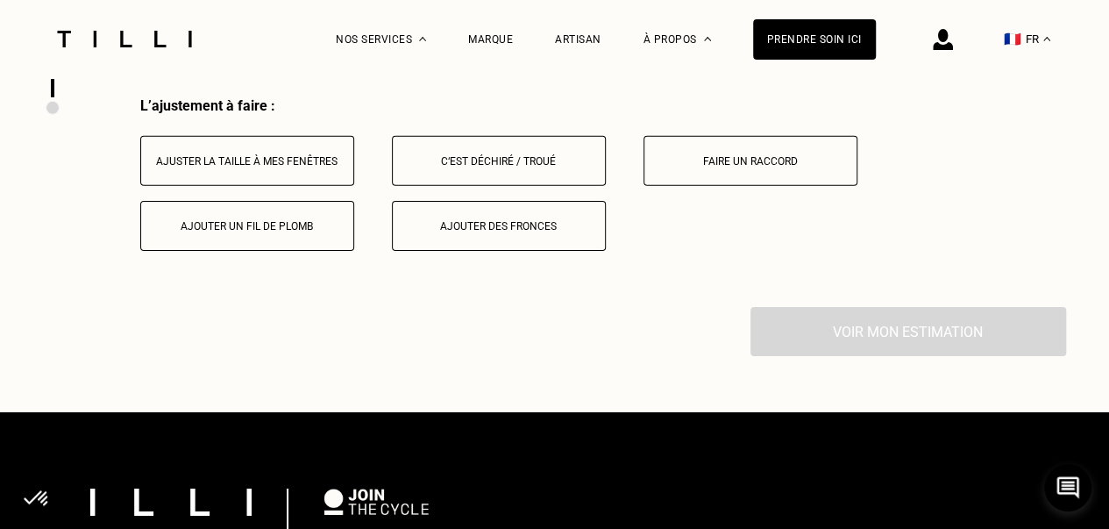
click at [210, 182] on button "Ajuster la taille à mes fenêtres" at bounding box center [247, 161] width 214 height 50
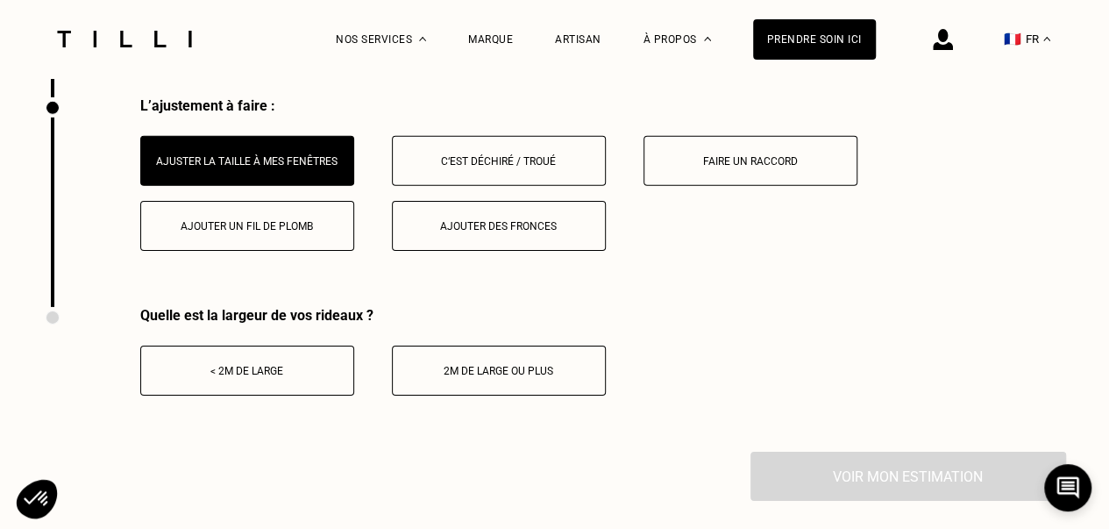
click at [237, 377] on div "< 2m de large" at bounding box center [247, 371] width 195 height 12
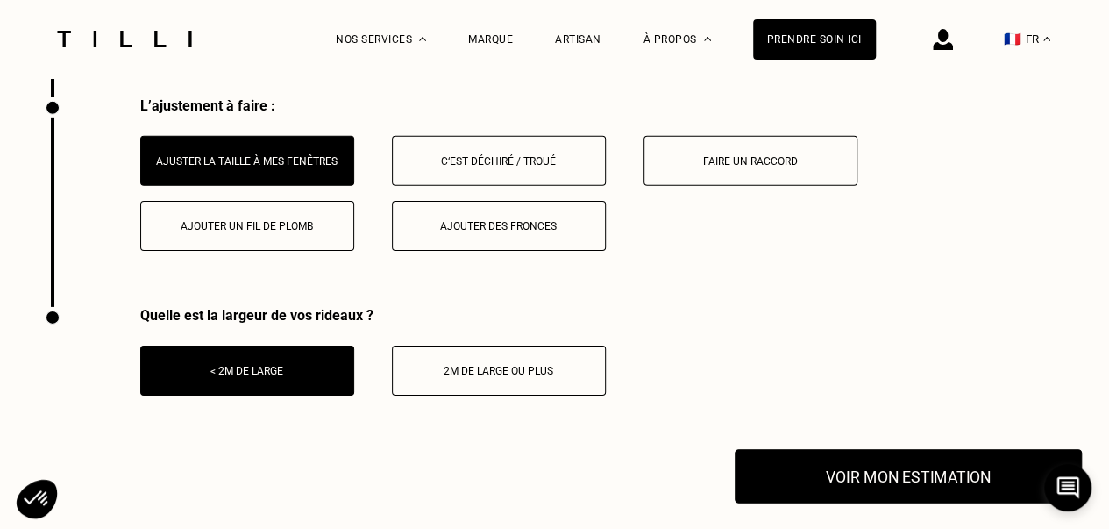
click at [902, 483] on button "Voir mon estimation" at bounding box center [908, 476] width 347 height 54
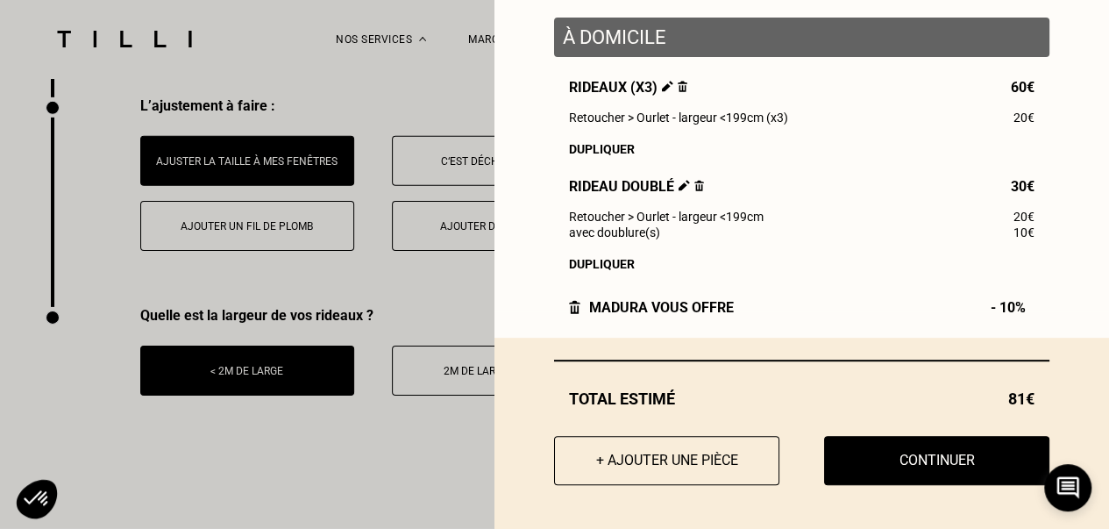
scroll to position [225, 0]
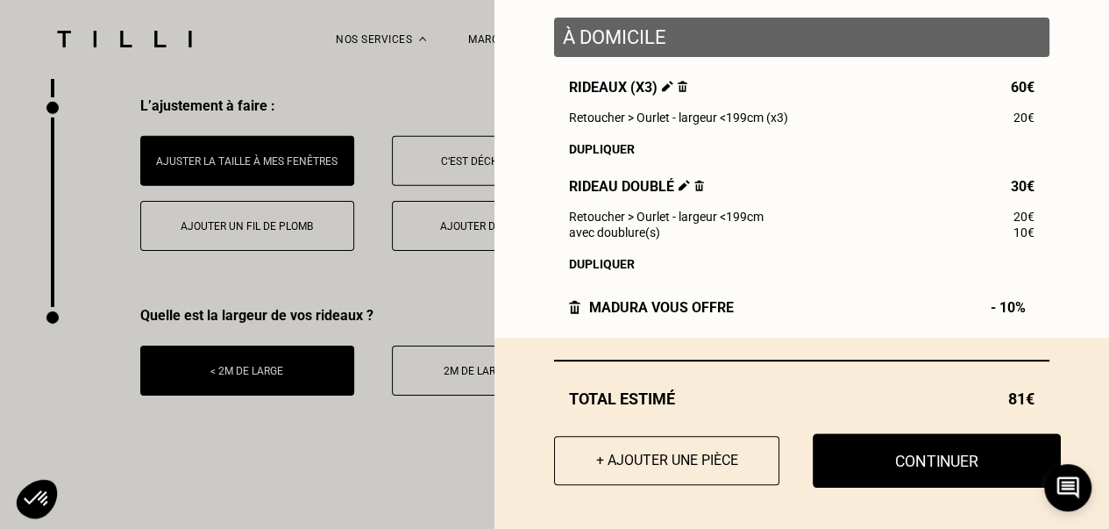
click at [912, 467] on button "Continuer" at bounding box center [937, 460] width 248 height 54
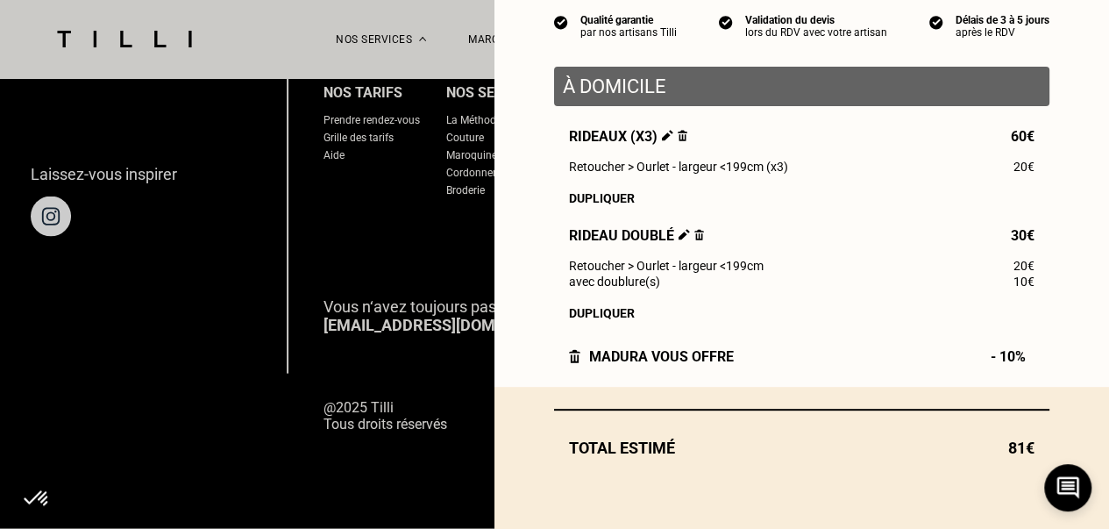
scroll to position [176, 0]
select select "FR"
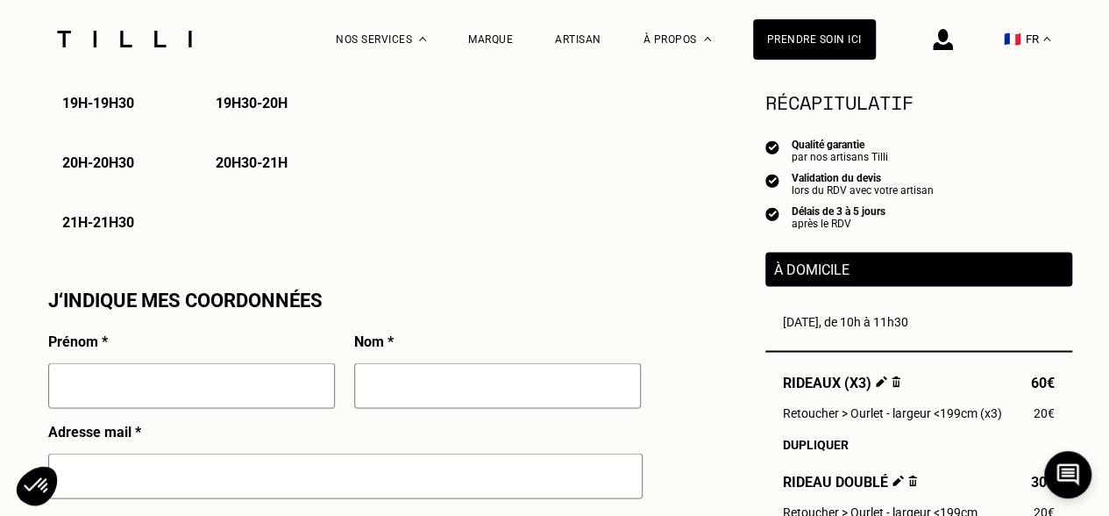
scroll to position [1579, 0]
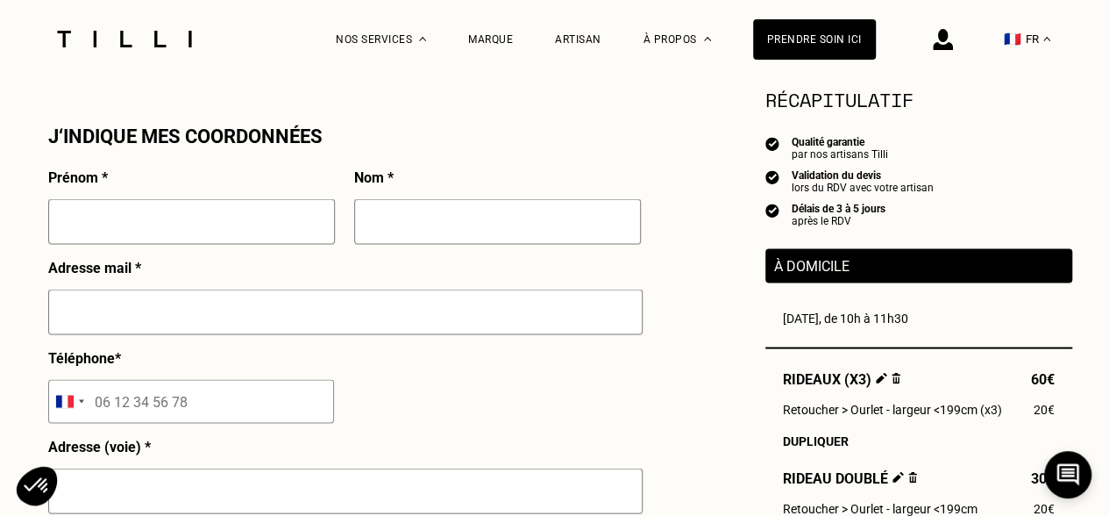
click at [111, 224] on input "text" at bounding box center [191, 221] width 287 height 46
type input "Diogo"
type input "a"
type input "ABREU"
click at [126, 317] on input "text" at bounding box center [345, 312] width 595 height 46
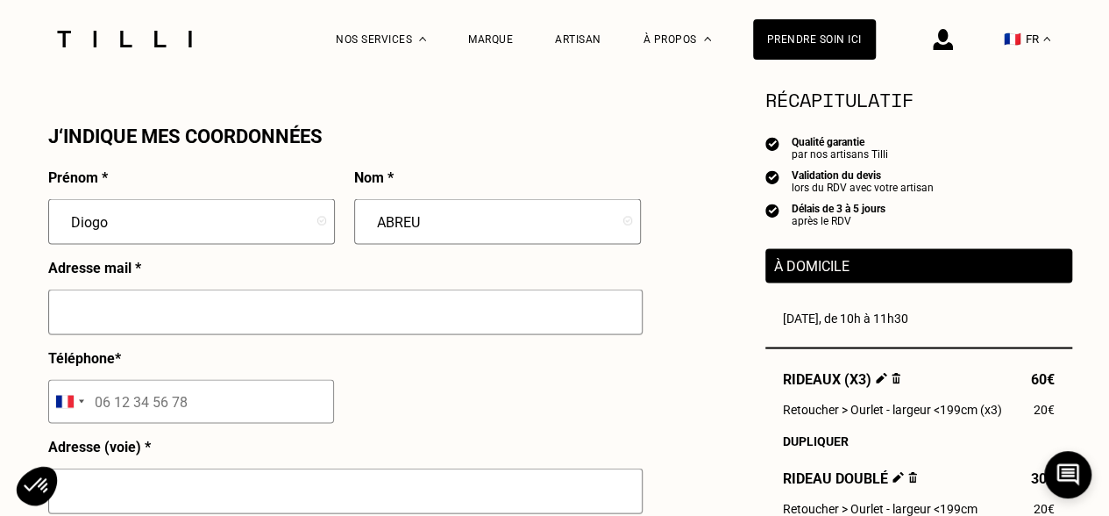
click at [146, 316] on input "text" at bounding box center [345, 312] width 595 height 46
type input "[EMAIL_ADDRESS][DOMAIN_NAME]"
click at [121, 413] on input "tel" at bounding box center [191, 401] width 286 height 44
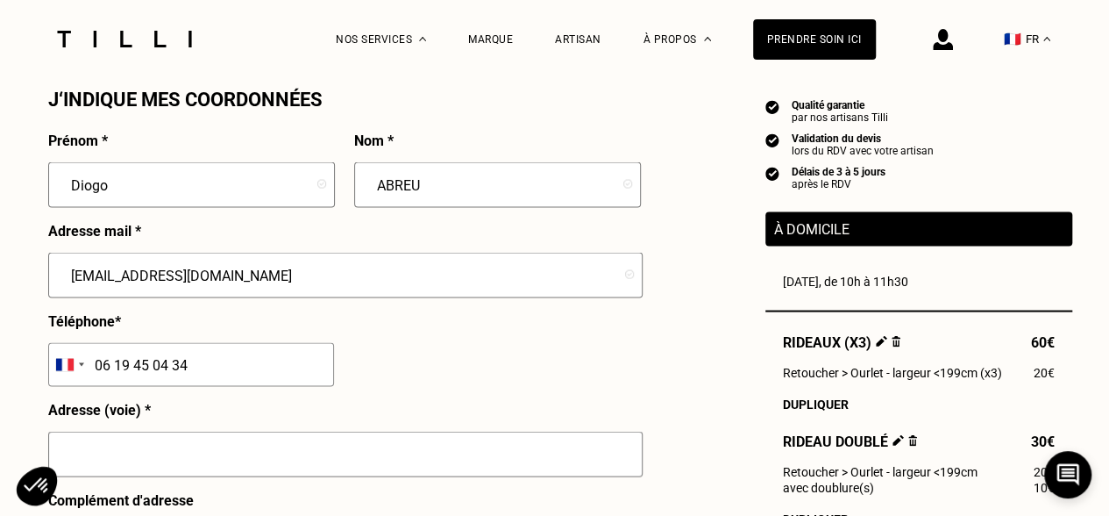
scroll to position [1842, 0]
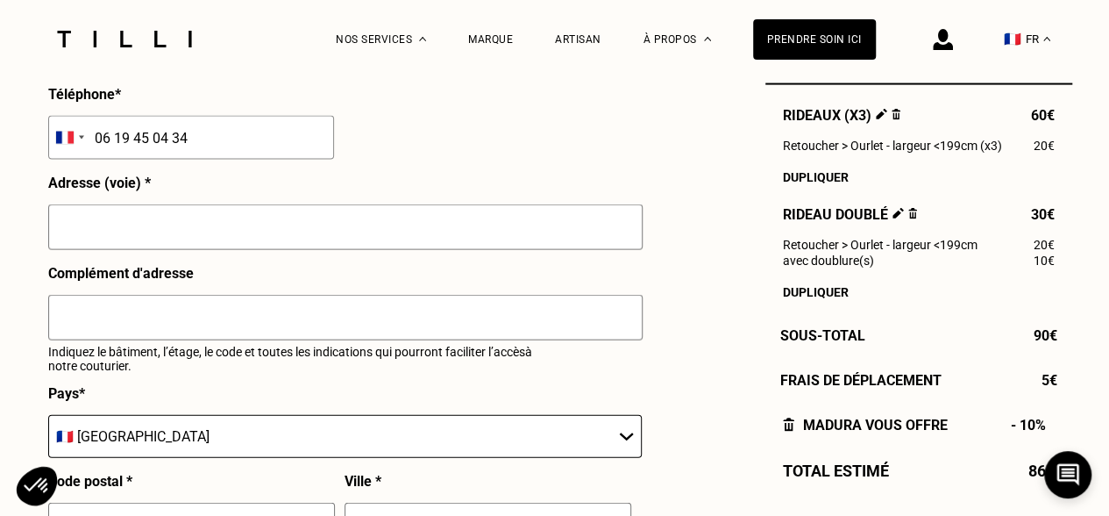
type input "06 19 45 04 34"
click at [119, 234] on input "text" at bounding box center [345, 227] width 595 height 46
type input "[STREET_ADDRESS]"
click at [125, 335] on input "text" at bounding box center [345, 318] width 595 height 46
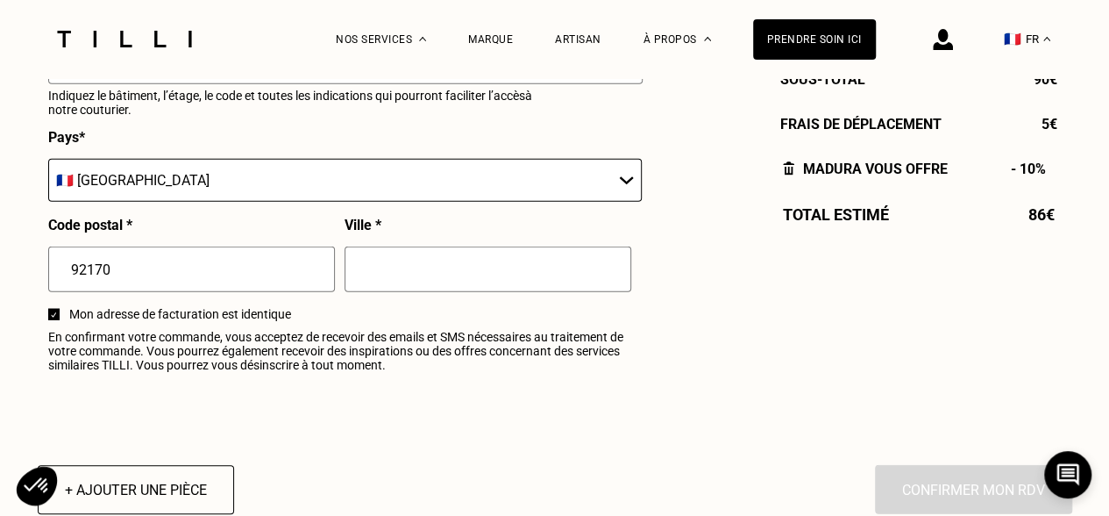
scroll to position [2105, 0]
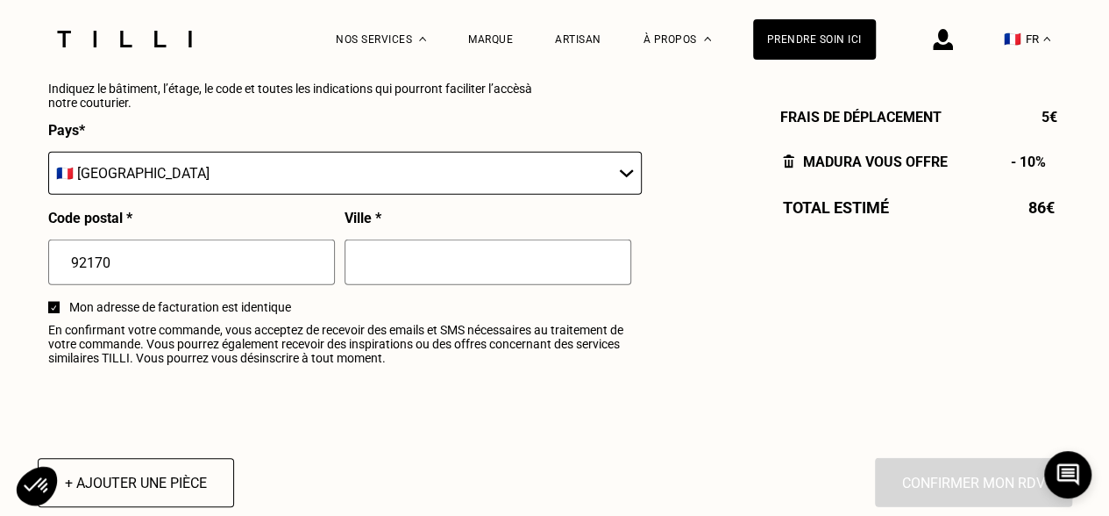
type input "Interphone: [PERSON_NAME], 2ème étage en face"
click at [393, 269] on input "text" at bounding box center [488, 262] width 287 height 46
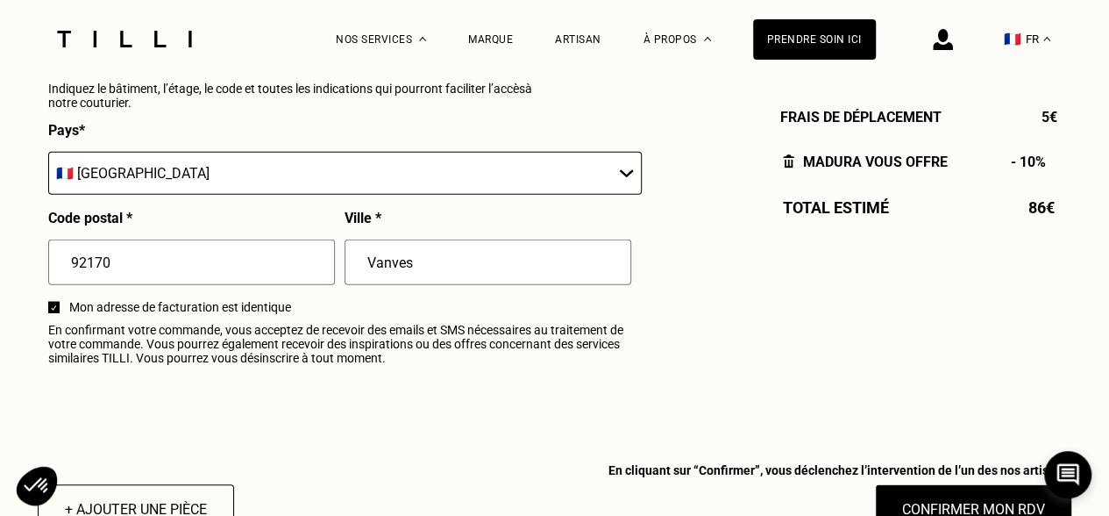
type input "Vanves"
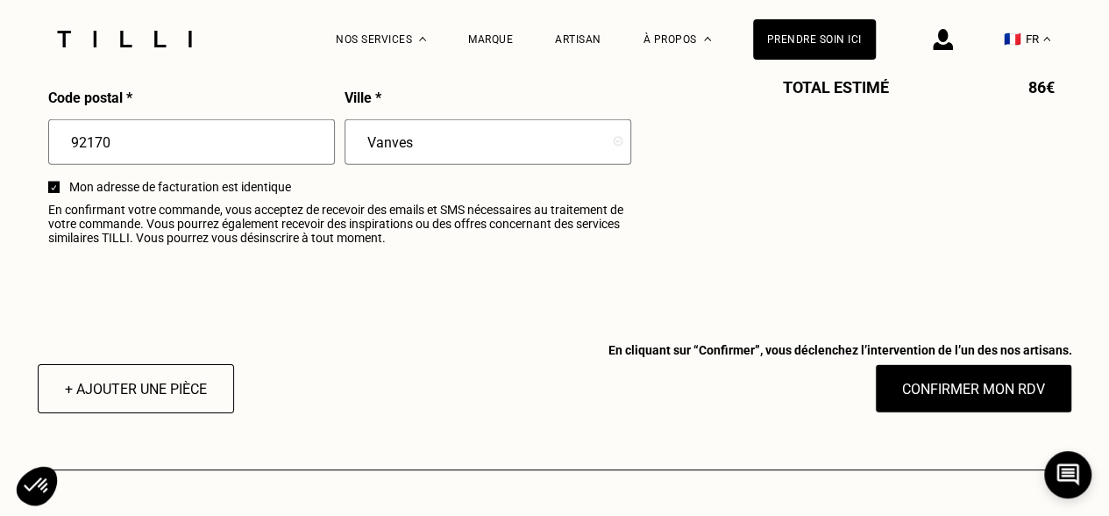
scroll to position [2280, 0]
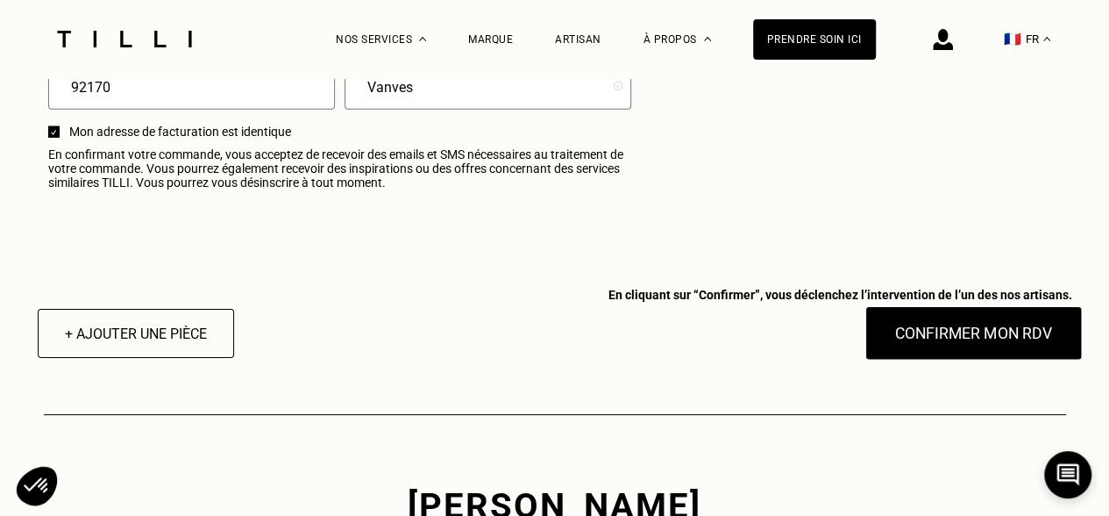
click at [989, 344] on button "Confirmer mon RDV" at bounding box center [973, 333] width 217 height 54
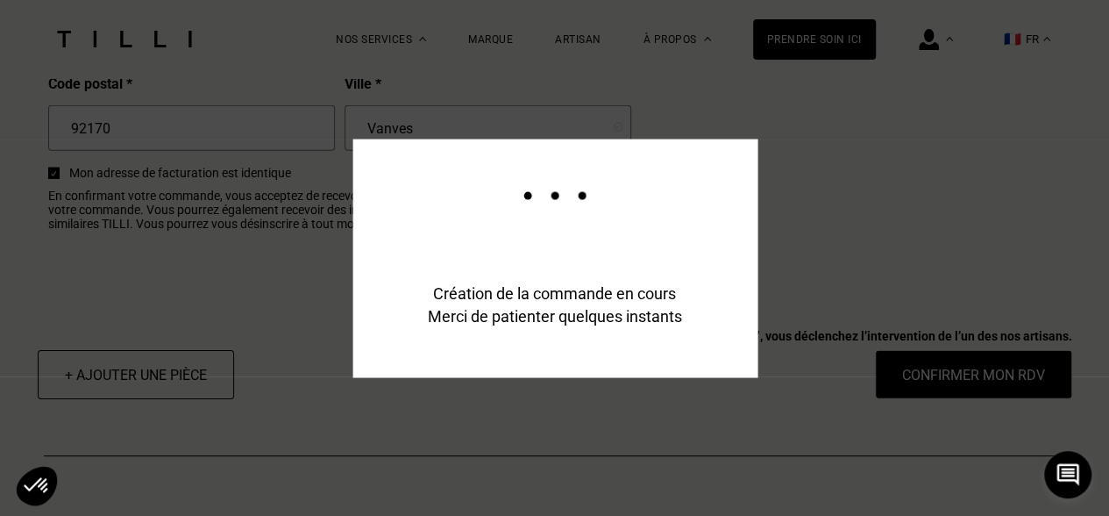
scroll to position [2322, 0]
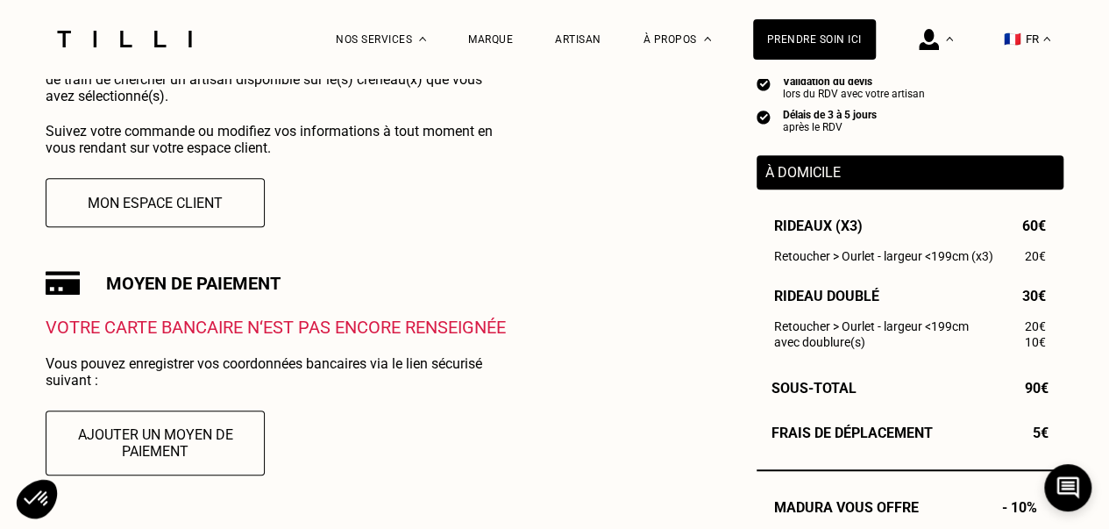
scroll to position [438, 0]
